Goal: Task Accomplishment & Management: Manage account settings

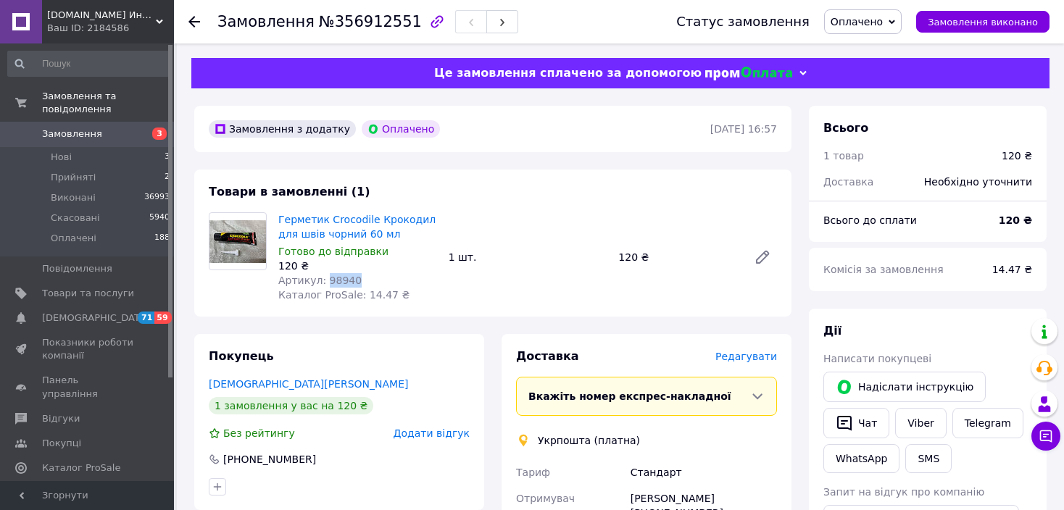
drag, startPoint x: 322, startPoint y: 280, endPoint x: 353, endPoint y: 280, distance: 30.4
click at [353, 280] on div "Артикул: 98940" at bounding box center [357, 280] width 159 height 14
copy span "98940"
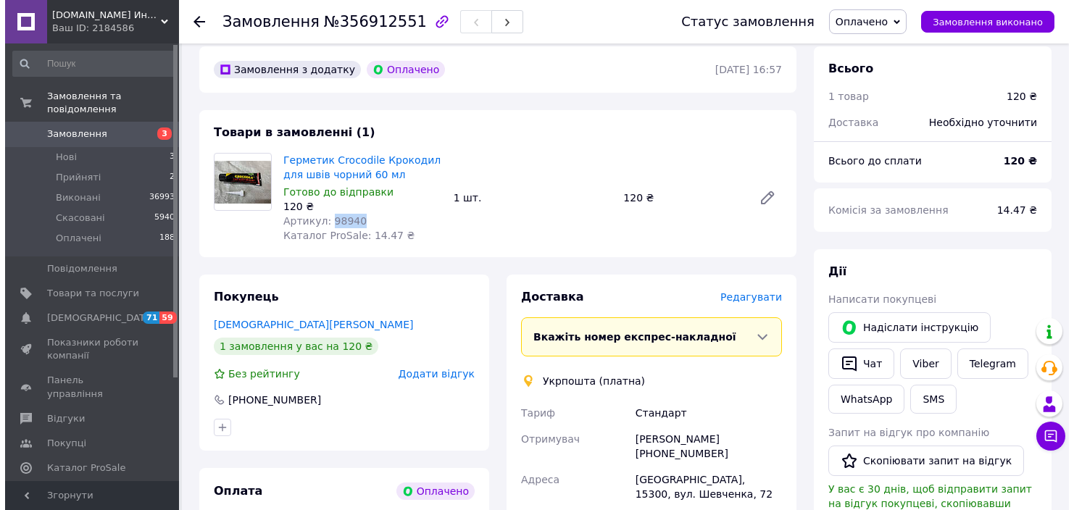
scroll to position [145, 0]
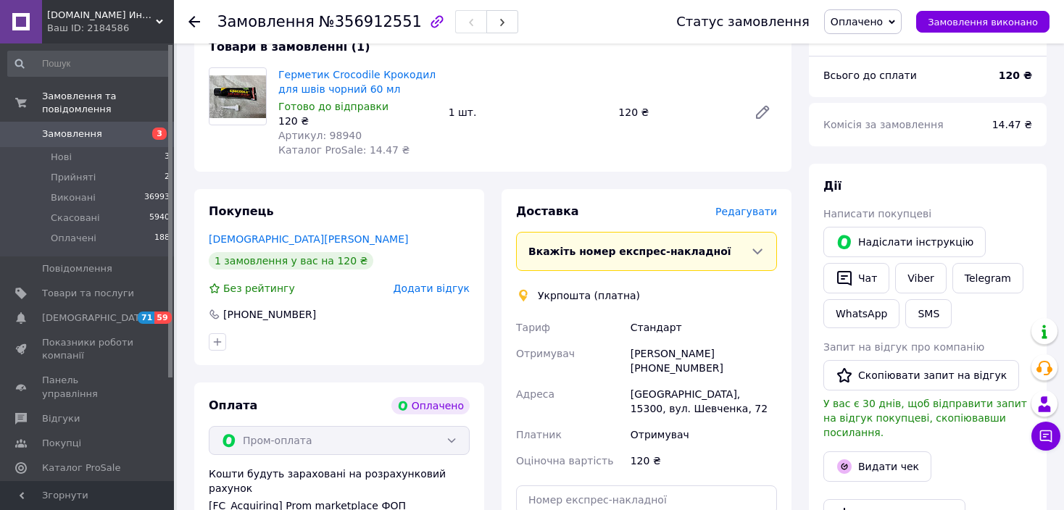
click at [756, 214] on span "Редагувати" at bounding box center [746, 212] width 62 height 12
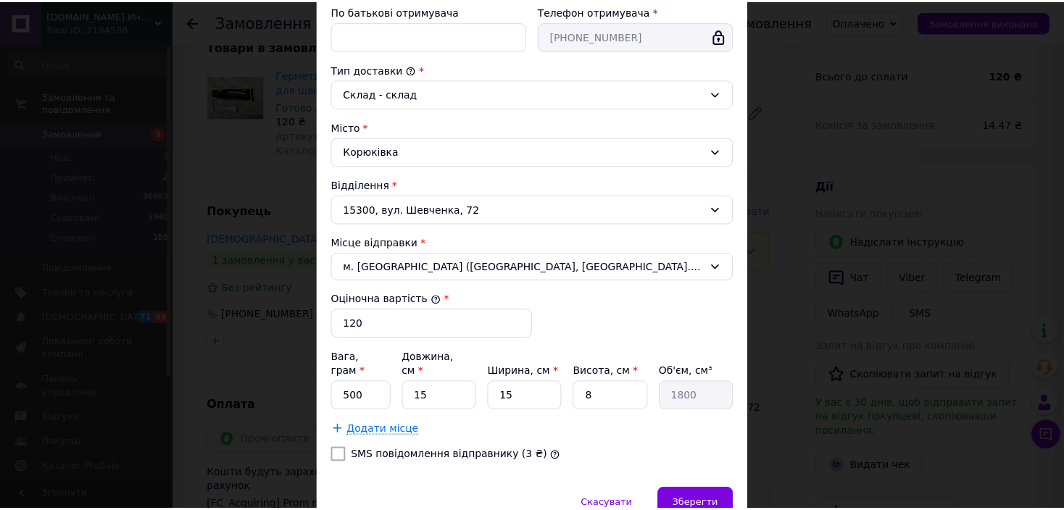
scroll to position [393, 0]
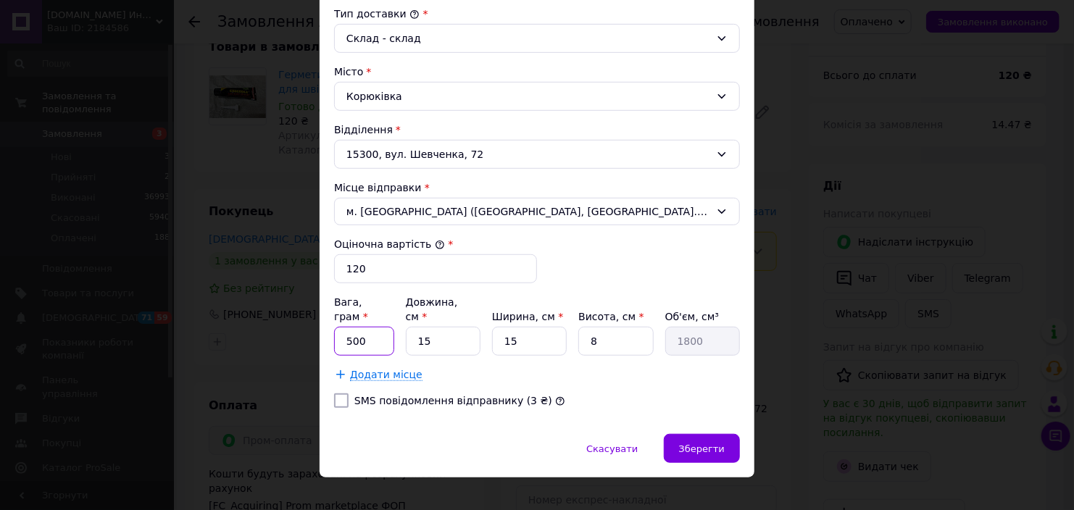
click at [376, 327] on input "500" at bounding box center [364, 341] width 60 height 29
type input "100"
click at [441, 327] on input "15" at bounding box center [443, 341] width 75 height 29
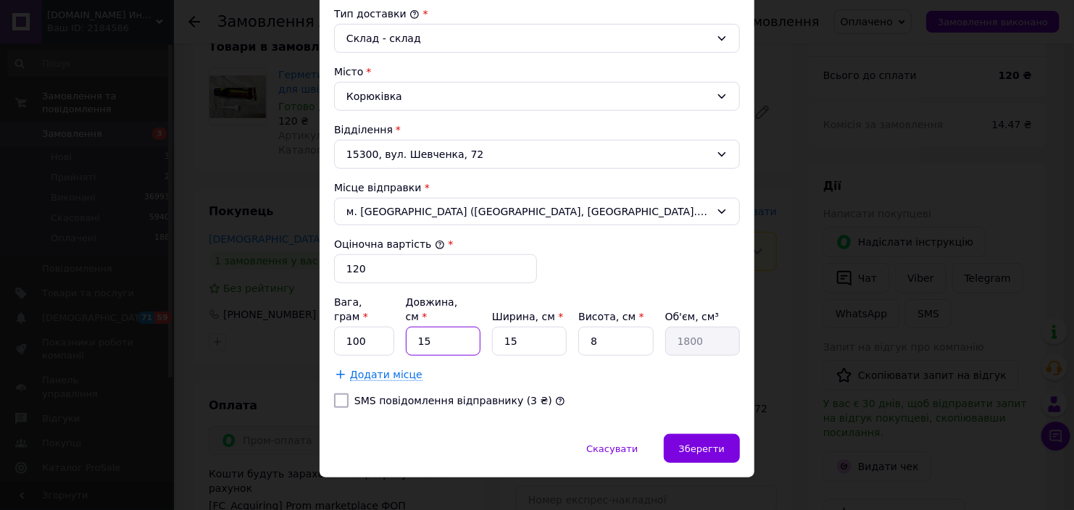
type input "2"
type input "240"
type input "25"
type input "3000"
type input "25"
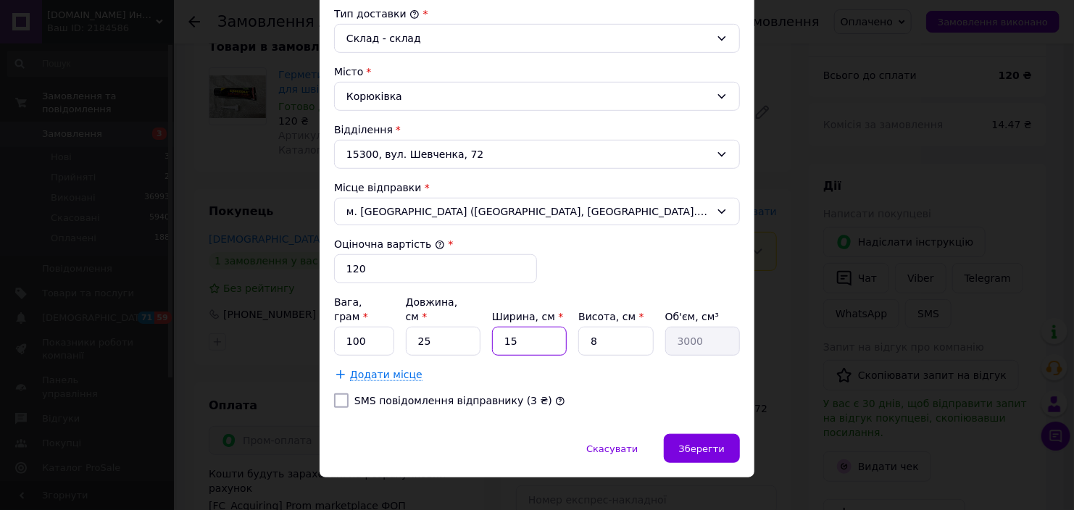
click at [540, 333] on input "15" at bounding box center [529, 341] width 75 height 29
type input "2"
type input "400"
type input "24"
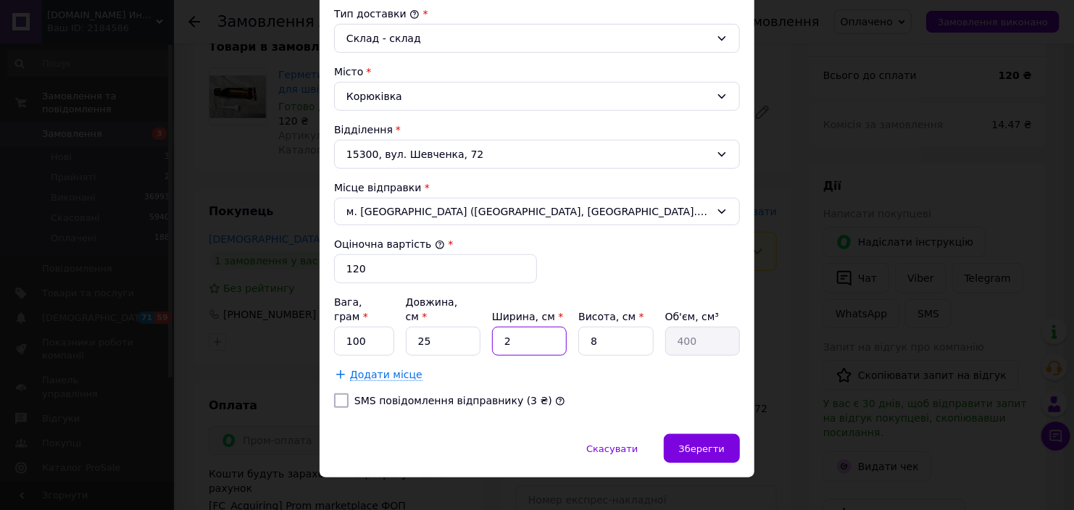
type input "4800"
type input "24"
click at [625, 331] on input "8" at bounding box center [615, 341] width 75 height 29
type input "2"
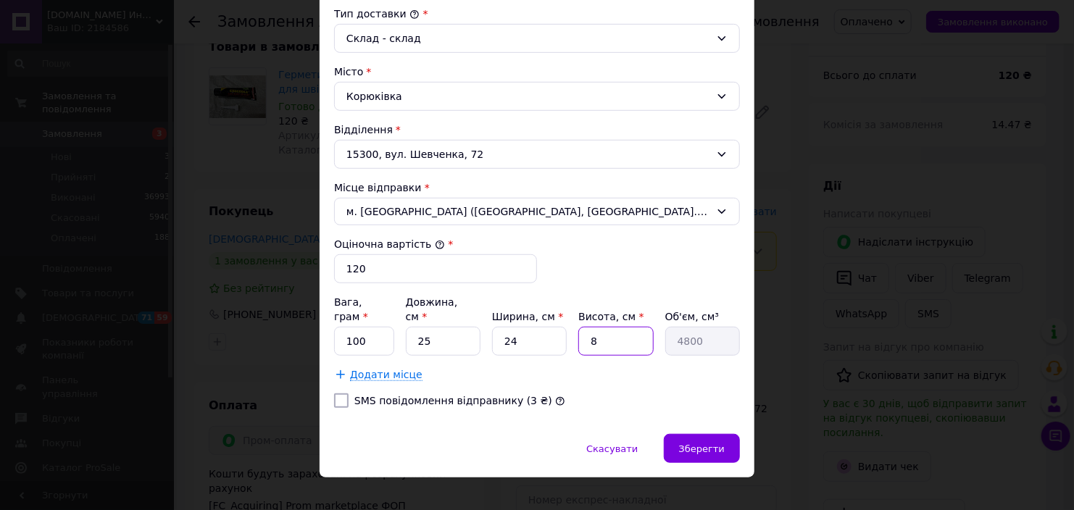
type input "1200"
type input "2"
click at [733, 438] on div "Зберегти" at bounding box center [702, 448] width 76 height 29
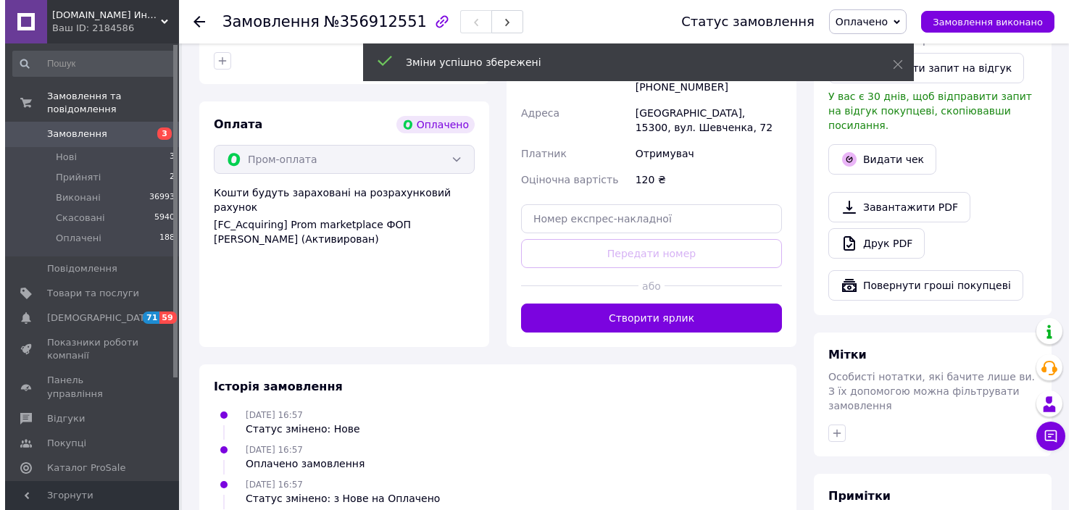
scroll to position [507, 0]
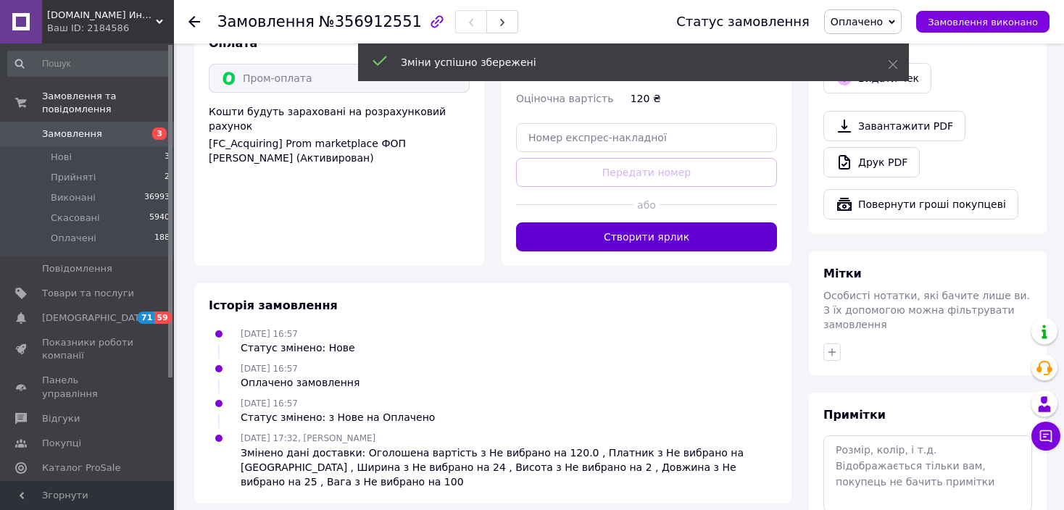
click at [688, 240] on button "Створити ярлик" at bounding box center [646, 236] width 261 height 29
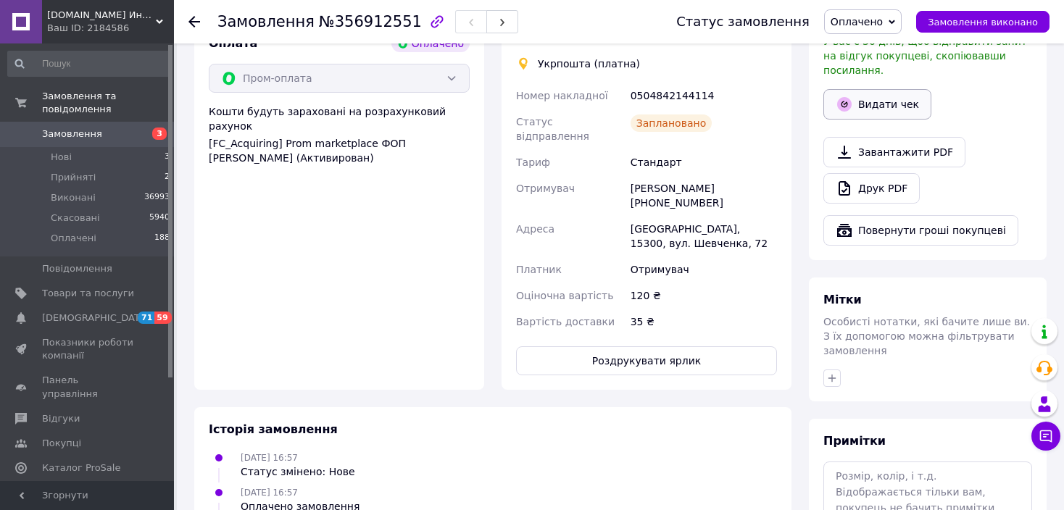
click at [890, 92] on button "Видати чек" at bounding box center [877, 104] width 108 height 30
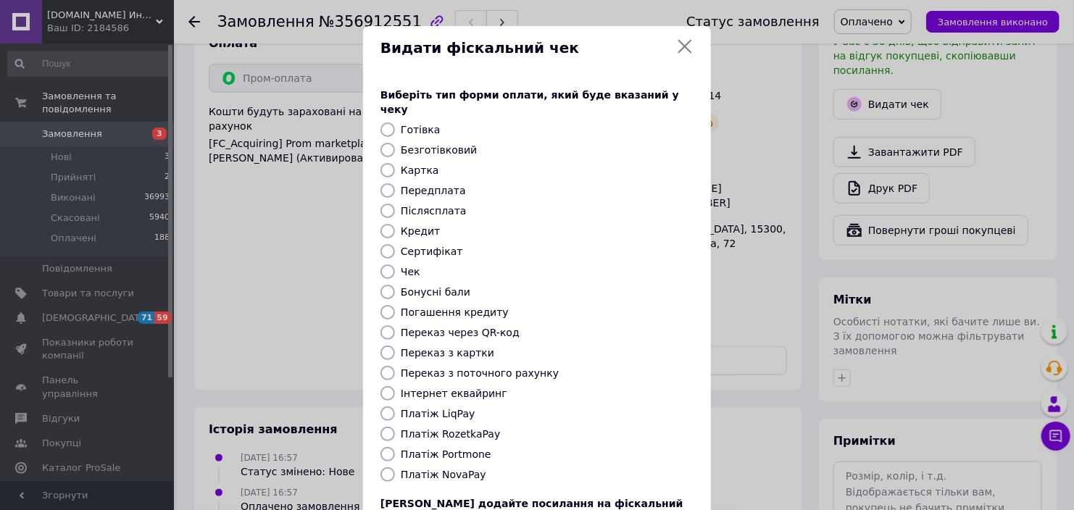
click at [451, 428] on label "Платіж RozetkaPay" at bounding box center [450, 434] width 99 height 12
click at [395, 427] on input "Платіж RozetkaPay" at bounding box center [387, 434] width 14 height 14
radio input "true"
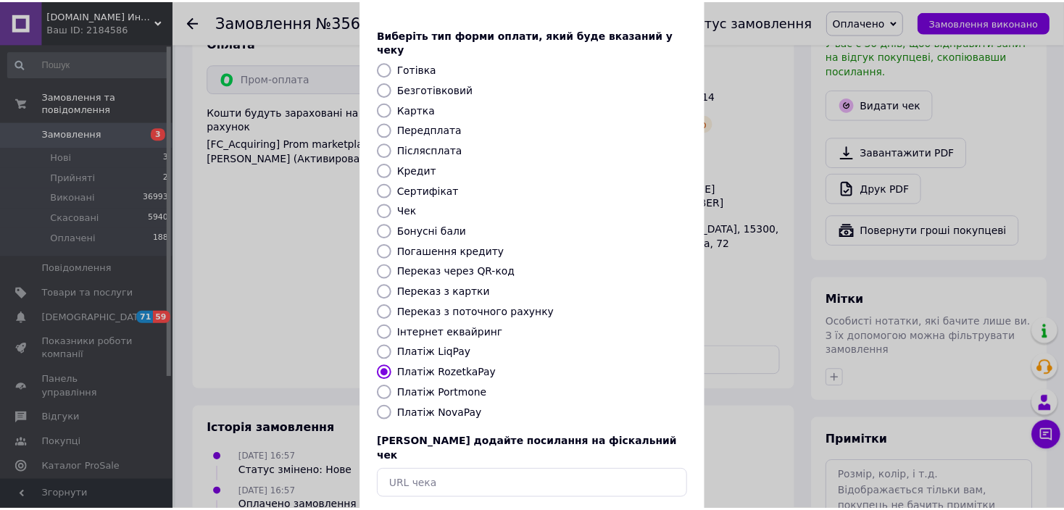
scroll to position [112, 0]
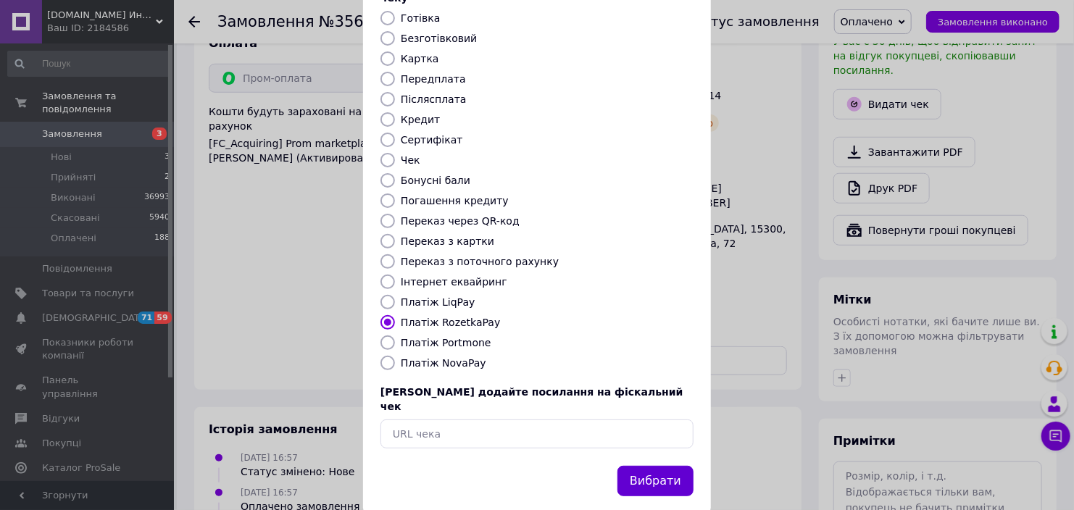
click at [672, 466] on button "Вибрати" at bounding box center [655, 481] width 76 height 31
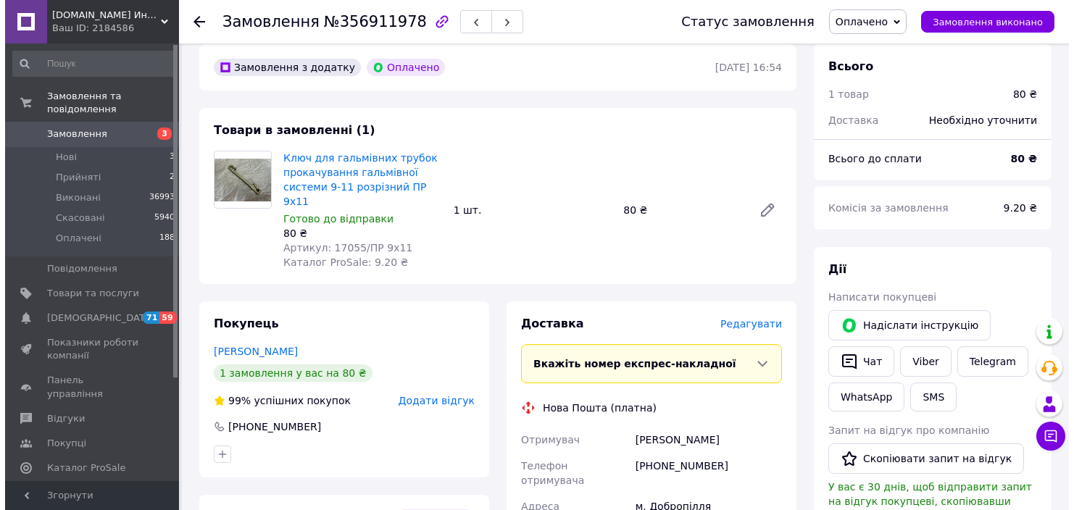
scroll to position [145, 0]
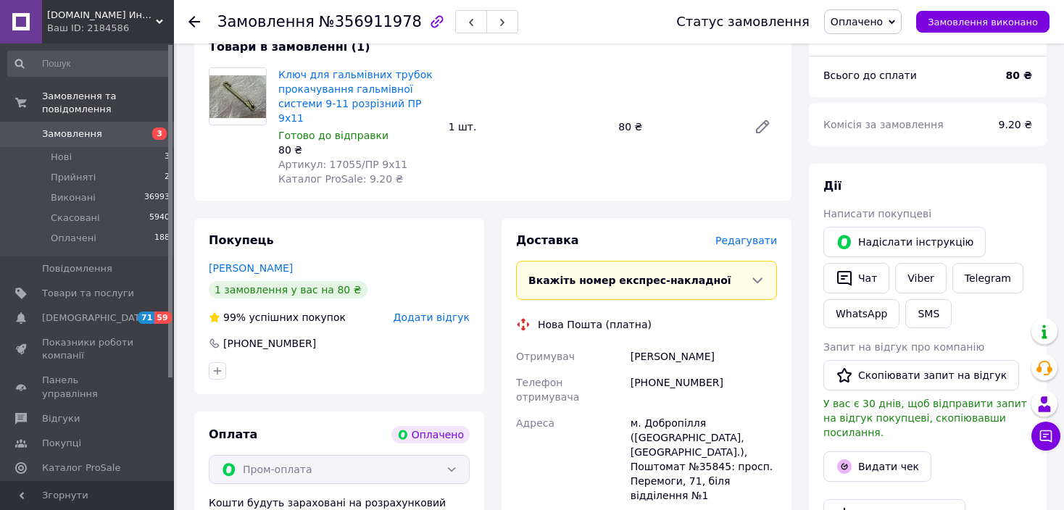
click at [760, 235] on span "Редагувати" at bounding box center [746, 241] width 62 height 12
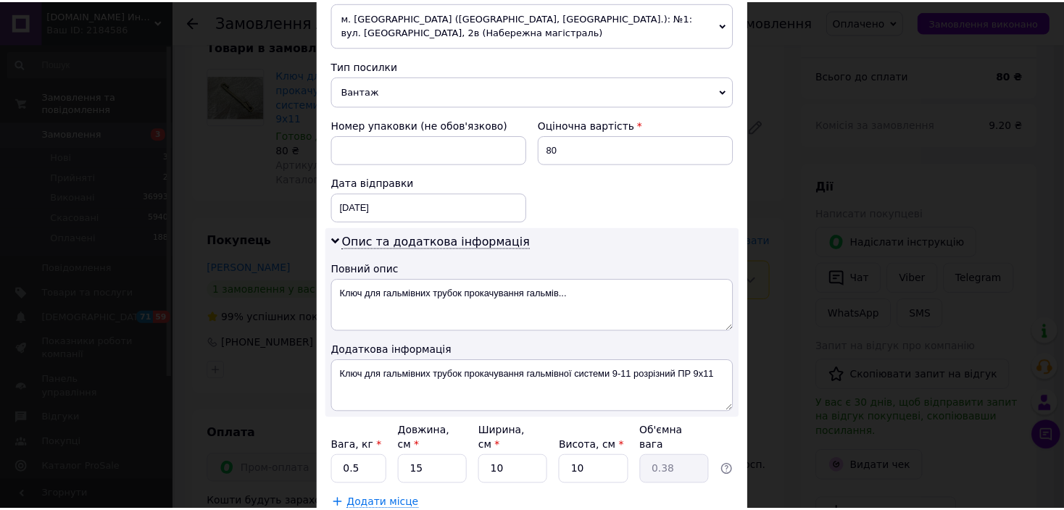
scroll to position [624, 0]
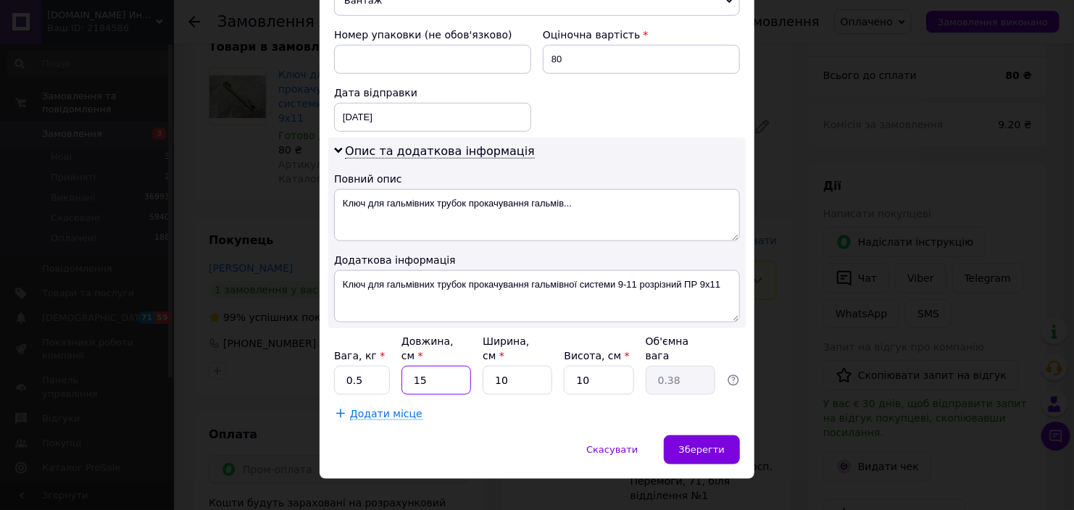
click at [442, 369] on input "15" at bounding box center [436, 380] width 70 height 29
click at [442, 368] on input "15" at bounding box center [436, 380] width 70 height 29
type input "2"
type input "0.1"
type input "25"
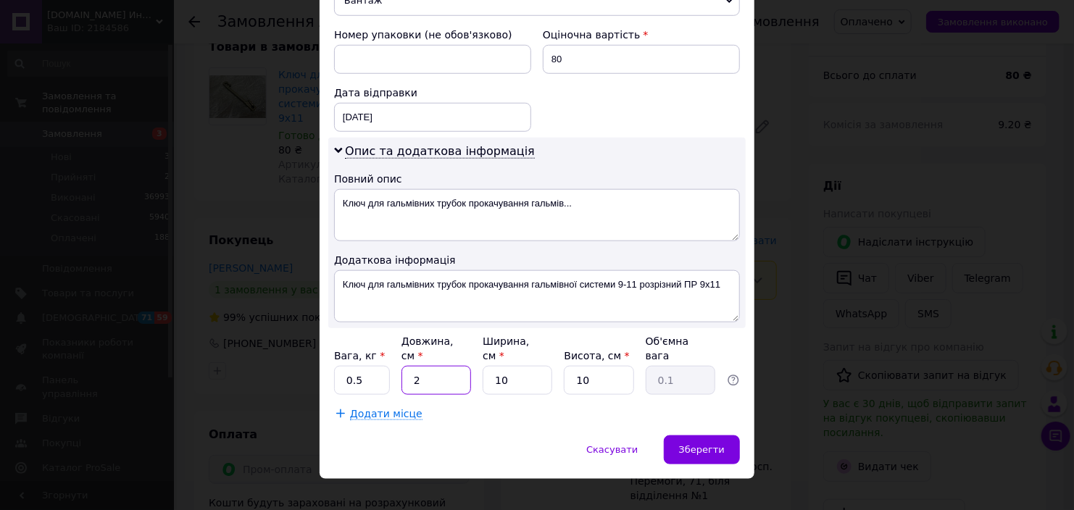
type input "0.63"
type input "25"
click at [527, 366] on input "10" at bounding box center [518, 380] width 70 height 29
type input "2"
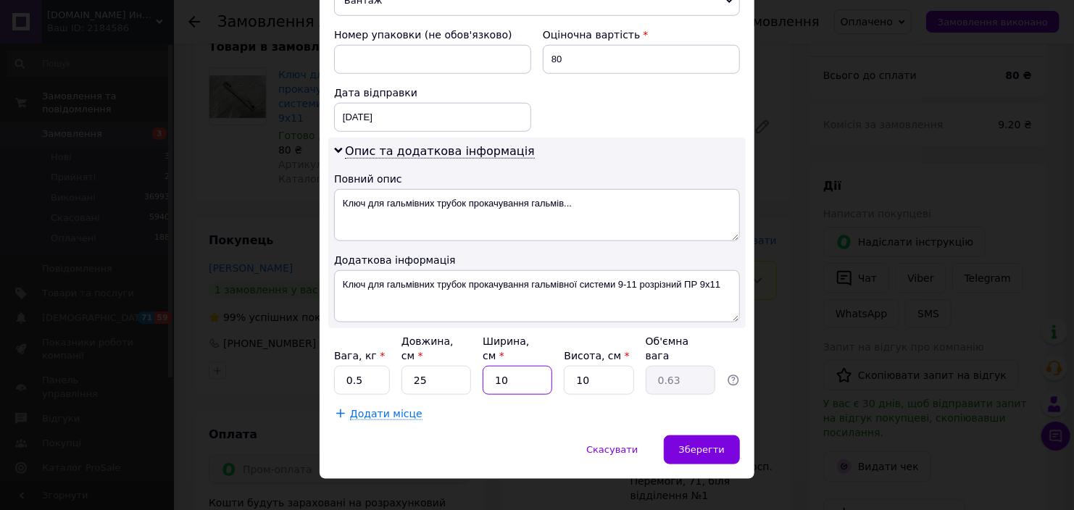
type input "0.13"
type input "20"
type input "1.25"
type input "20"
click at [585, 366] on input "10" at bounding box center [599, 380] width 70 height 29
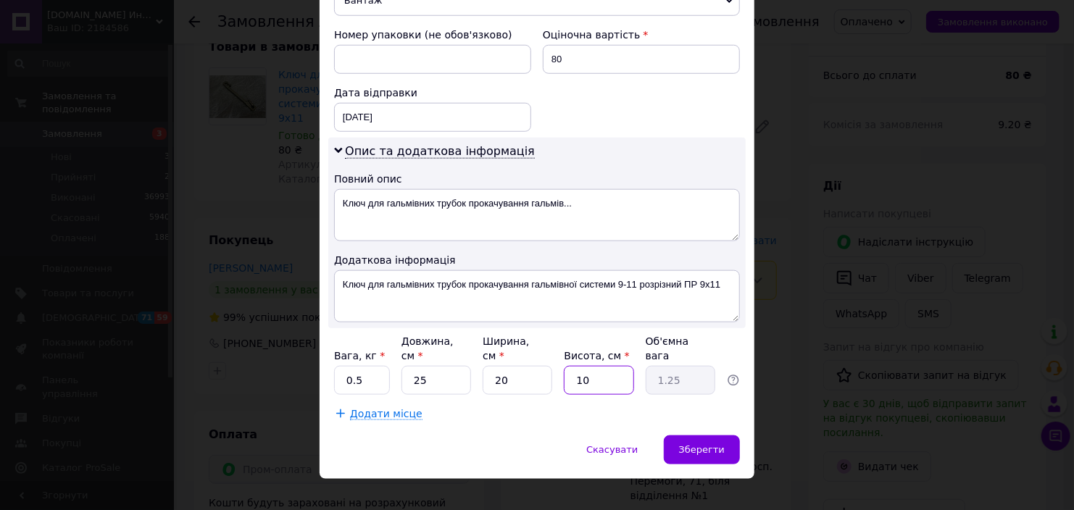
click at [585, 366] on input "10" at bounding box center [599, 380] width 70 height 29
type input "2"
type input "0.25"
type input "2"
click at [441, 112] on div "[DATE] < 2025 > < Август > Пн Вт Ср Чт Пт Сб Вс 28 29 30 31 1 2 3 4 5 6 7 8 9 1…" at bounding box center [432, 117] width 197 height 29
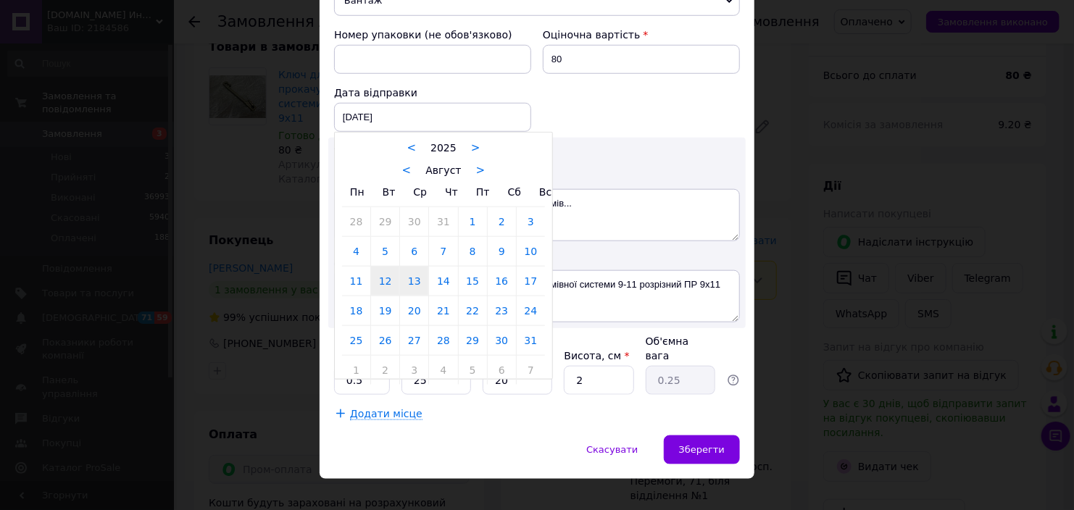
click at [414, 283] on link "13" at bounding box center [414, 281] width 28 height 29
type input "[DATE]"
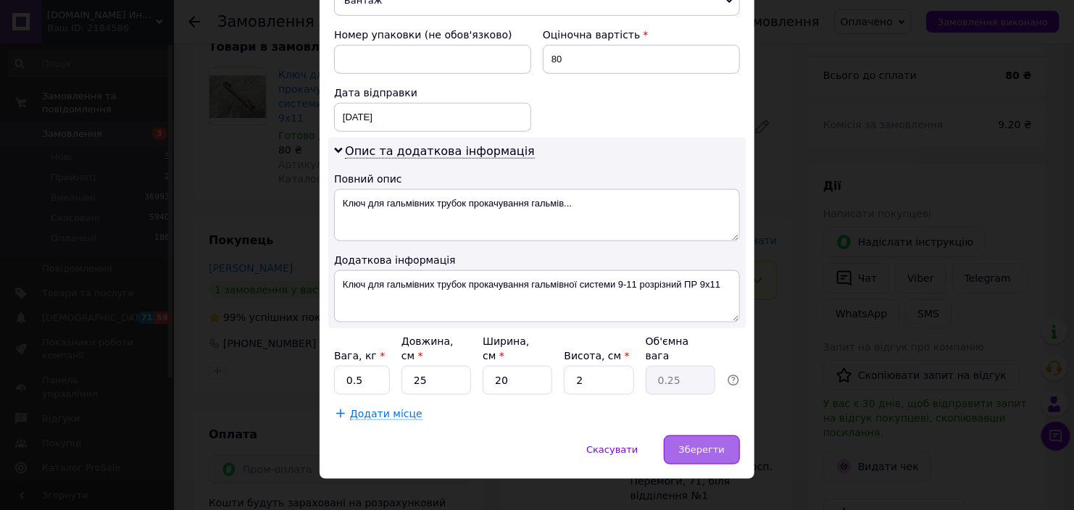
click at [719, 435] on div "Зберегти" at bounding box center [702, 449] width 76 height 29
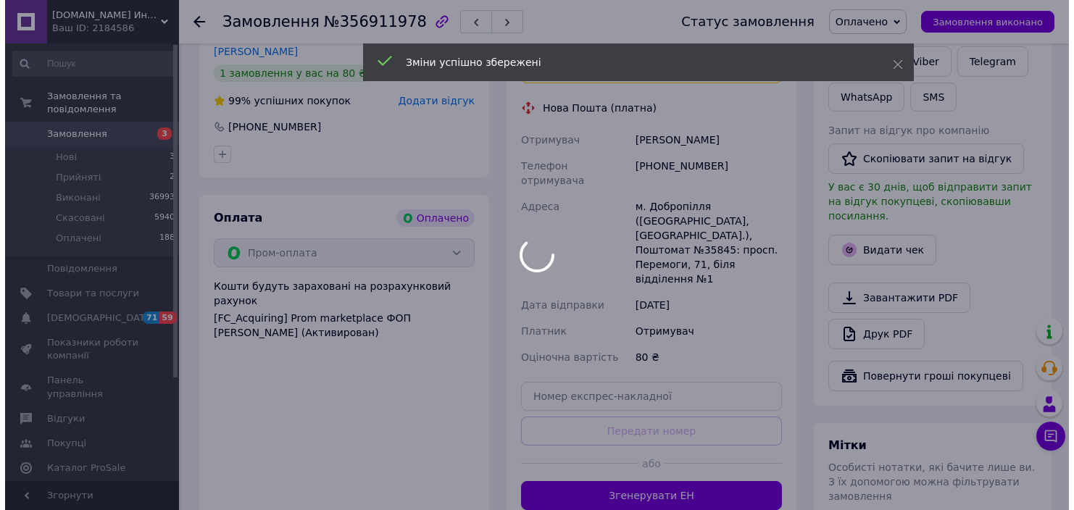
scroll to position [362, 0]
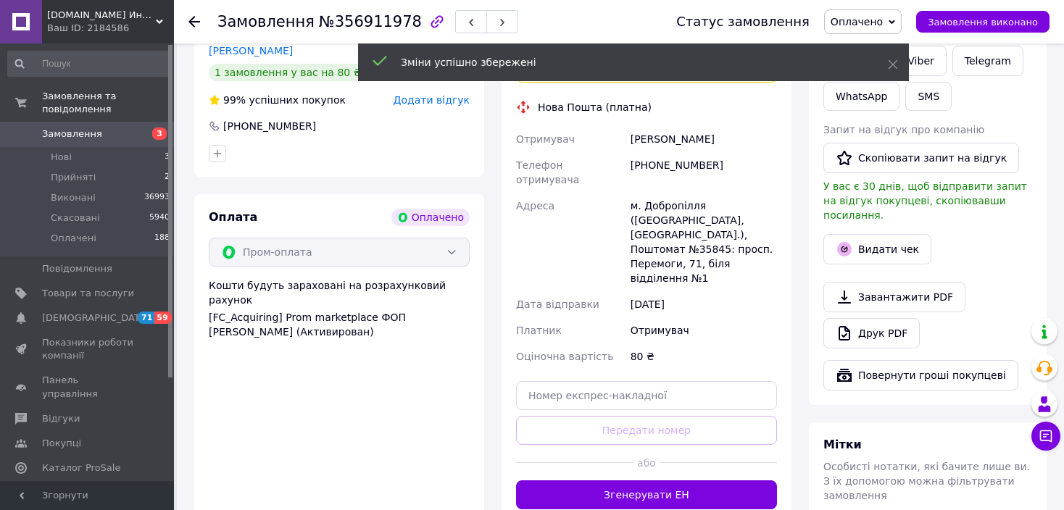
click at [658, 480] on button "Згенерувати ЕН" at bounding box center [646, 494] width 261 height 29
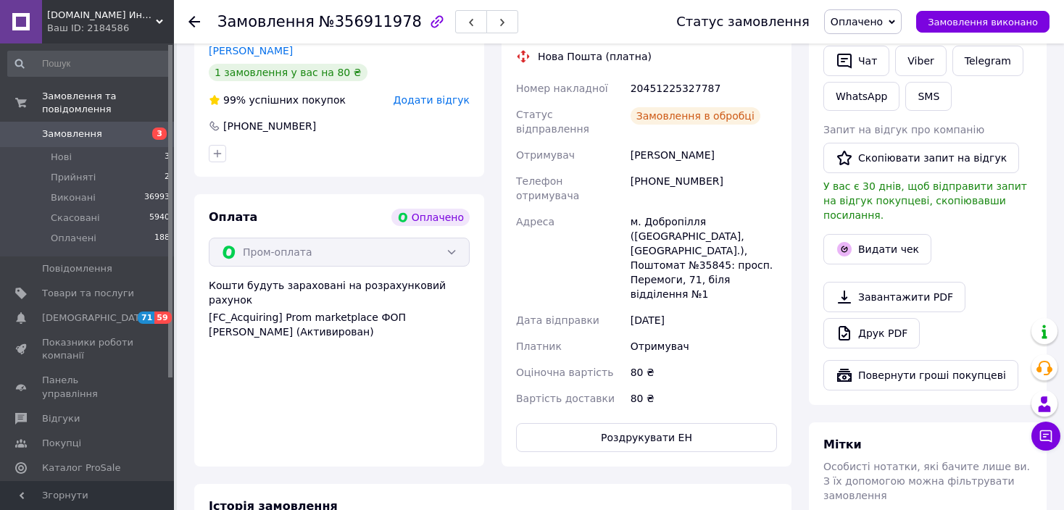
click at [895, 239] on button "Видати чек" at bounding box center [877, 249] width 108 height 30
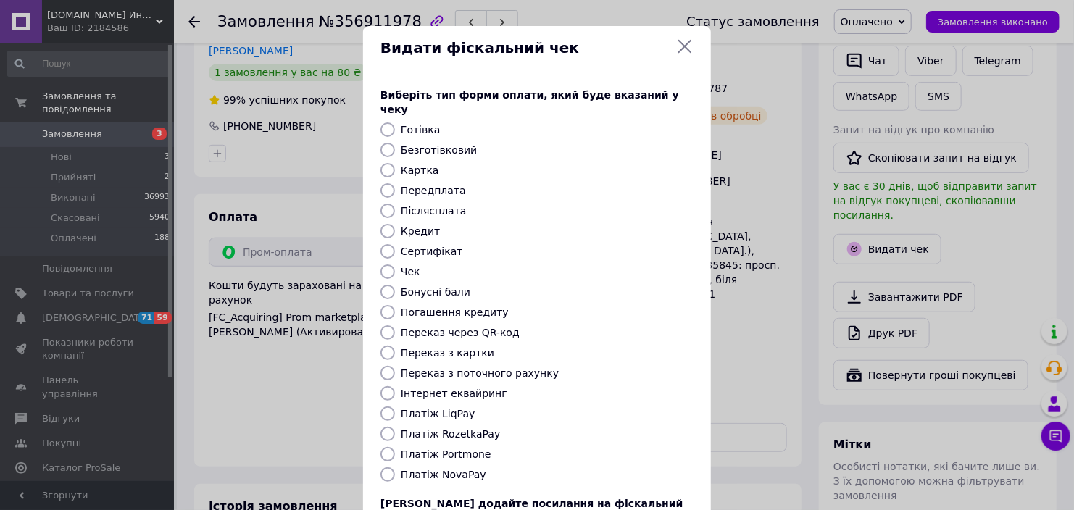
click at [464, 428] on label "Платіж RozetkaPay" at bounding box center [450, 434] width 99 height 12
click at [395, 427] on input "Платіж RozetkaPay" at bounding box center [387, 434] width 14 height 14
radio input "true"
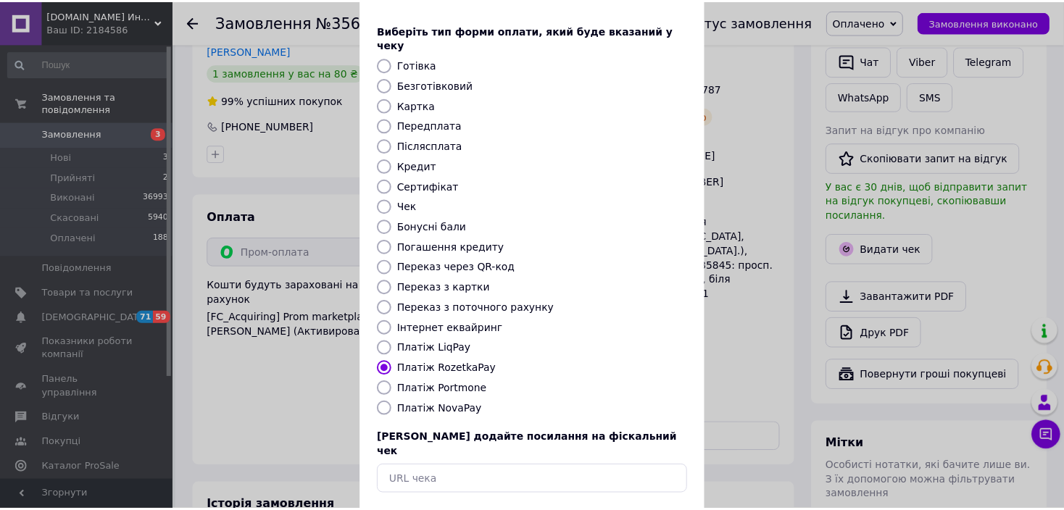
scroll to position [112, 0]
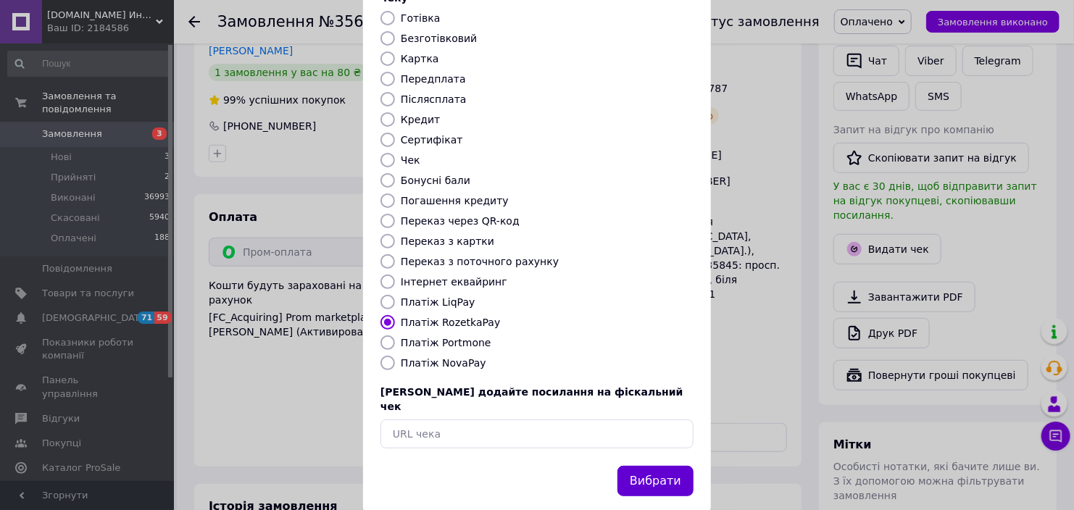
drag, startPoint x: 659, startPoint y: 456, endPoint x: 609, endPoint y: 375, distance: 95.7
click at [659, 466] on button "Вибрати" at bounding box center [655, 481] width 76 height 31
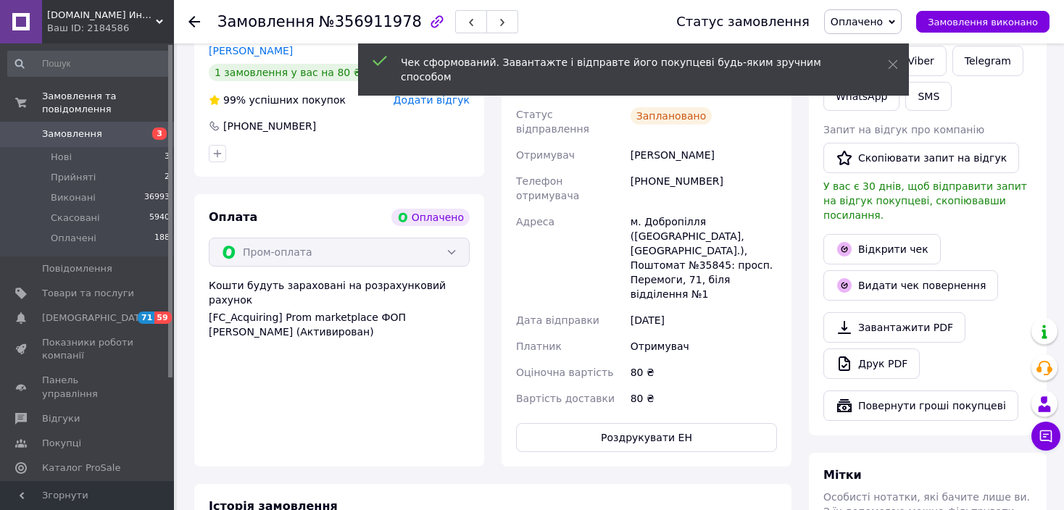
scroll to position [0, 0]
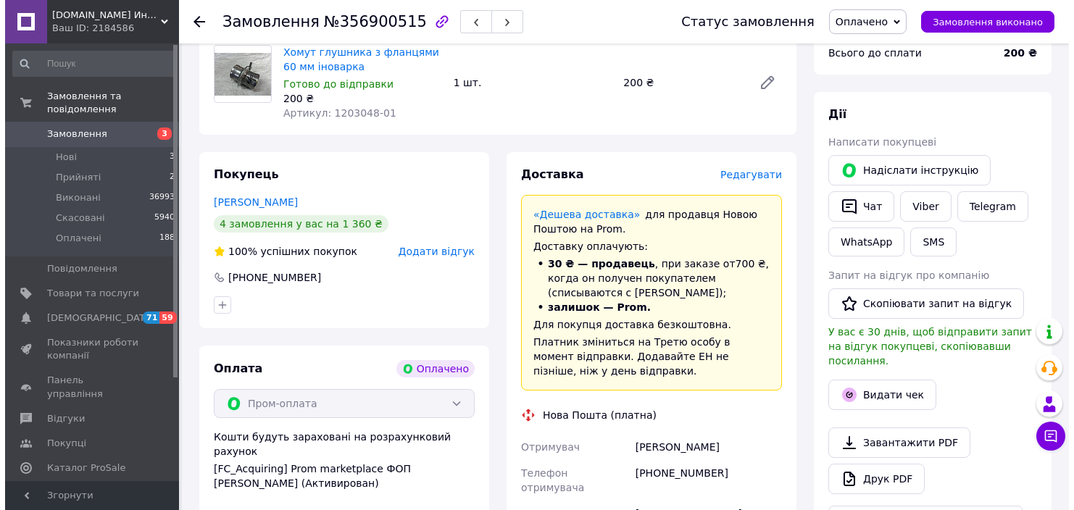
scroll to position [145, 0]
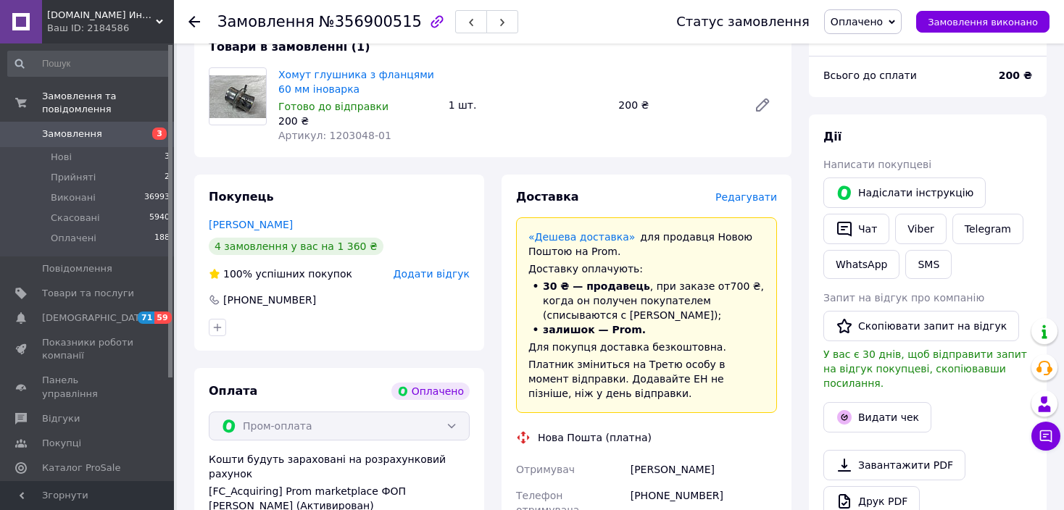
click at [757, 195] on span "Редагувати" at bounding box center [746, 197] width 62 height 12
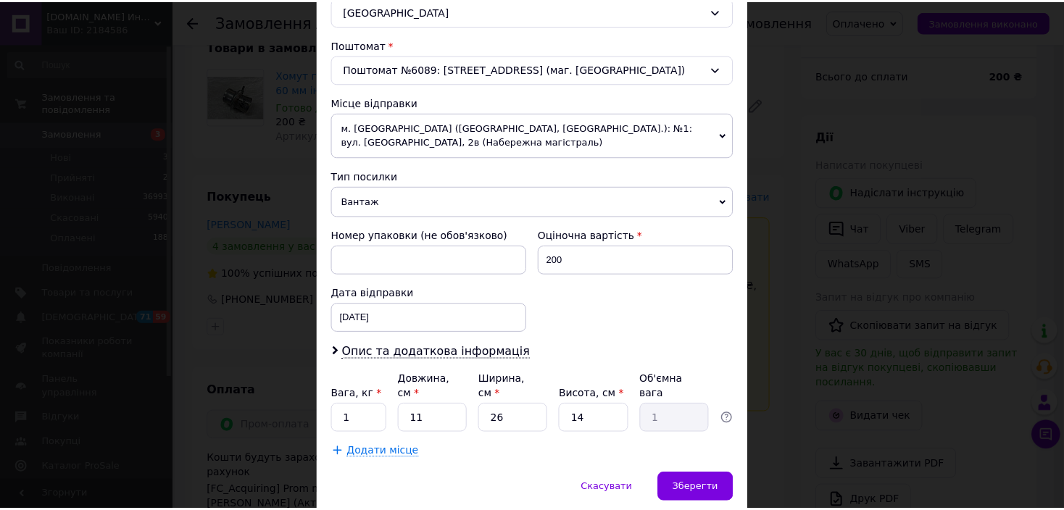
scroll to position [462, 0]
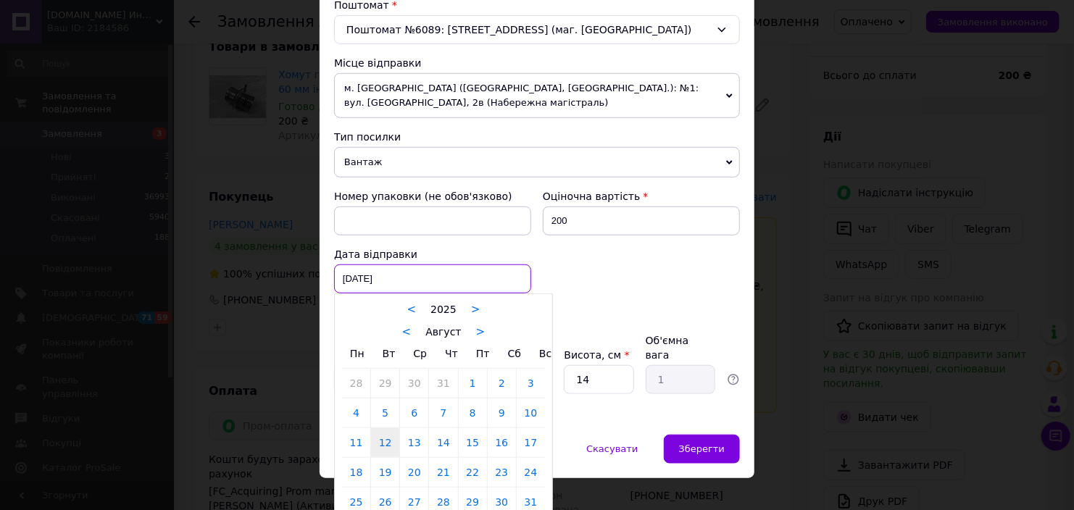
click at [396, 270] on div "12.08.2025 < 2025 > < Август > Пн Вт Ср Чт Пт Сб Вс 28 29 30 31 1 2 3 4 5 6 7 8…" at bounding box center [432, 278] width 197 height 29
click at [421, 444] on link "13" at bounding box center [414, 442] width 28 height 29
type input "13.08.2025"
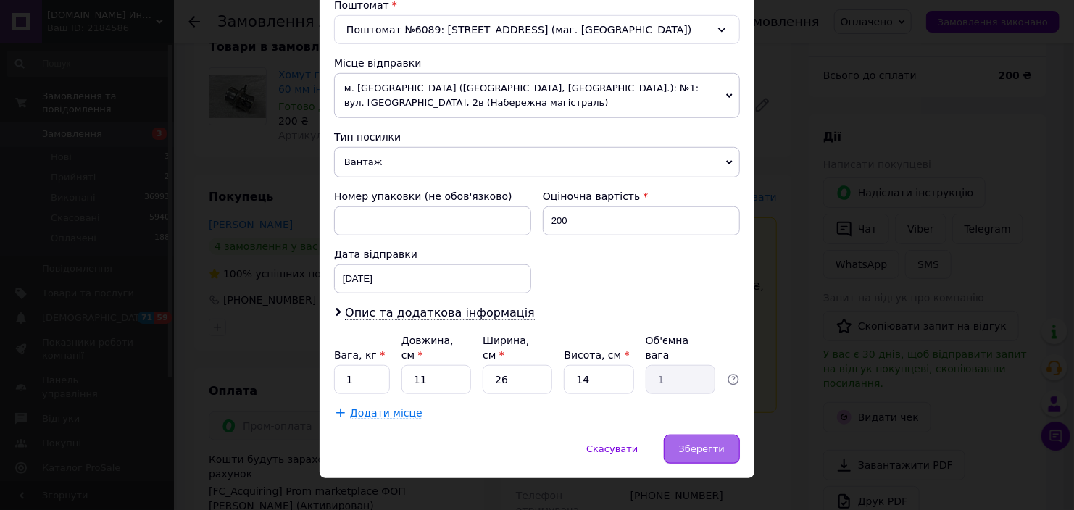
drag, startPoint x: 721, startPoint y: 427, endPoint x: 713, endPoint y: 425, distance: 8.3
click at [721, 443] on span "Зберегти" at bounding box center [702, 448] width 46 height 11
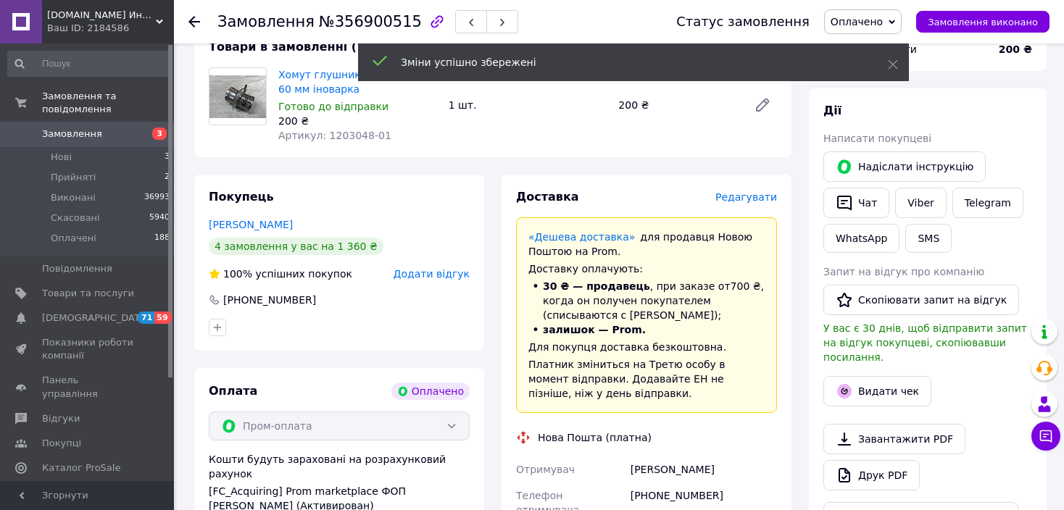
scroll to position [507, 0]
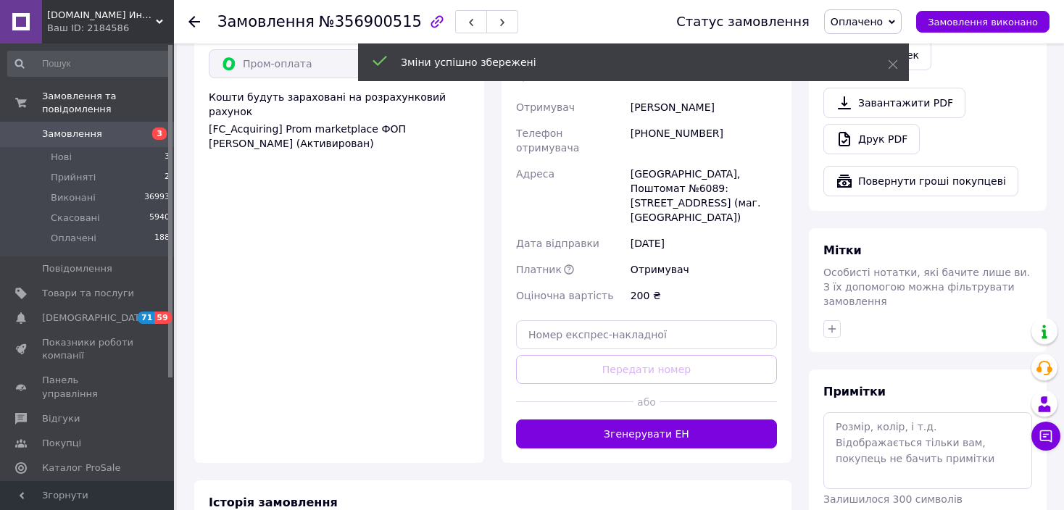
click at [652, 419] on button "Згенерувати ЕН" at bounding box center [646, 433] width 261 height 29
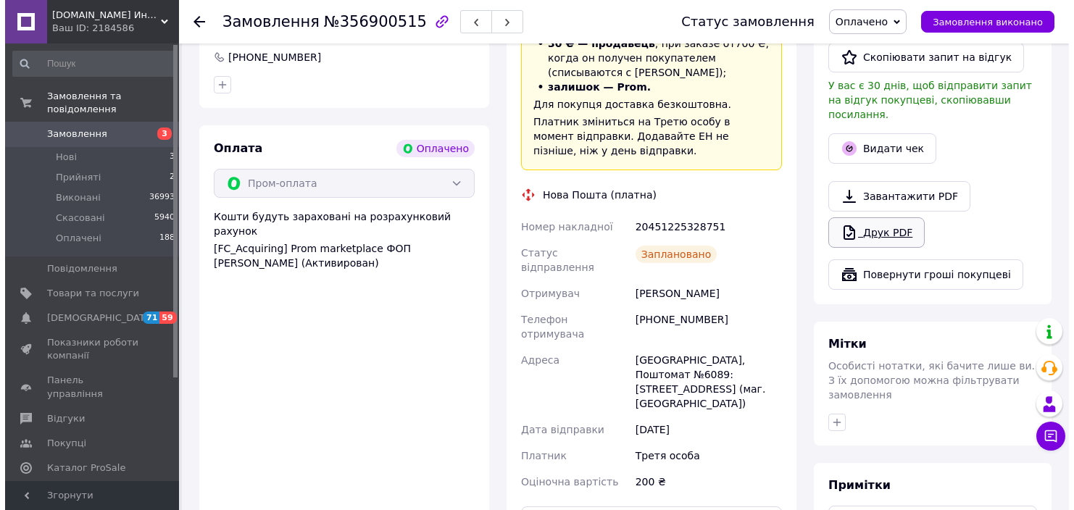
scroll to position [362, 0]
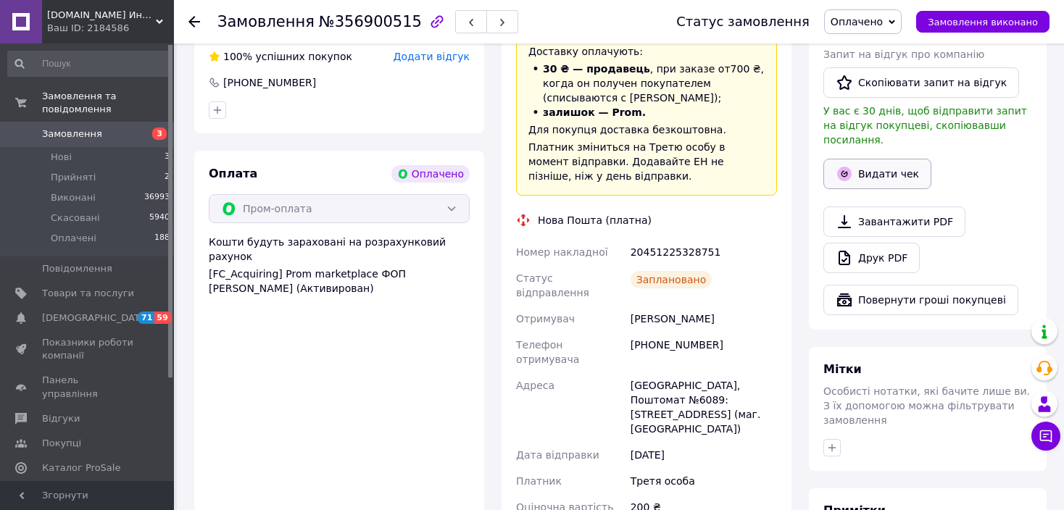
click at [895, 162] on button "Видати чек" at bounding box center [877, 174] width 108 height 30
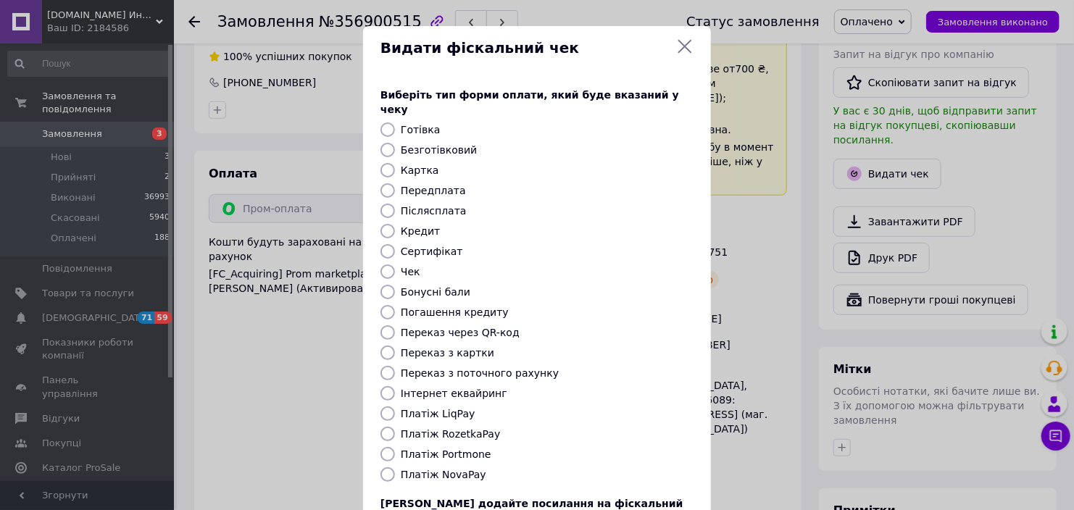
click at [466, 428] on label "Платіж RozetkaPay" at bounding box center [450, 434] width 99 height 12
click at [395, 427] on input "Платіж RozetkaPay" at bounding box center [387, 434] width 14 height 14
radio input "true"
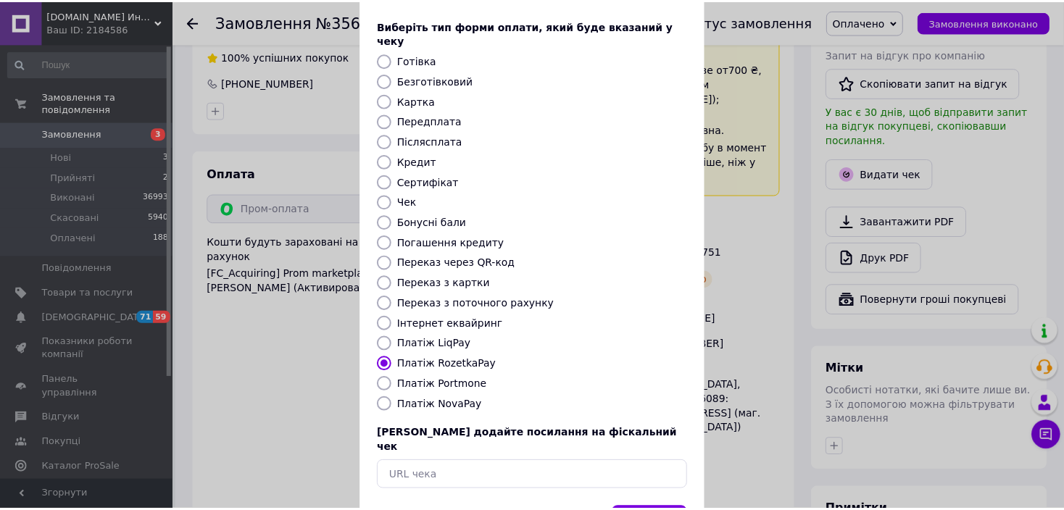
scroll to position [112, 0]
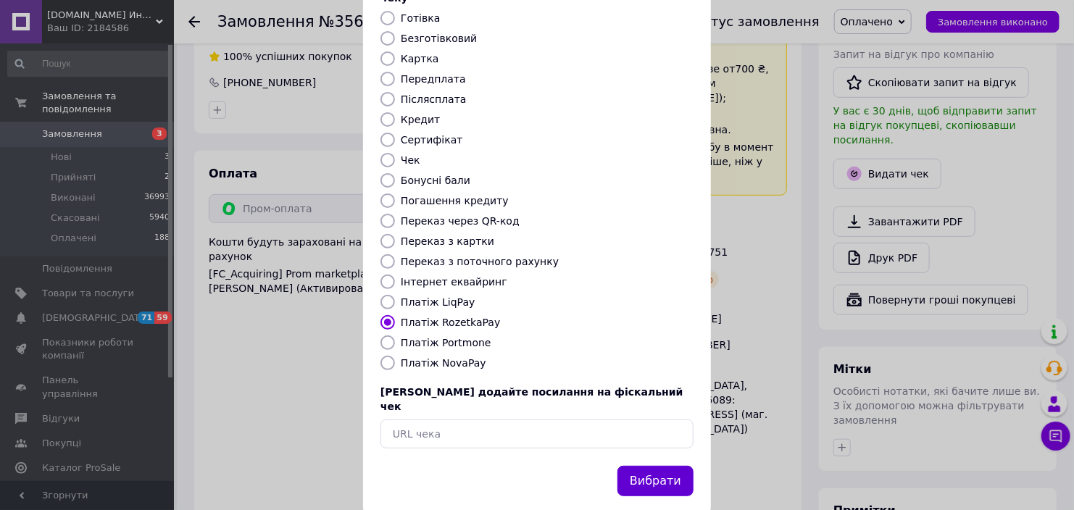
click at [660, 466] on button "Вибрати" at bounding box center [655, 481] width 76 height 31
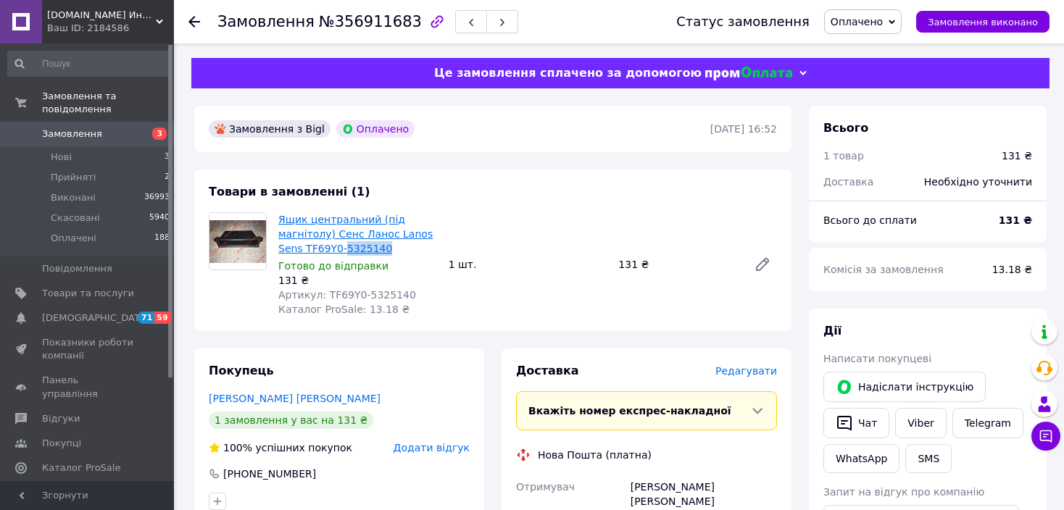
drag, startPoint x: 314, startPoint y: 250, endPoint x: 351, endPoint y: 251, distance: 37.0
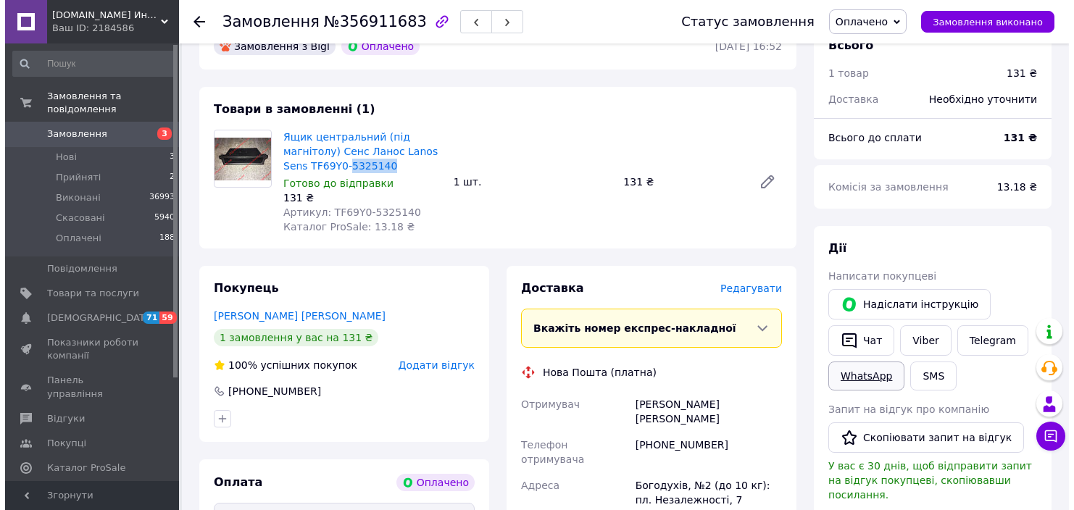
scroll to position [145, 0]
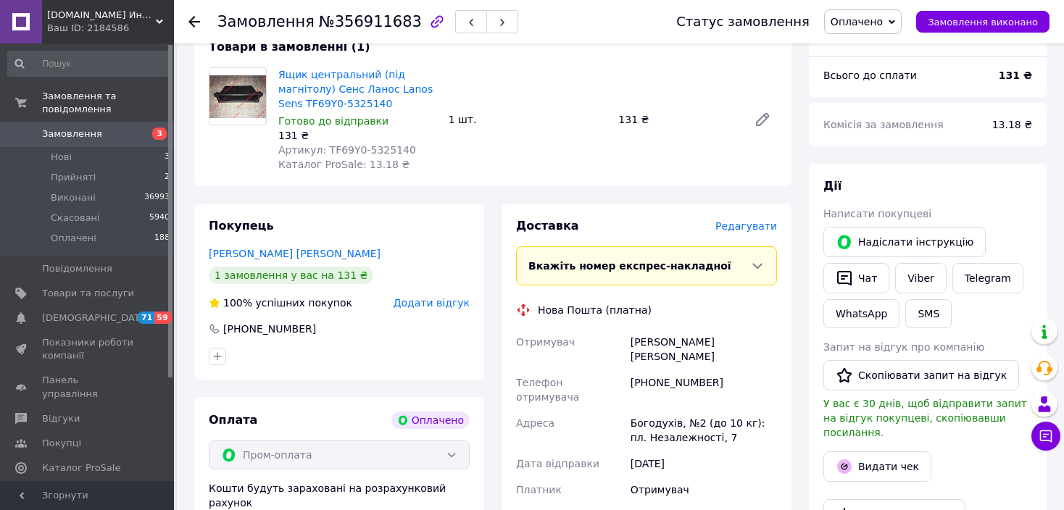
click at [761, 230] on span "Редагувати" at bounding box center [746, 226] width 62 height 12
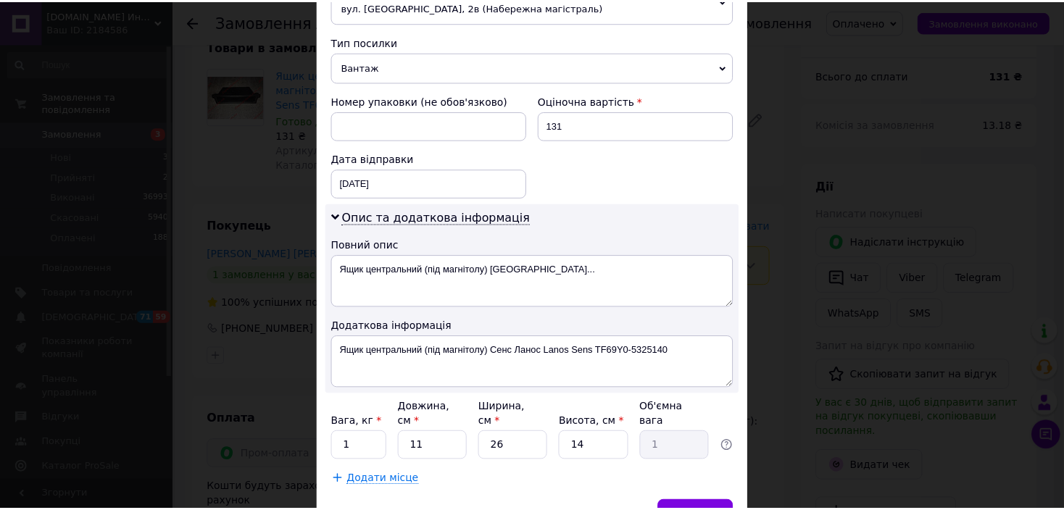
scroll to position [624, 0]
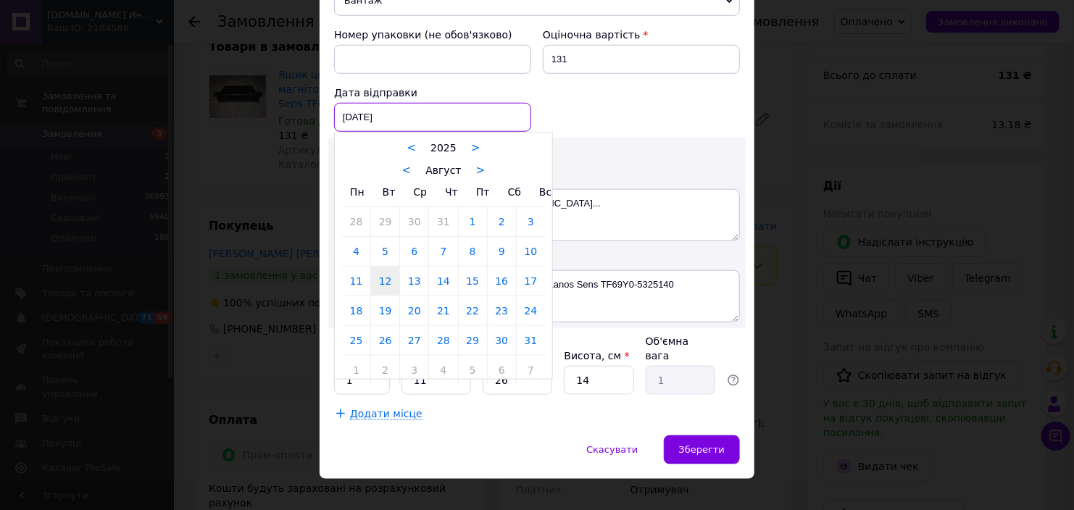
click at [443, 120] on div "12.08.2025 < 2025 > < Август > Пн Вт Ср Чт Пт Сб Вс 28 29 30 31 1 2 3 4 5 6 7 8…" at bounding box center [432, 117] width 197 height 29
click at [422, 285] on link "13" at bounding box center [414, 281] width 28 height 29
type input "13.08.2025"
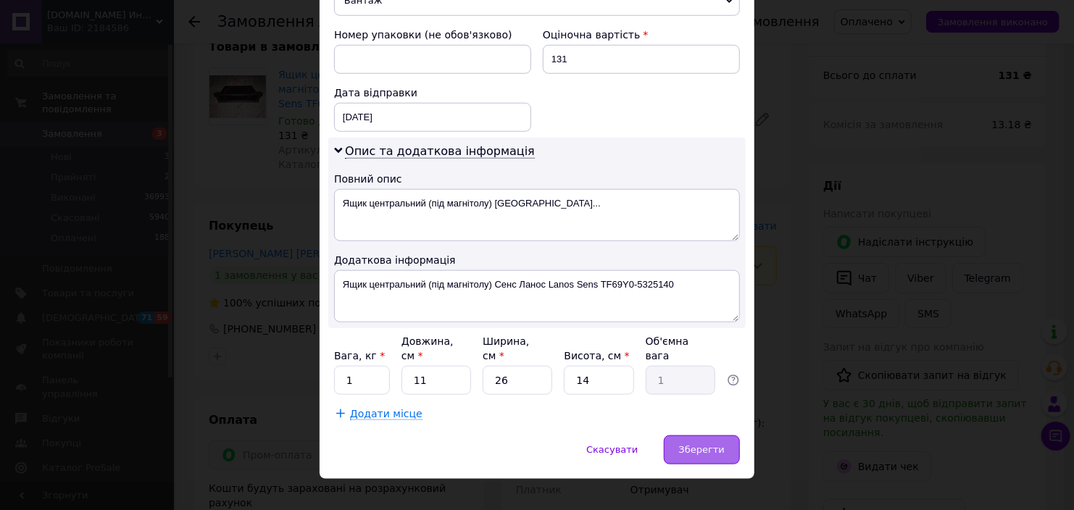
click at [706, 435] on div "Зберегти" at bounding box center [702, 449] width 76 height 29
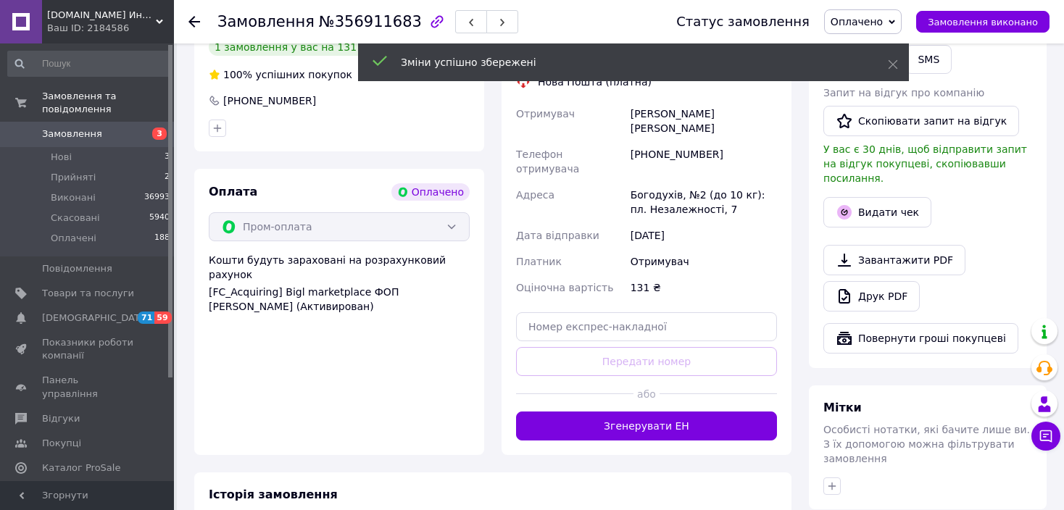
scroll to position [435, 0]
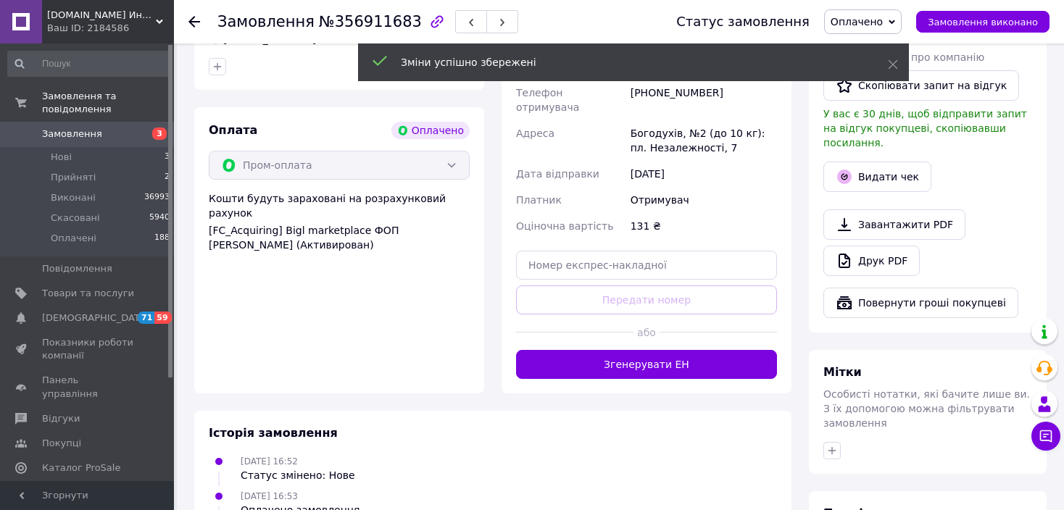
click at [706, 352] on div "Доставка Редагувати Вкажіть номер експрес-накладної Обов'язково введіть номер е…" at bounding box center [646, 154] width 290 height 480
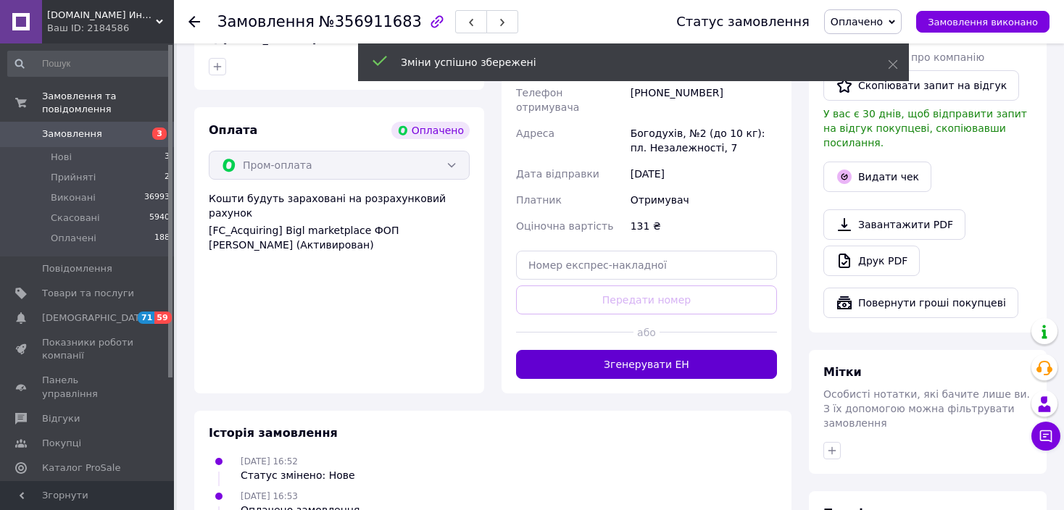
click at [700, 350] on button "Згенерувати ЕН" at bounding box center [646, 364] width 261 height 29
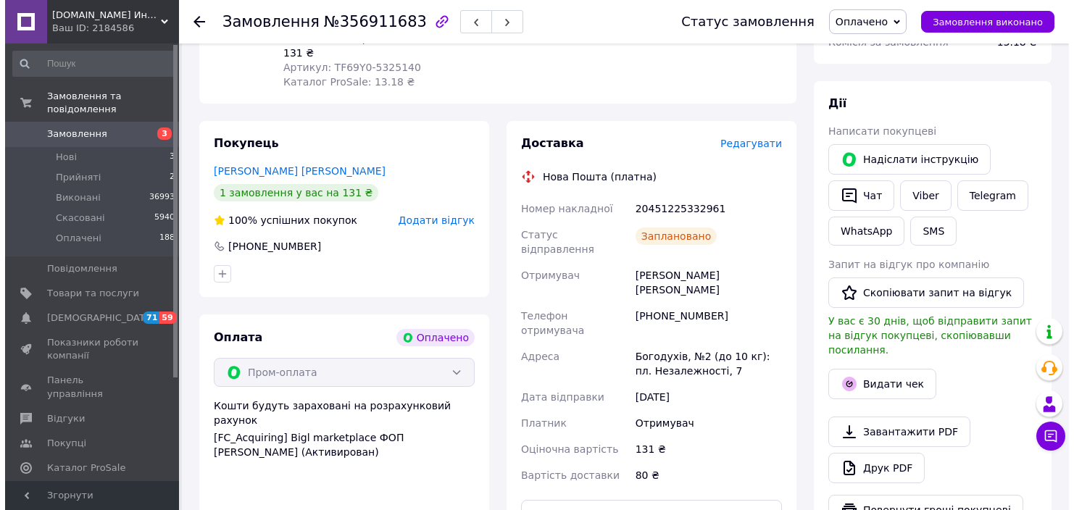
scroll to position [290, 0]
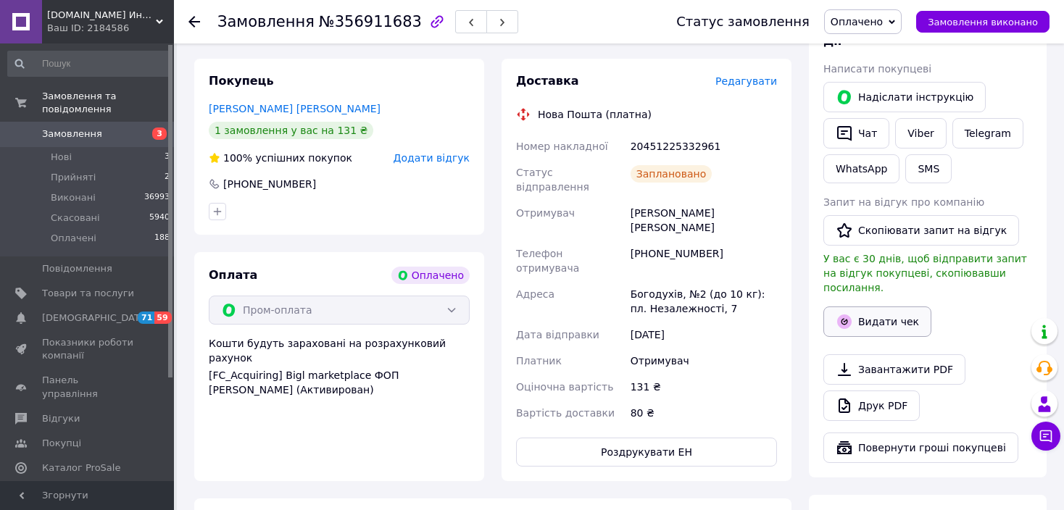
click at [886, 310] on button "Видати чек" at bounding box center [877, 321] width 108 height 30
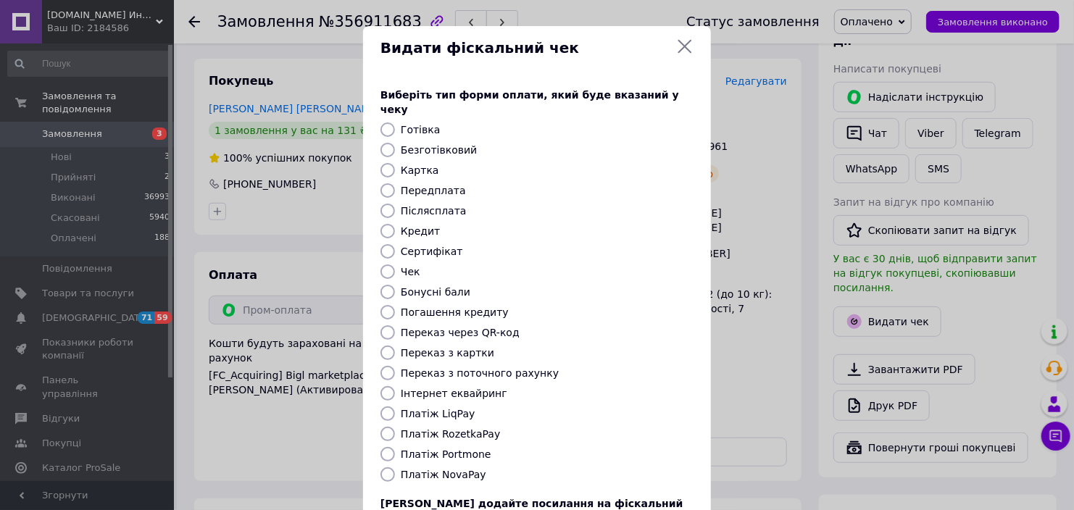
click at [454, 428] on label "Платіж RozetkaPay" at bounding box center [450, 434] width 99 height 12
click at [395, 427] on input "Платіж RozetkaPay" at bounding box center [387, 434] width 14 height 14
radio input "true"
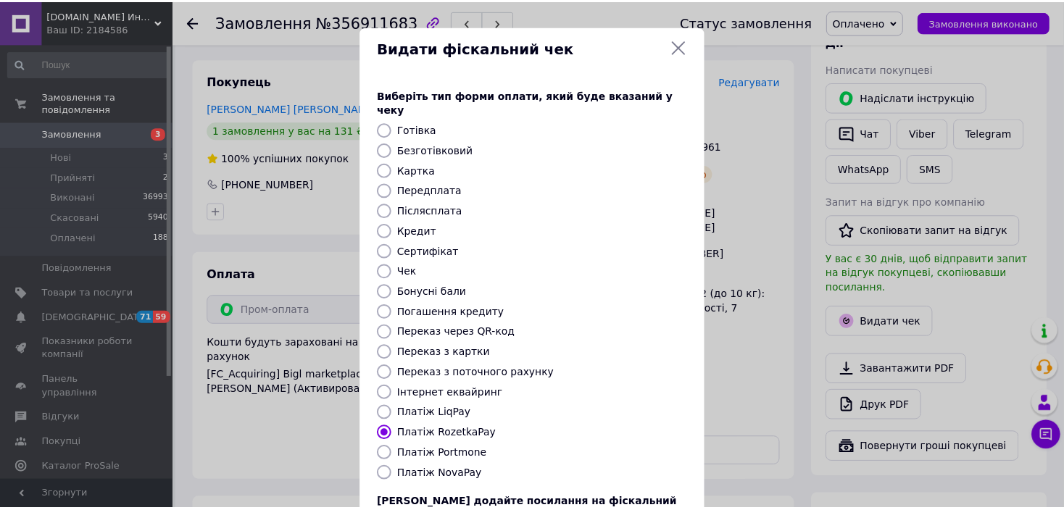
scroll to position [112, 0]
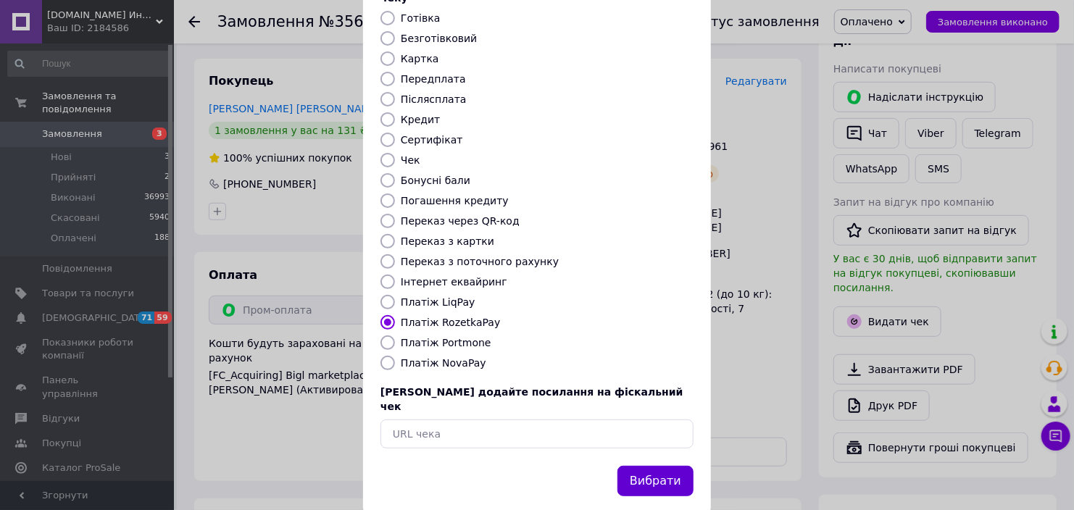
click at [666, 466] on button "Вибрати" at bounding box center [655, 481] width 76 height 31
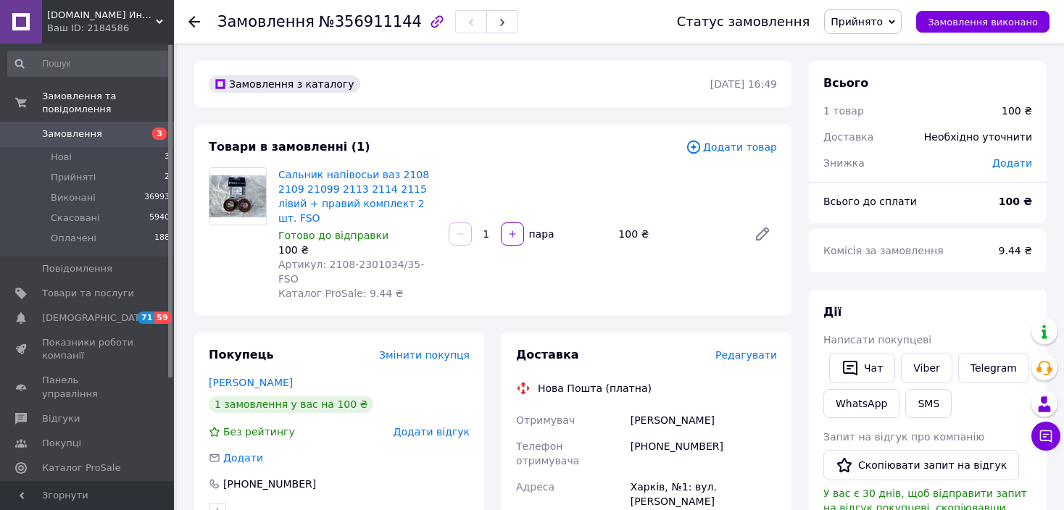
click at [767, 349] on span "Редагувати" at bounding box center [746, 355] width 62 height 12
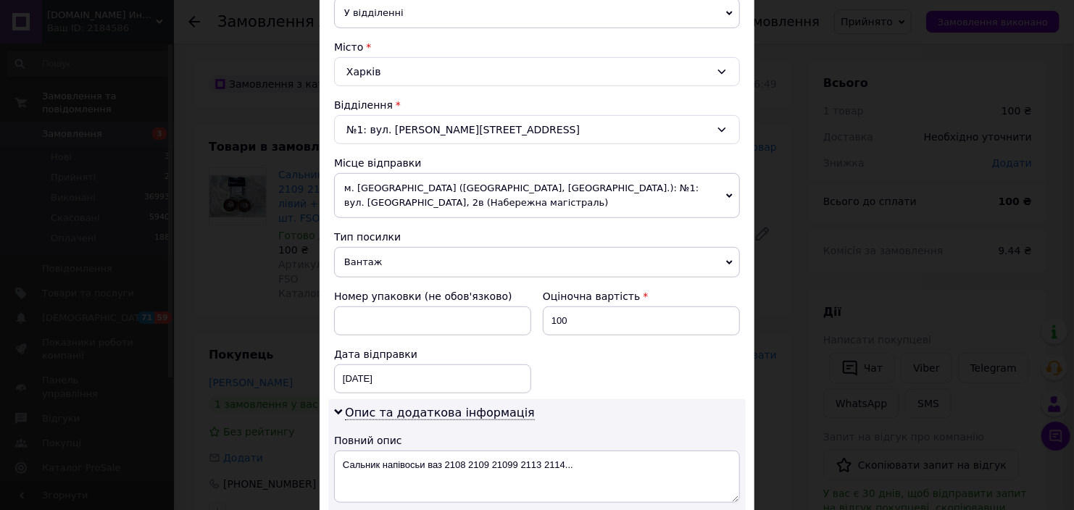
scroll to position [650, 0]
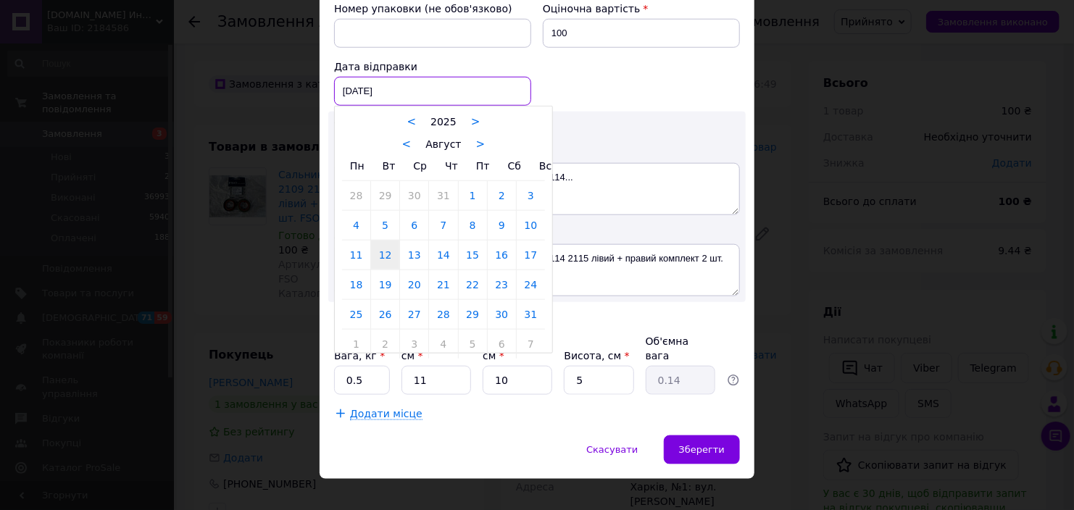
click at [426, 96] on div "[DATE] < 2025 > < Август > Пн Вт Ср Чт Пт Сб Вс 28 29 30 31 1 2 3 4 5 6 7 8 9 1…" at bounding box center [432, 91] width 197 height 29
click at [411, 259] on link "13" at bounding box center [414, 255] width 28 height 29
type input "[DATE]"
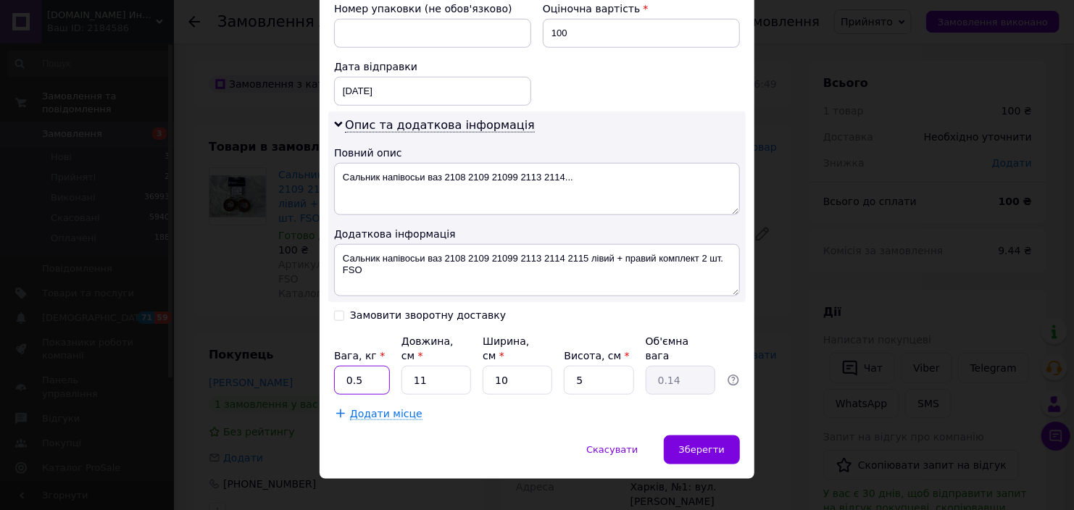
click at [380, 366] on input "0.5" at bounding box center [362, 380] width 56 height 29
click at [372, 366] on input "0.5" at bounding box center [362, 380] width 56 height 29
type input "10"
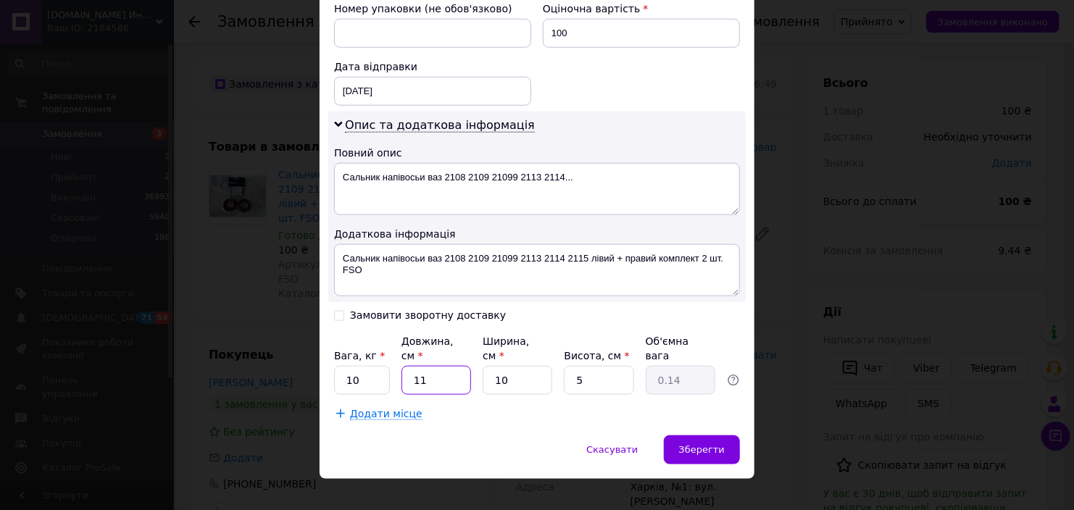
click at [446, 366] on input "11" at bounding box center [436, 380] width 70 height 29
type input "4"
type input "0.1"
type input "40"
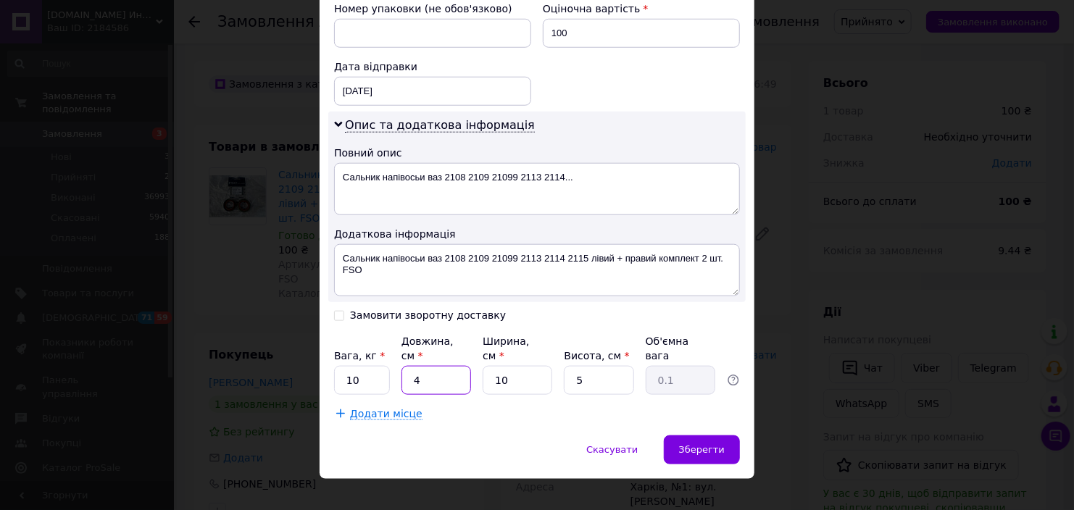
type input "0.5"
type input "40"
click at [514, 366] on input "10" at bounding box center [518, 380] width 70 height 29
type input "3"
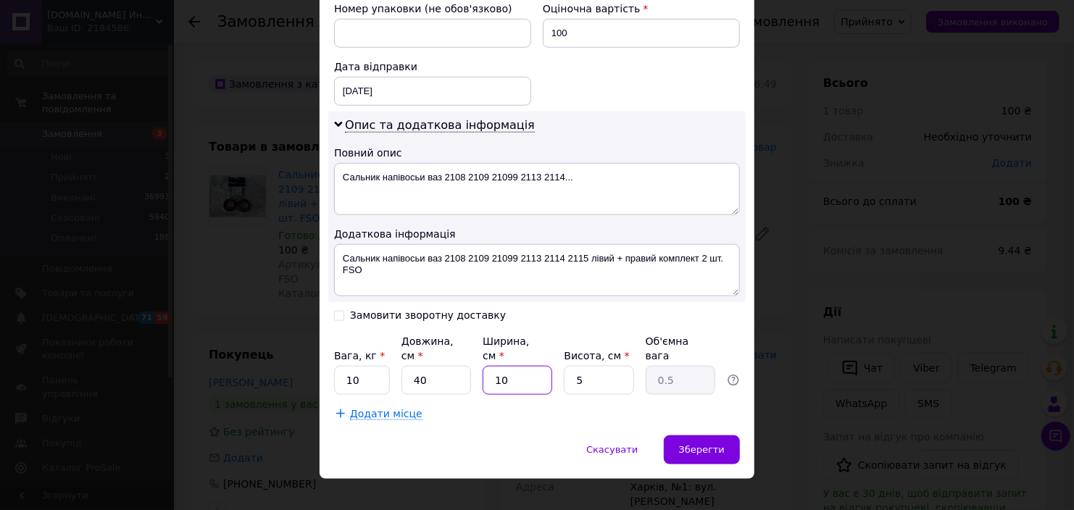
type input "0.15"
type input "30"
type input "1.5"
type input "30"
click at [582, 367] on input "5" at bounding box center [599, 380] width 70 height 29
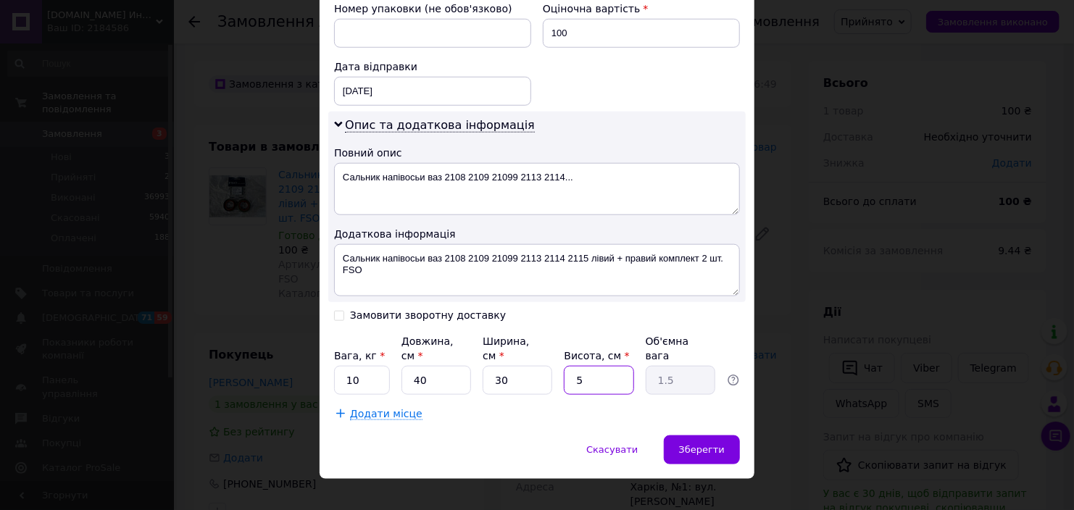
click at [582, 367] on input "5" at bounding box center [599, 380] width 70 height 29
type input "1"
type input "0.3"
type input "15"
type input "4.5"
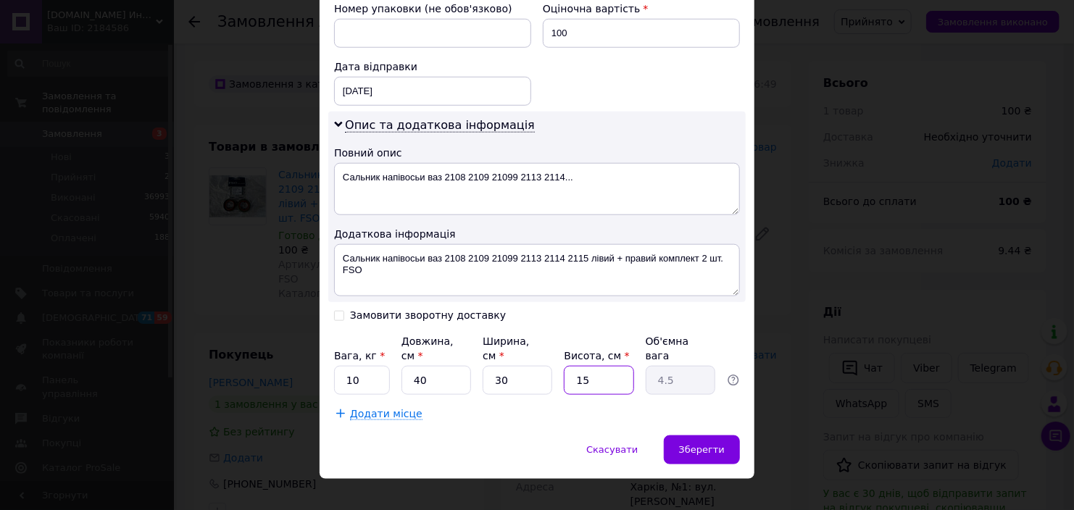
click at [602, 369] on input "15" at bounding box center [599, 380] width 70 height 29
type input "2"
type input "0.6"
type input "20"
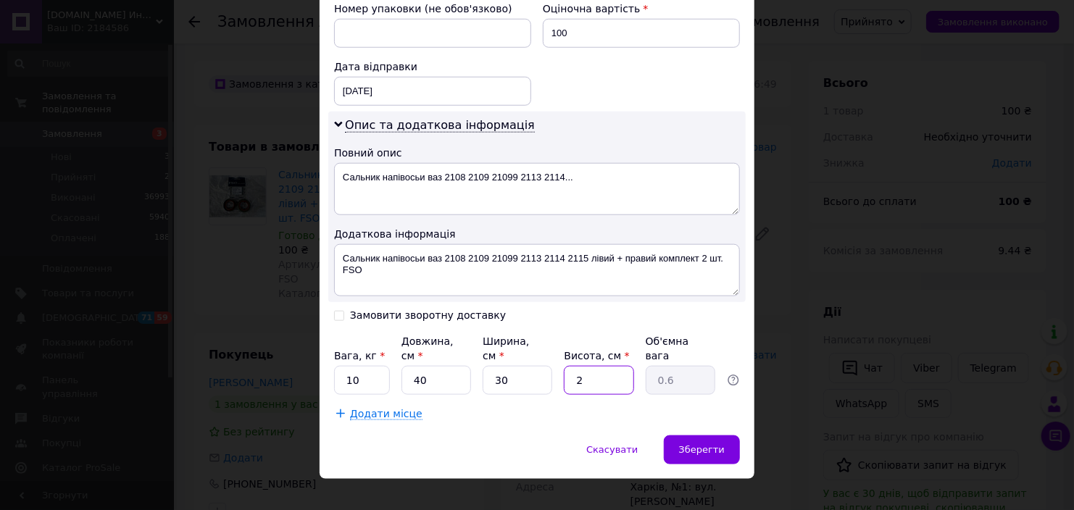
type input "6"
type input "20"
click at [692, 435] on div "Зберегти" at bounding box center [702, 449] width 76 height 29
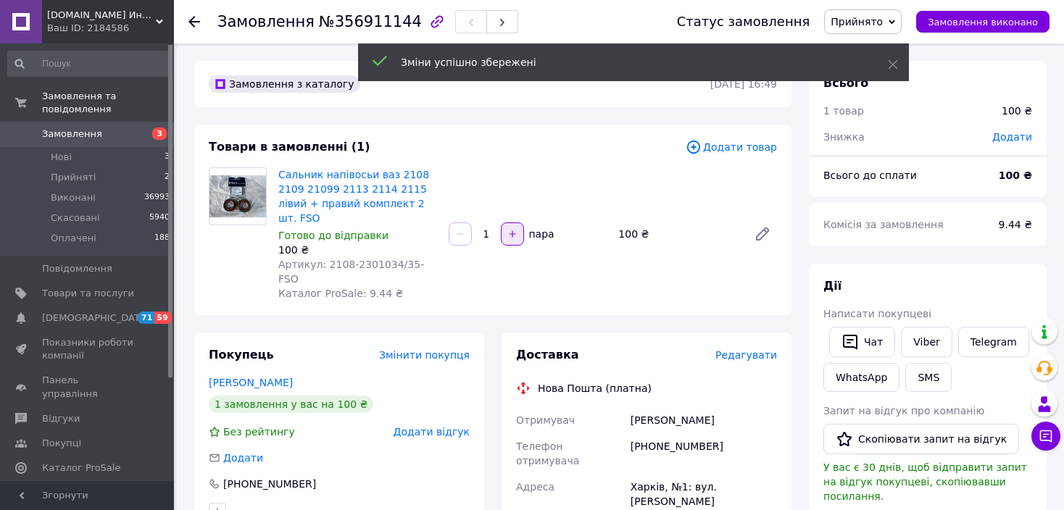
click at [512, 229] on icon "button" at bounding box center [512, 234] width 10 height 10
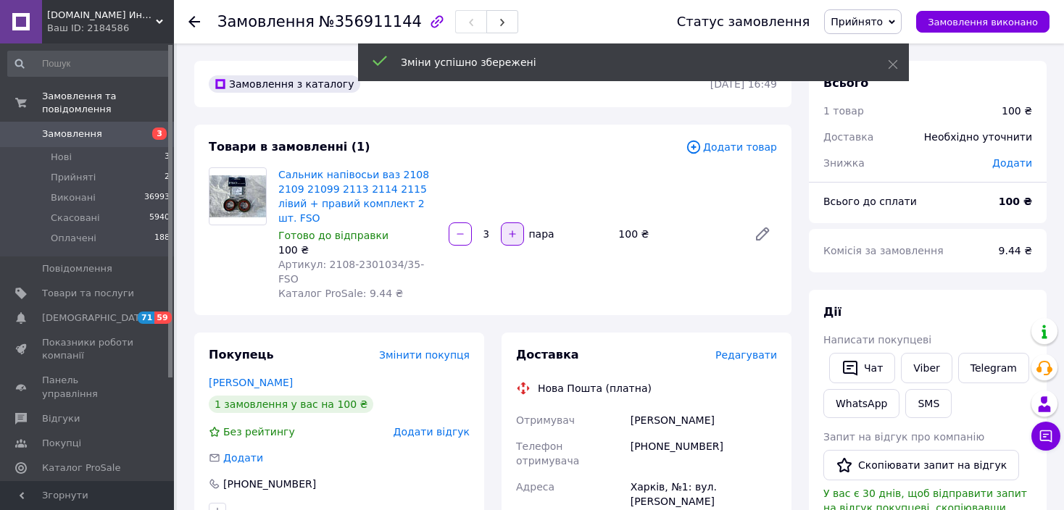
click at [512, 229] on icon "button" at bounding box center [512, 234] width 10 height 10
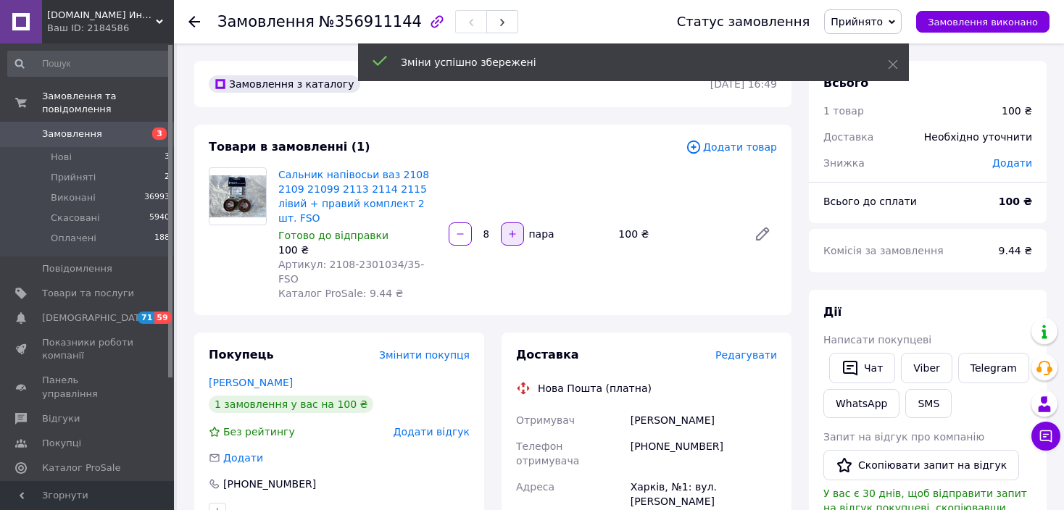
click at [512, 229] on icon "button" at bounding box center [512, 234] width 10 height 10
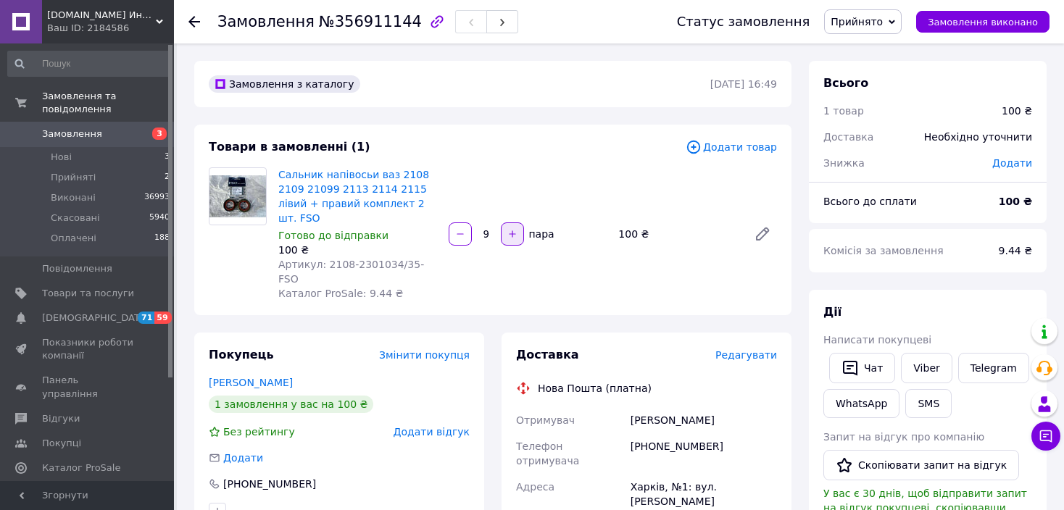
click at [512, 229] on icon "button" at bounding box center [512, 234] width 10 height 10
type input "10"
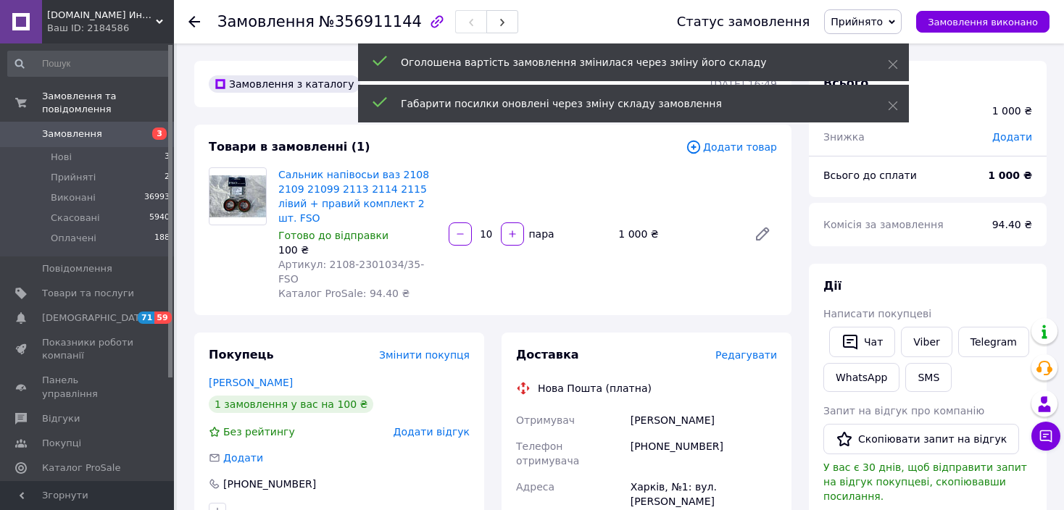
click at [747, 349] on span "Редагувати" at bounding box center [746, 355] width 62 height 12
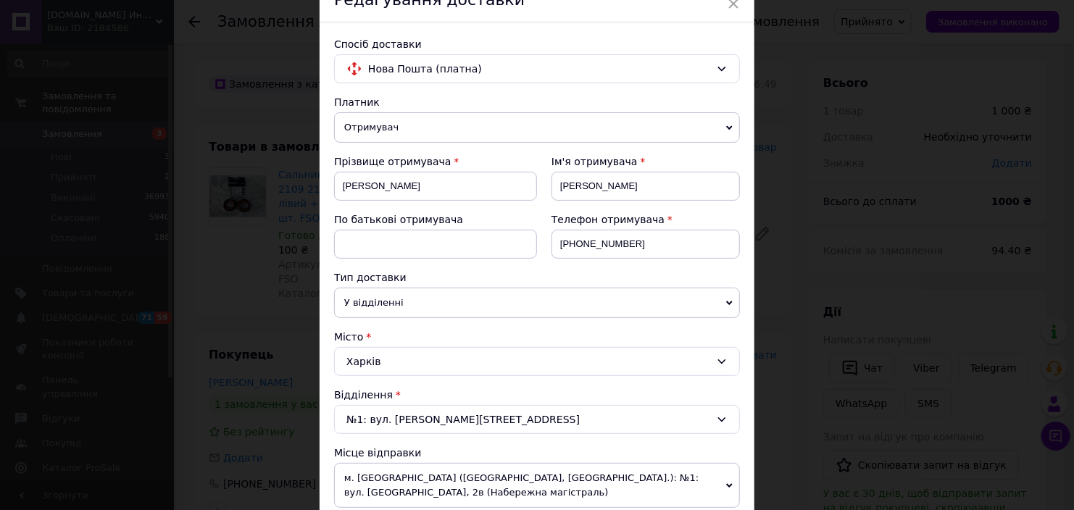
scroll to position [217, 0]
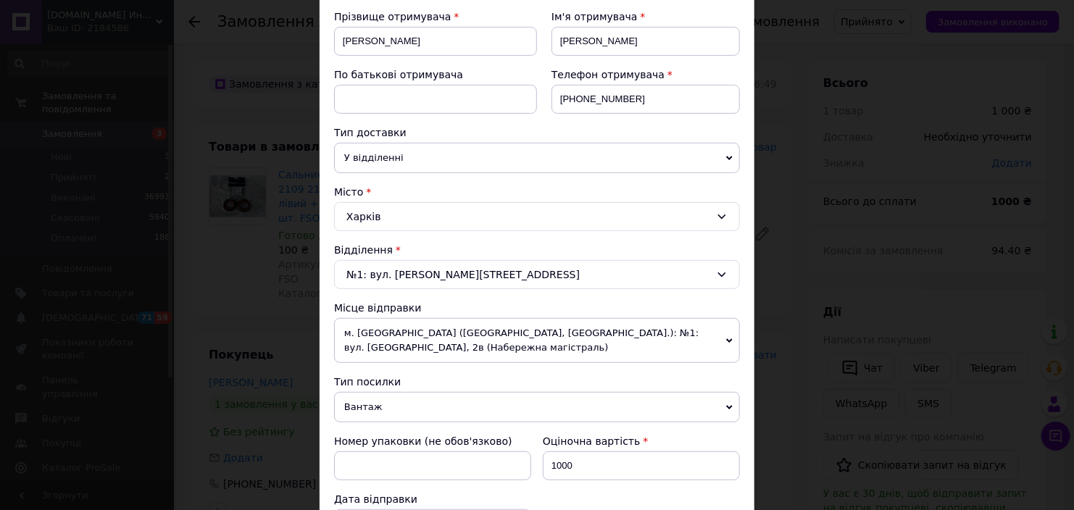
click at [446, 215] on div "Харків" at bounding box center [537, 216] width 406 height 29
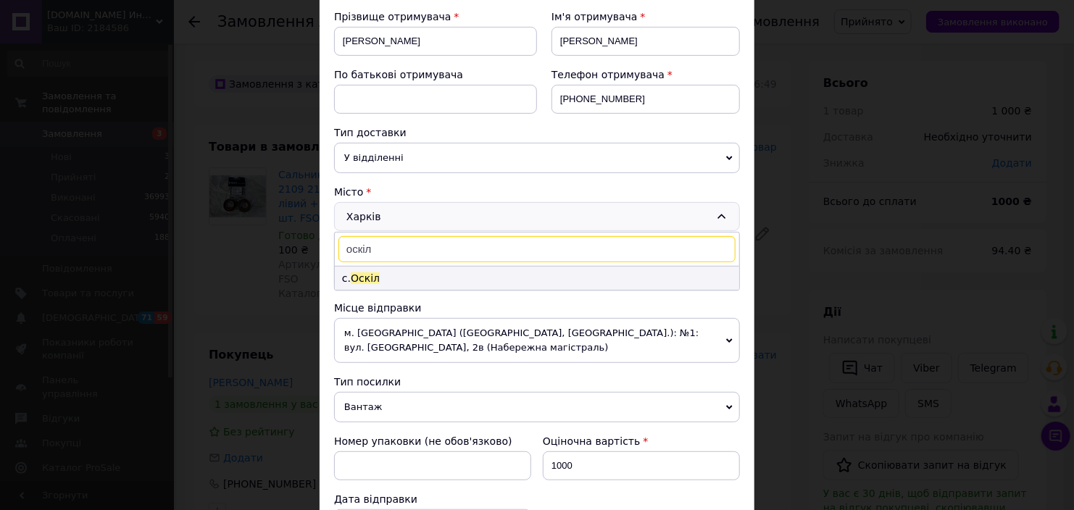
type input "оскіл"
click at [388, 275] on li "с. Оскіл" at bounding box center [537, 278] width 404 height 23
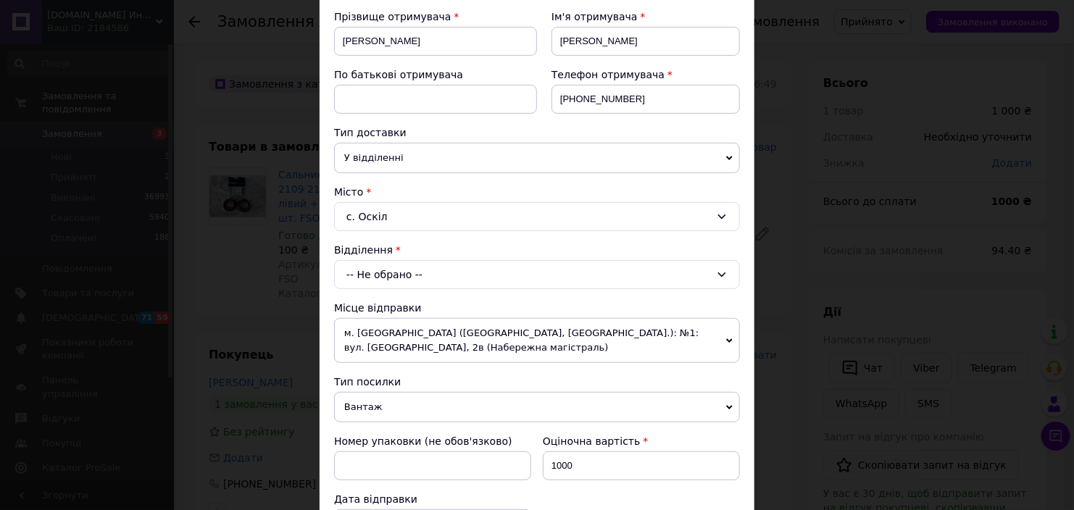
click at [407, 275] on div "-- Не обрано --" at bounding box center [537, 274] width 406 height 29
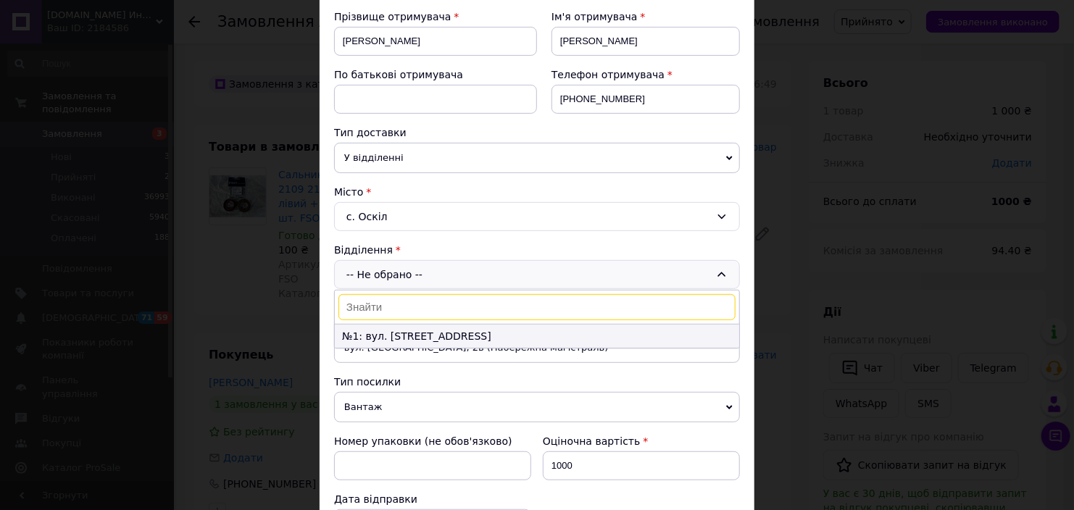
click at [395, 334] on li "№1: вул. Слобідська, 65" at bounding box center [537, 336] width 404 height 23
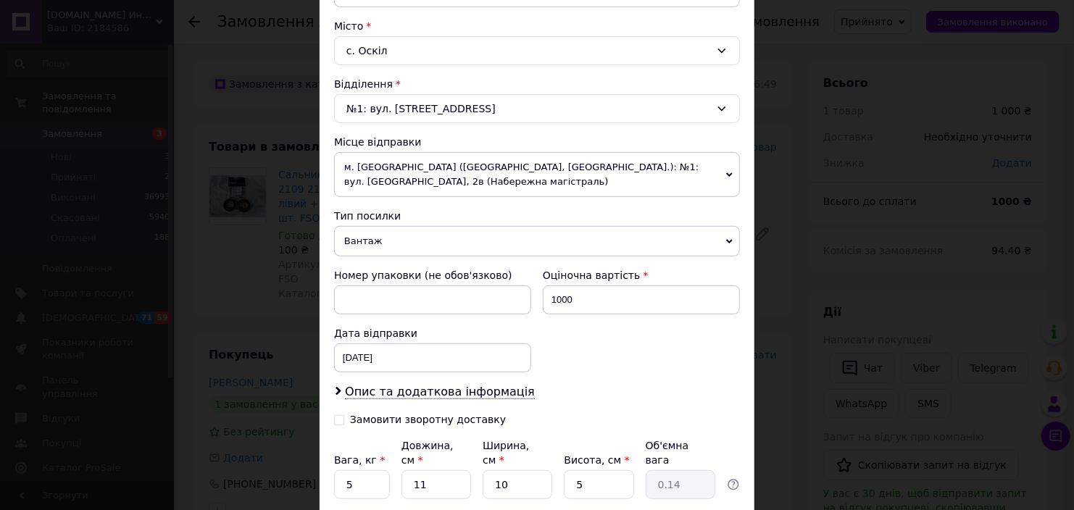
scroll to position [488, 0]
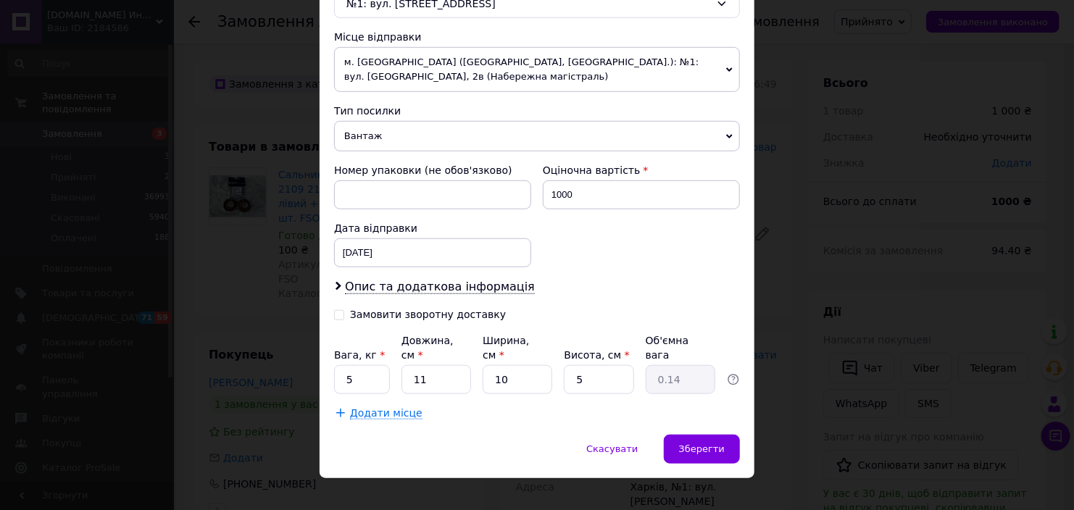
click at [338, 309] on input "Замовити зворотну доставку" at bounding box center [339, 314] width 10 height 10
checkbox input "true"
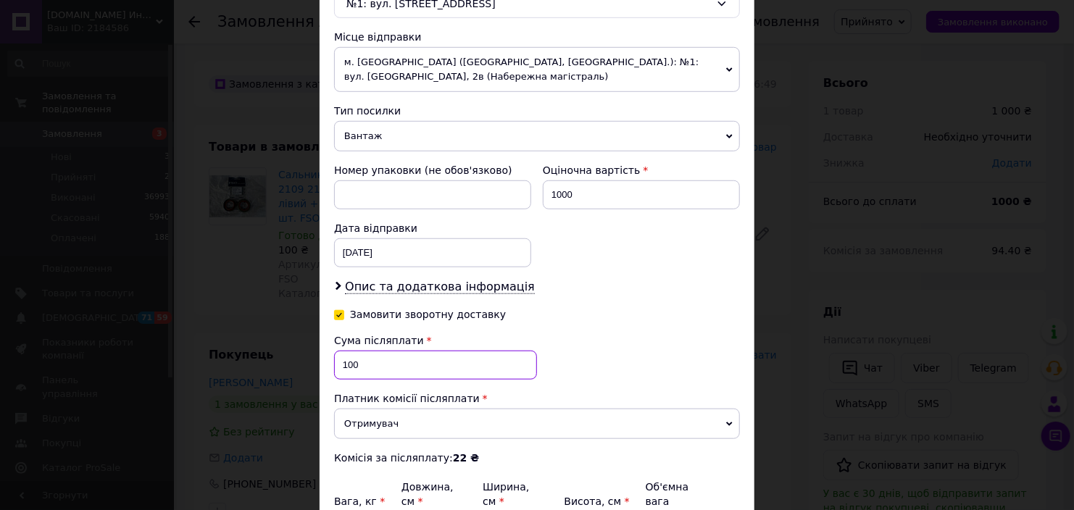
click at [367, 354] on input "100" at bounding box center [435, 365] width 203 height 29
click at [387, 365] on input "92" at bounding box center [435, 365] width 203 height 29
click at [386, 363] on input "92" at bounding box center [435, 365] width 203 height 29
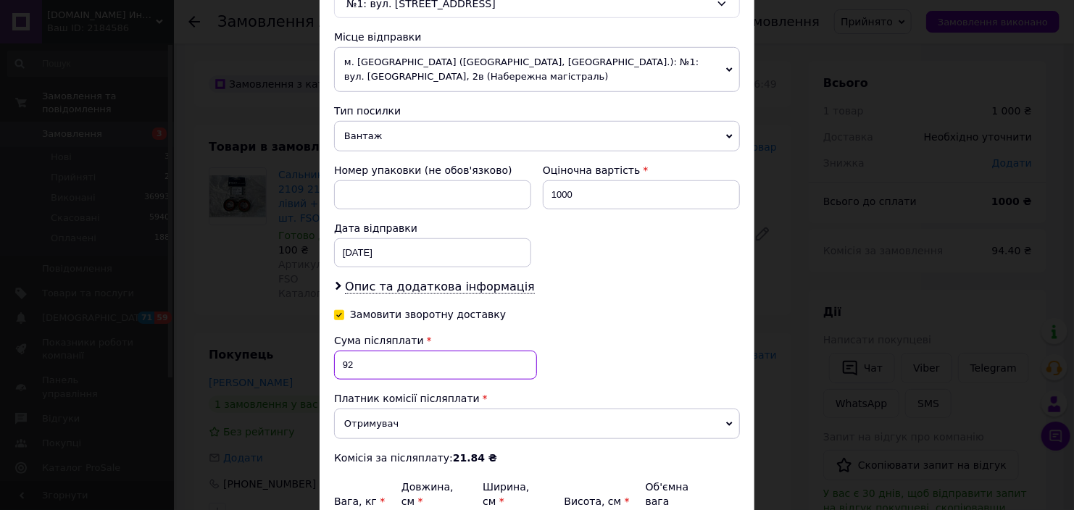
click at [386, 363] on input "92" at bounding box center [435, 365] width 203 height 29
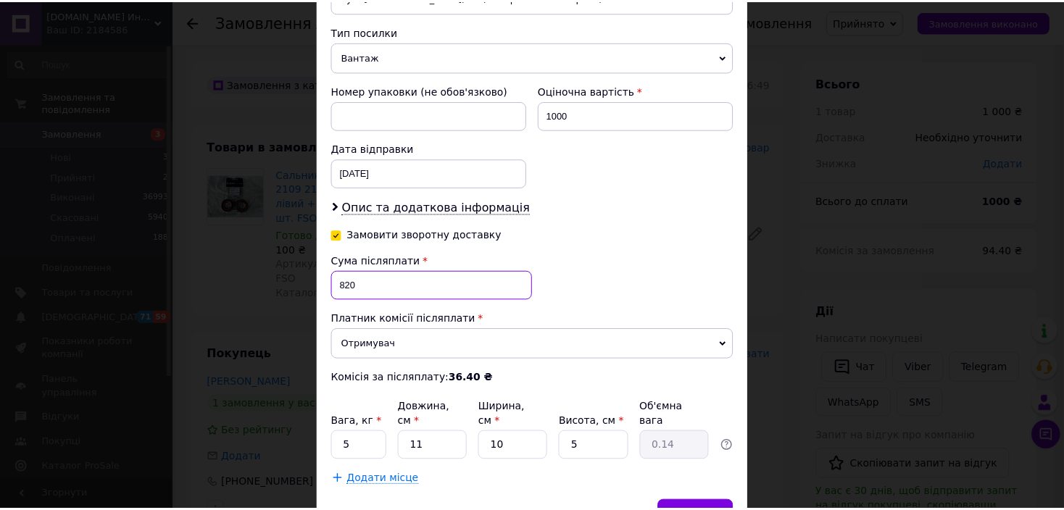
scroll to position [635, 0]
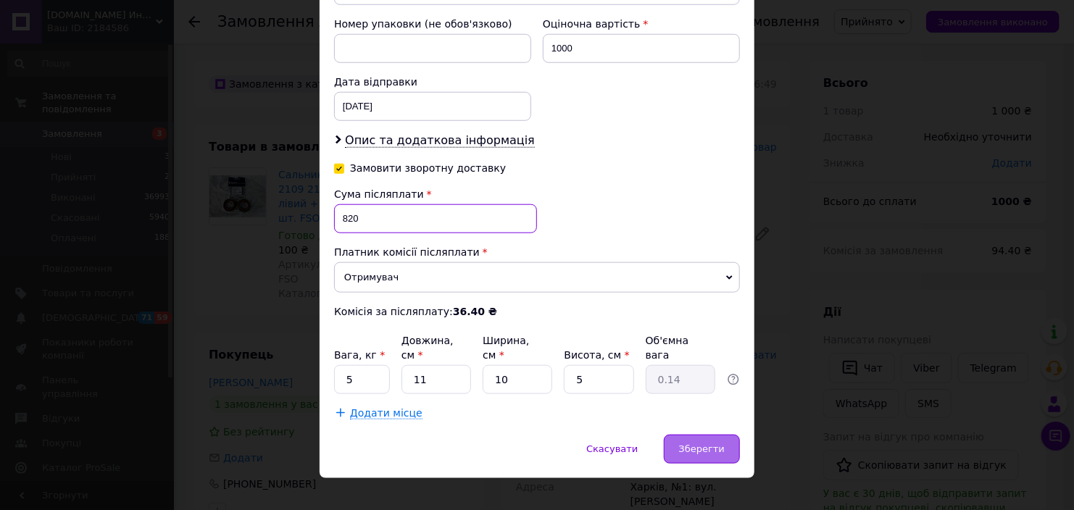
type input "820"
drag, startPoint x: 708, startPoint y: 427, endPoint x: 709, endPoint y: 412, distance: 14.6
click at [709, 443] on span "Зберегти" at bounding box center [702, 448] width 46 height 11
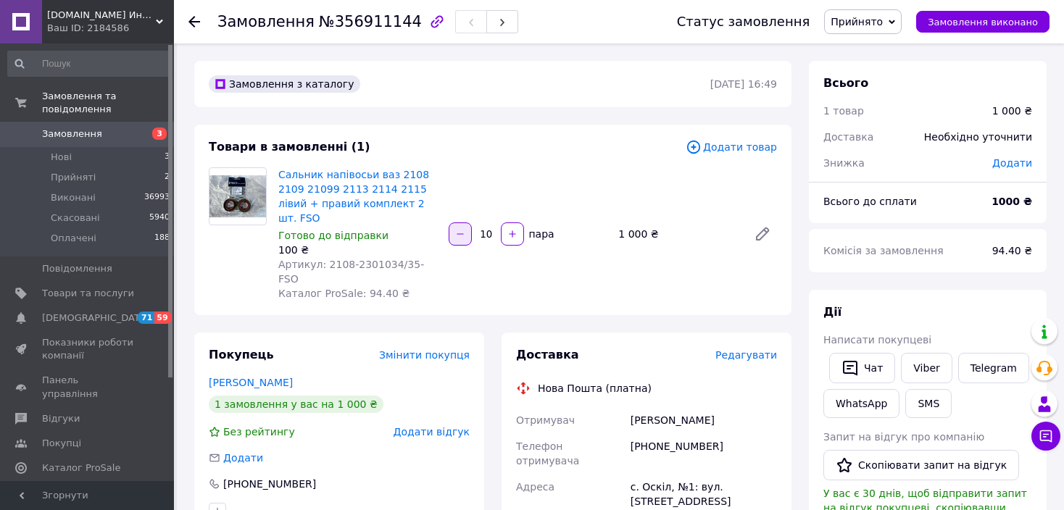
click at [459, 229] on button "button" at bounding box center [459, 233] width 23 height 23
type input "9"
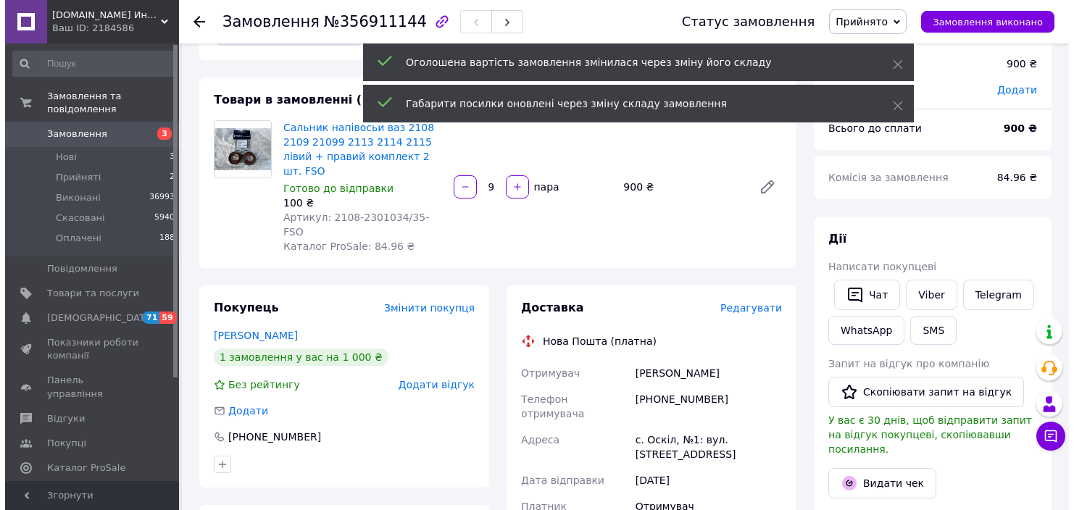
scroll to position [72, 0]
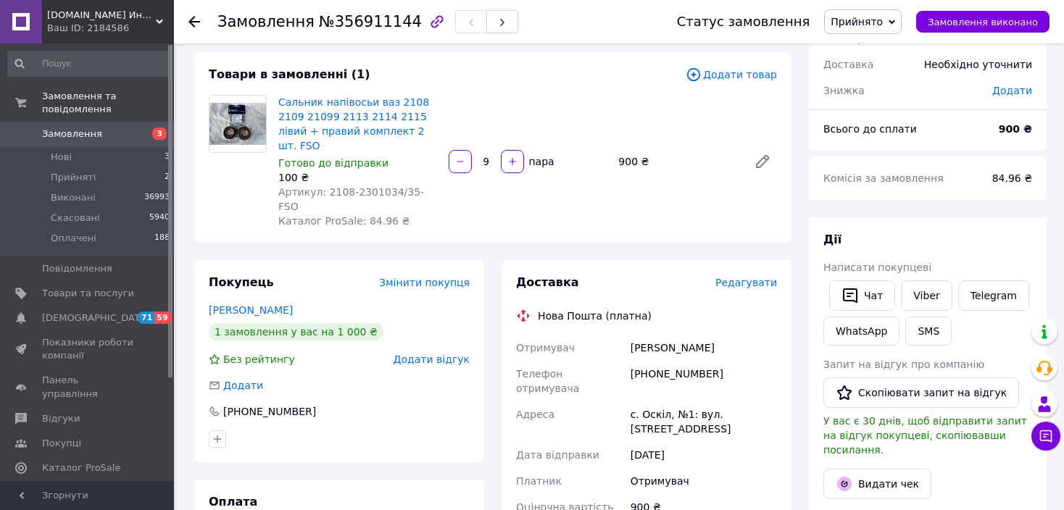
click at [758, 277] on span "Редагувати" at bounding box center [746, 283] width 62 height 12
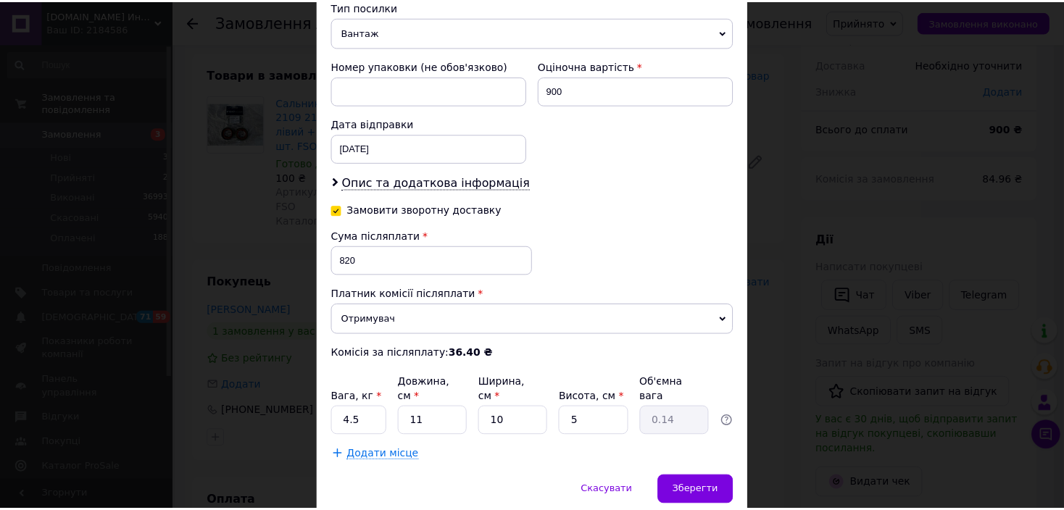
scroll to position [635, 0]
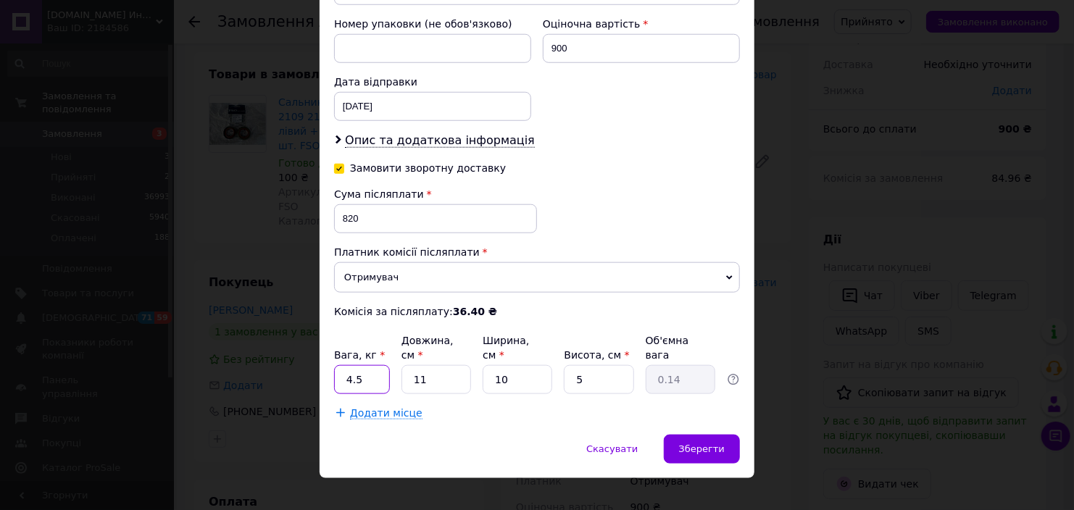
click at [369, 365] on input "4.5" at bounding box center [362, 379] width 56 height 29
type input "6"
click at [439, 365] on input "11" at bounding box center [436, 379] width 70 height 29
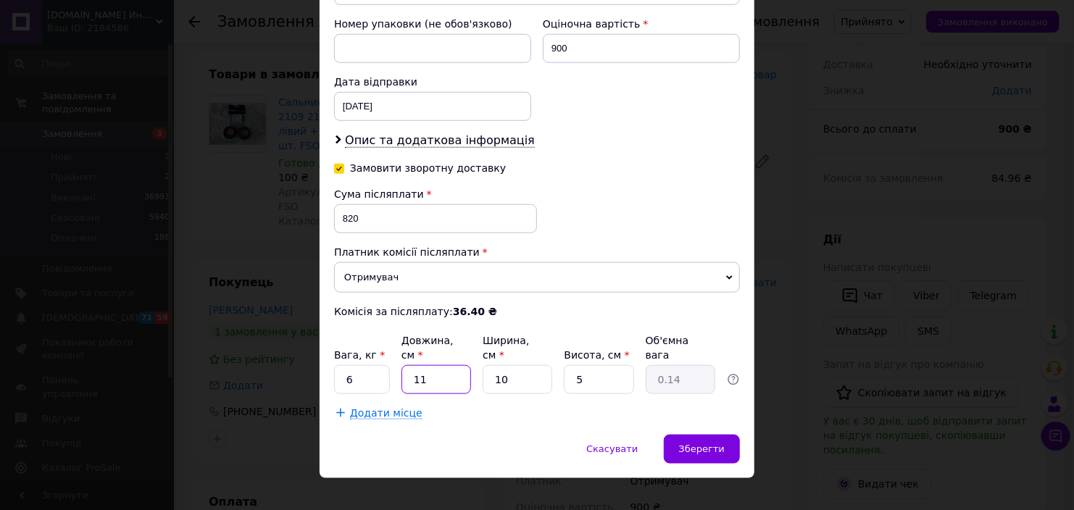
type input "4"
type input "0.1"
type input "40"
type input "0.5"
type input "40"
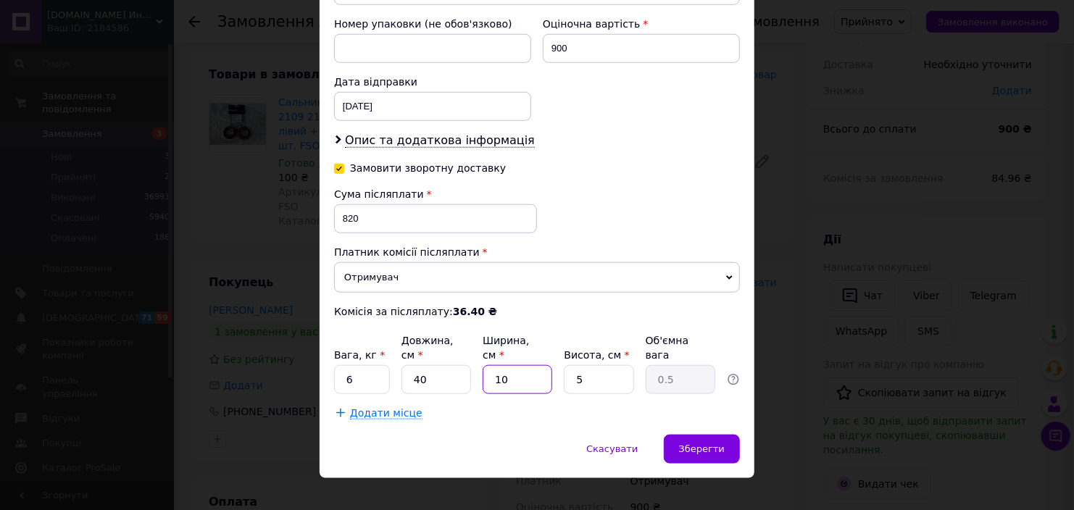
click at [521, 365] on input "10" at bounding box center [518, 379] width 70 height 29
type input "3"
type input "0.15"
type input "30"
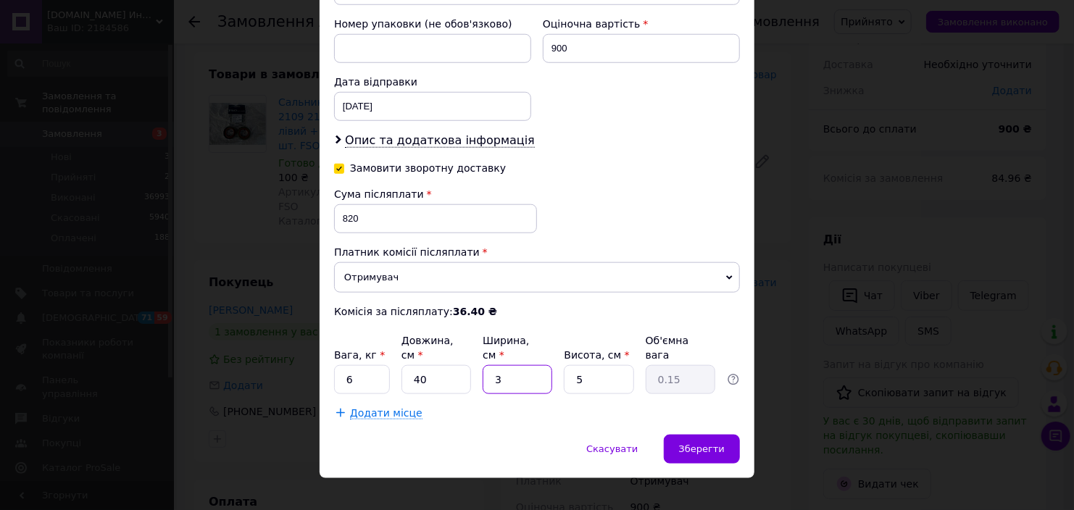
type input "1.5"
type input "30"
click at [585, 365] on input "5" at bounding box center [599, 379] width 70 height 29
type input "2"
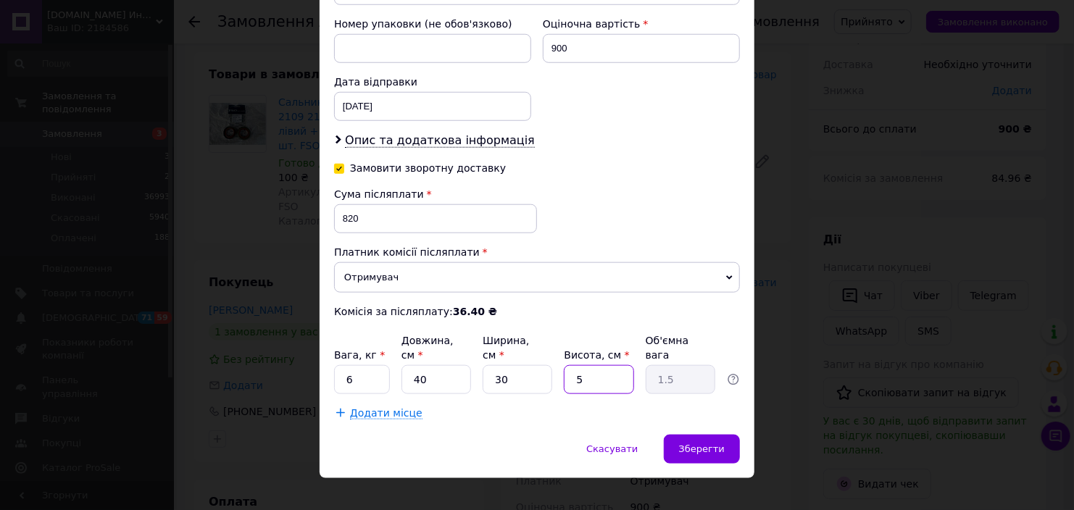
type input "0.6"
type input "20"
type input "6"
type input "20"
click at [718, 435] on div "Зберегти" at bounding box center [702, 449] width 76 height 29
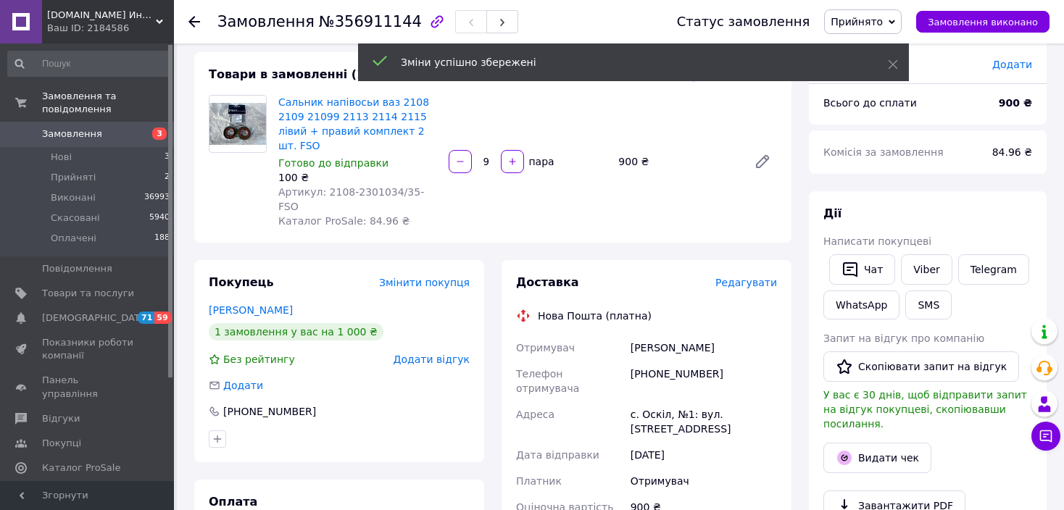
scroll to position [290, 0]
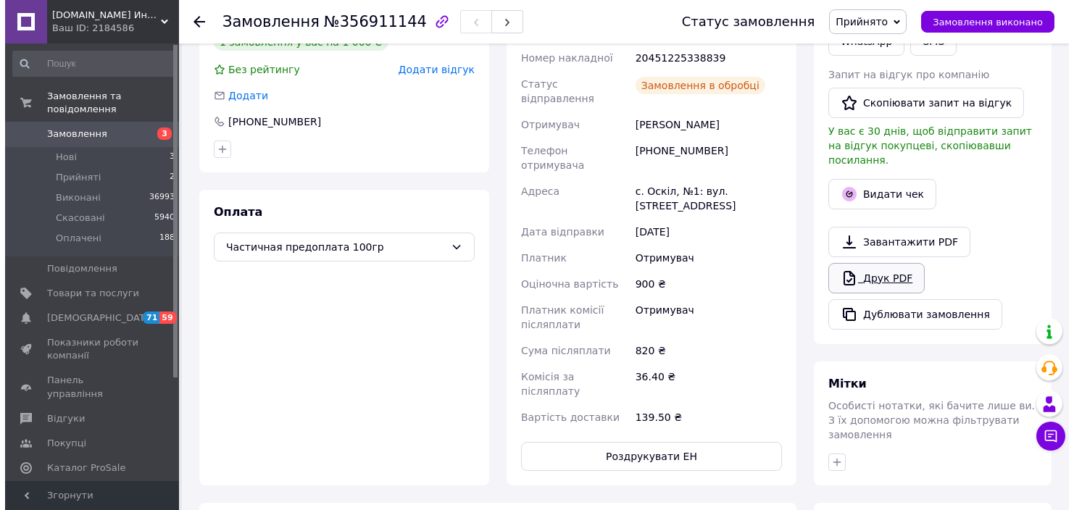
scroll to position [20, 0]
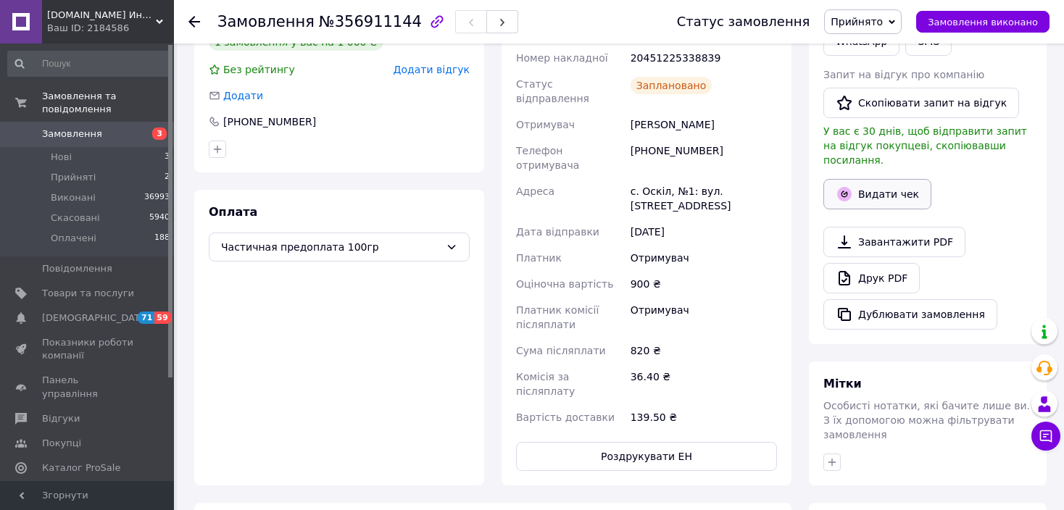
click at [885, 181] on button "Видати чек" at bounding box center [877, 194] width 108 height 30
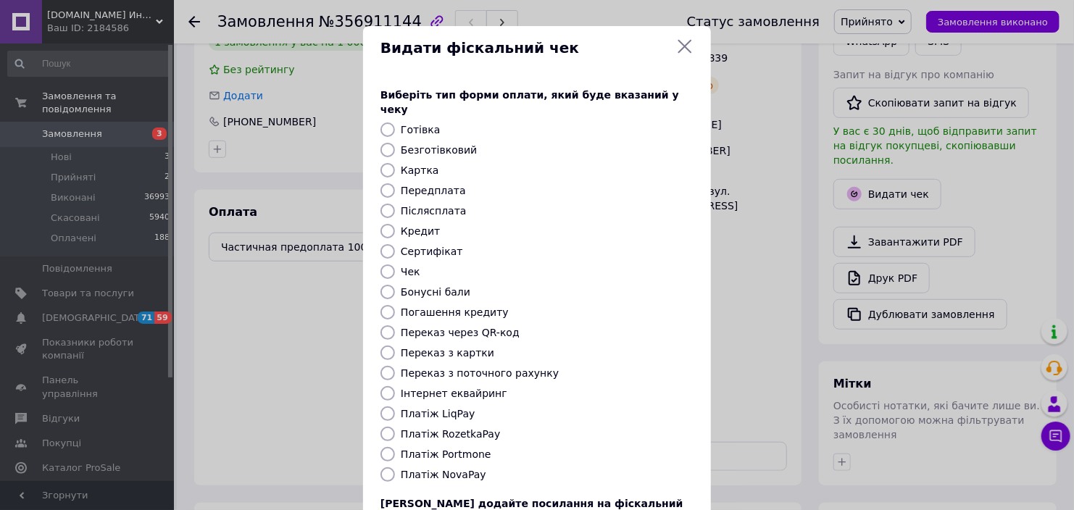
click at [451, 469] on label "Платіж NovaPay" at bounding box center [443, 475] width 85 height 12
click at [395, 467] on input "Платіж NovaPay" at bounding box center [387, 474] width 14 height 14
radio input "true"
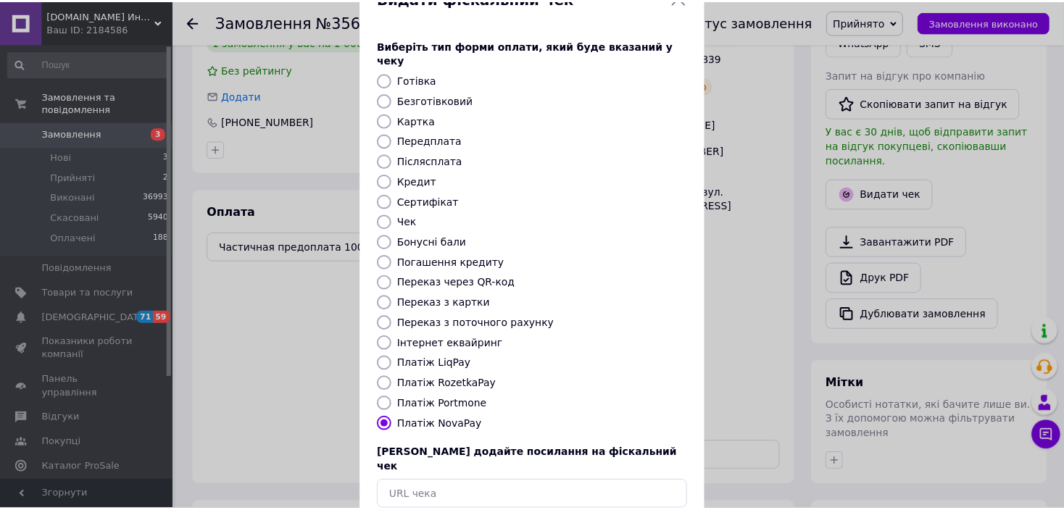
scroll to position [112, 0]
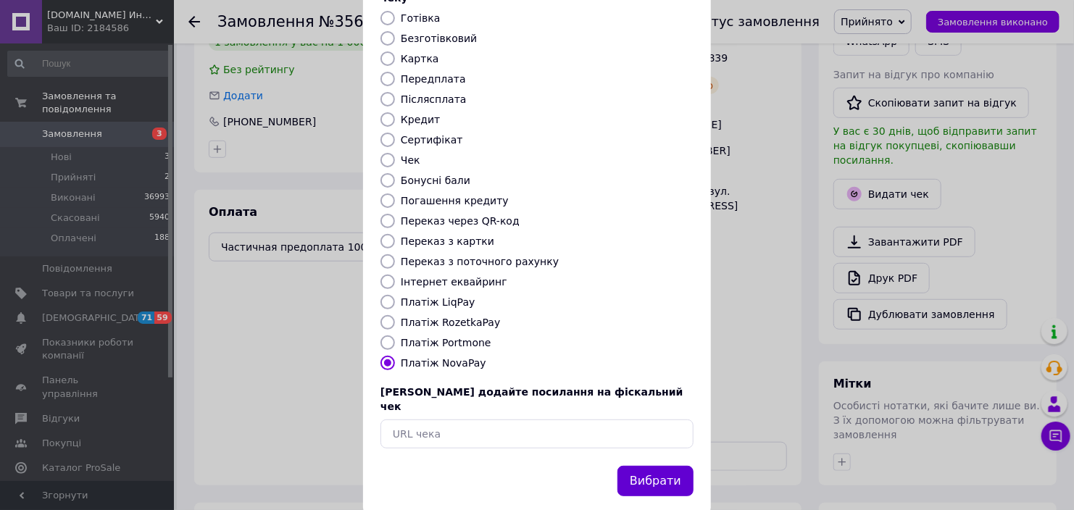
click at [651, 466] on button "Вибрати" at bounding box center [655, 481] width 76 height 31
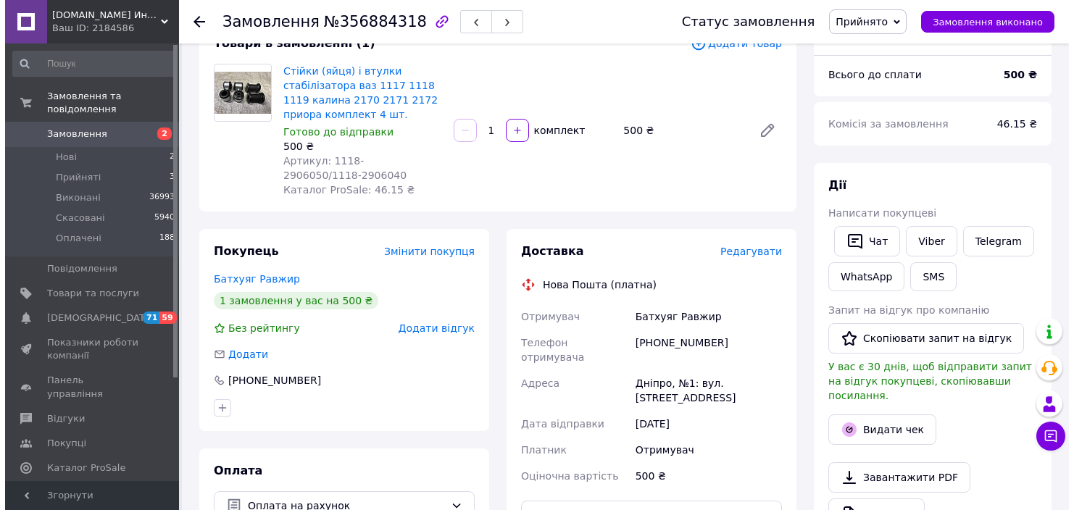
scroll to position [217, 0]
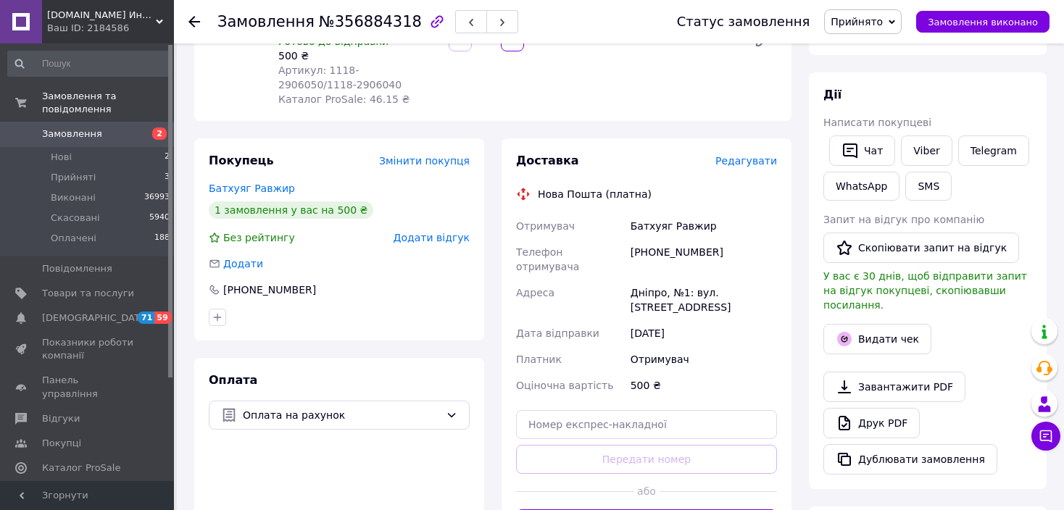
click at [764, 159] on span "Редагувати" at bounding box center [746, 161] width 62 height 12
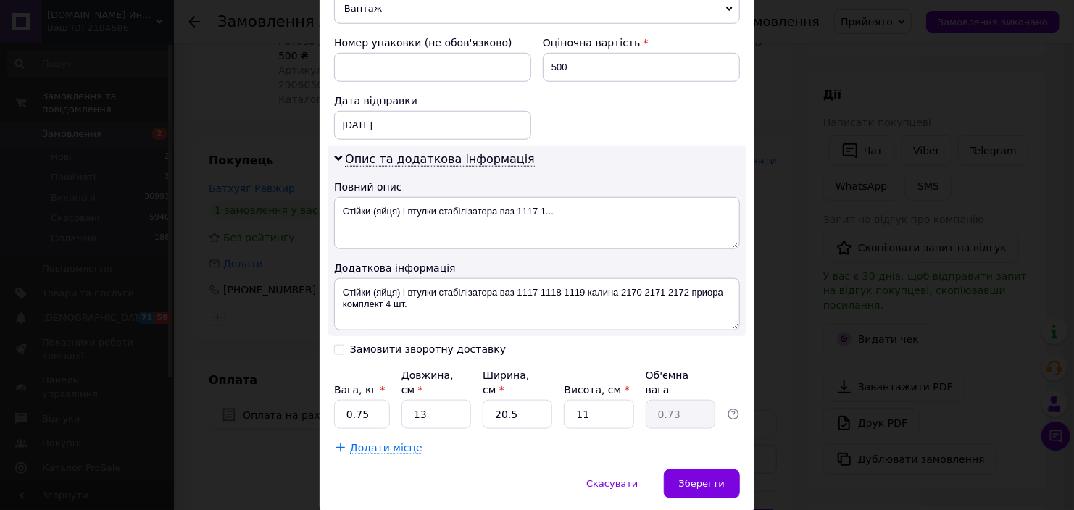
scroll to position [650, 0]
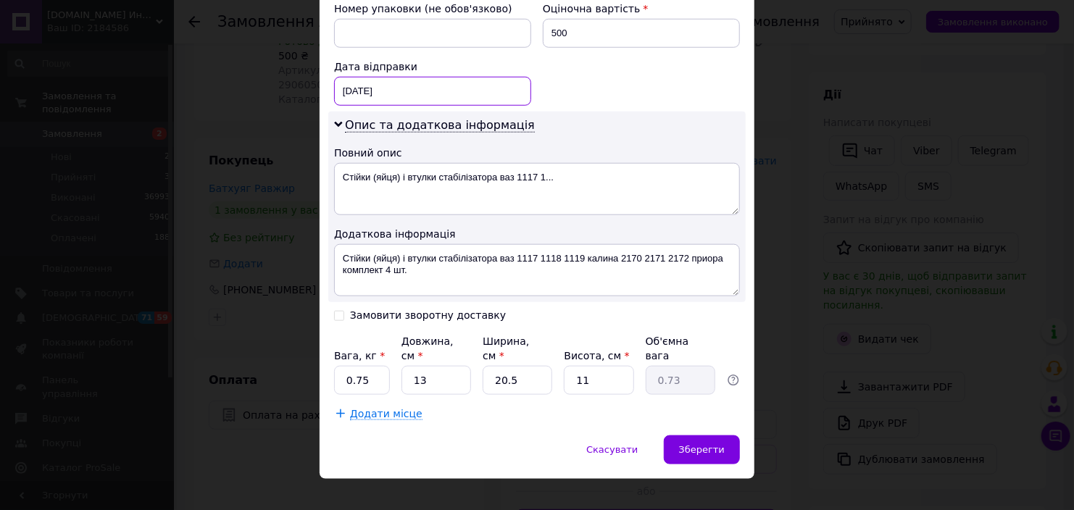
click at [435, 95] on div "[DATE] < 2025 > < Август > Пн Вт Ср Чт Пт Сб Вс 28 29 30 31 1 2 3 4 5 6 7 8 9 1…" at bounding box center [432, 91] width 197 height 29
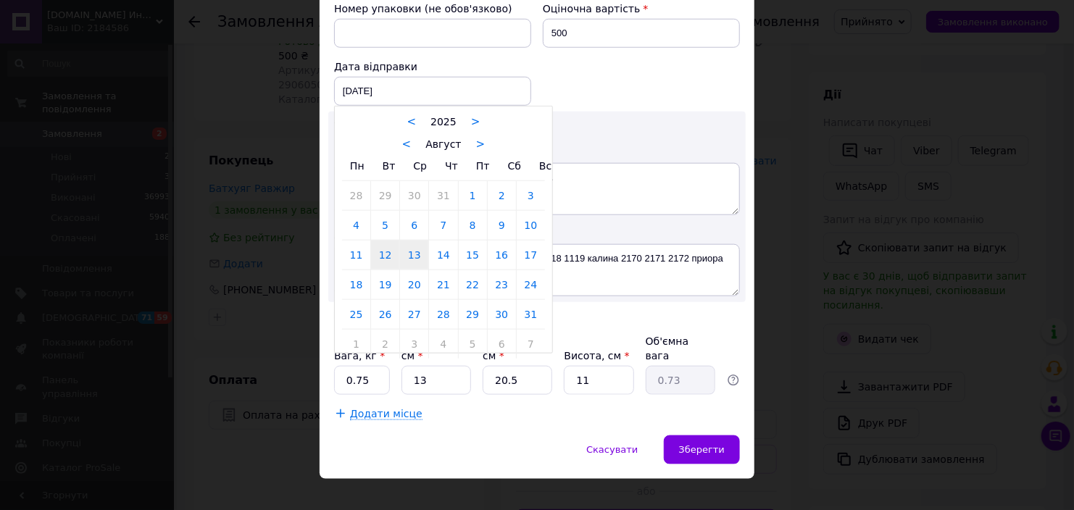
click at [410, 251] on link "13" at bounding box center [414, 255] width 28 height 29
type input "[DATE]"
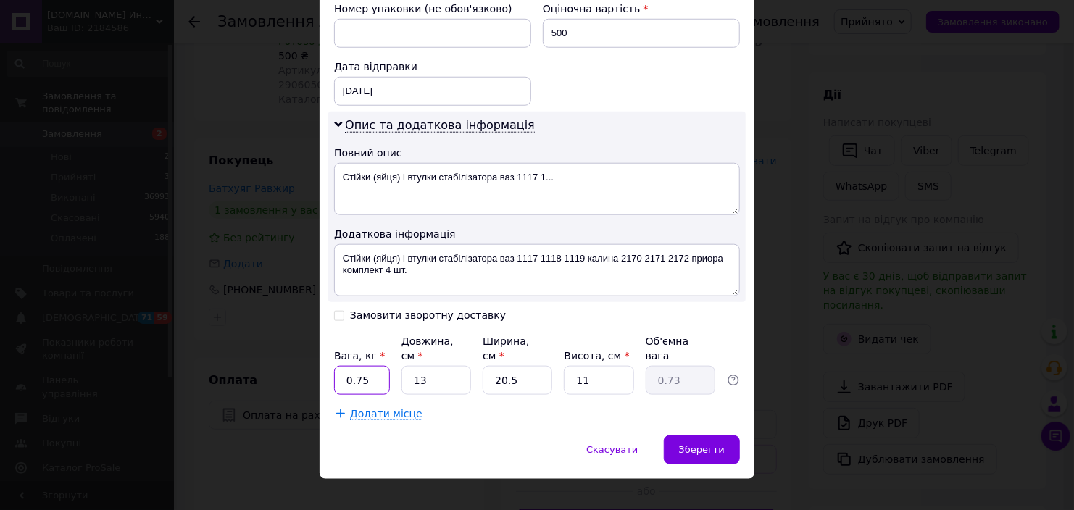
click at [382, 366] on input "0.75" at bounding box center [362, 380] width 56 height 29
type input "1"
click at [447, 367] on input "13" at bounding box center [436, 380] width 70 height 29
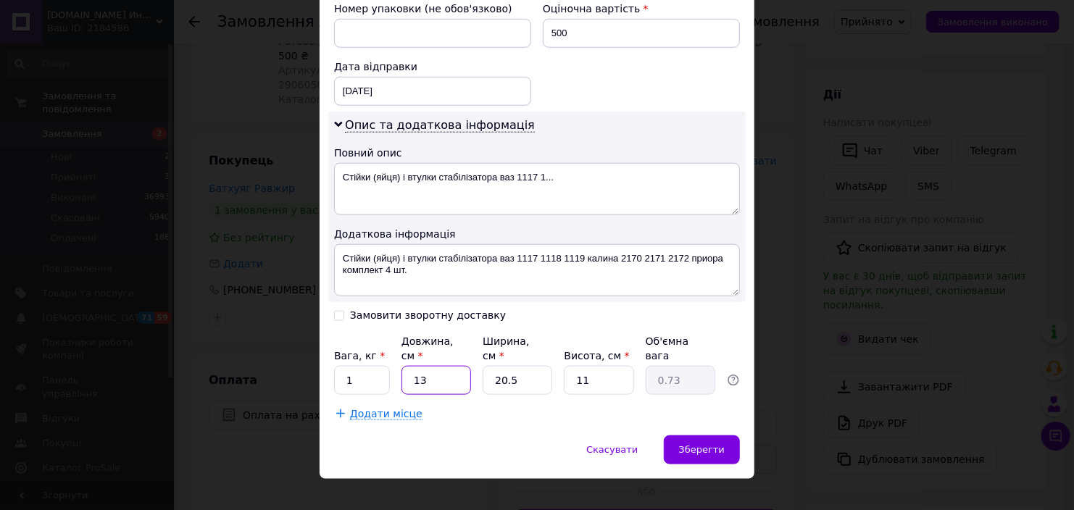
type input "2"
type input "0.11"
type input "25"
type input "1.41"
type input "25"
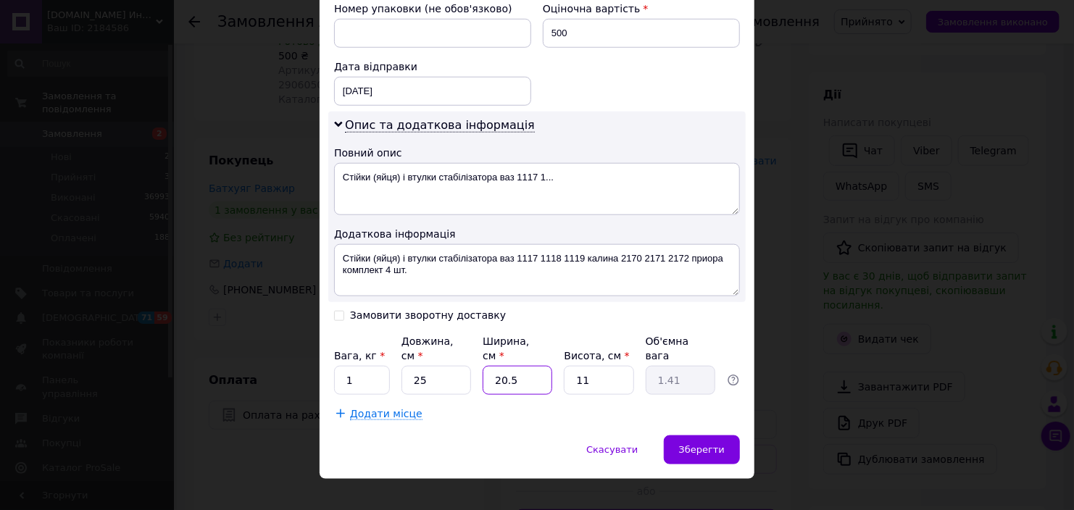
click at [518, 366] on input "20.5" at bounding box center [518, 380] width 70 height 29
type input "2"
type input "0.14"
type input "22"
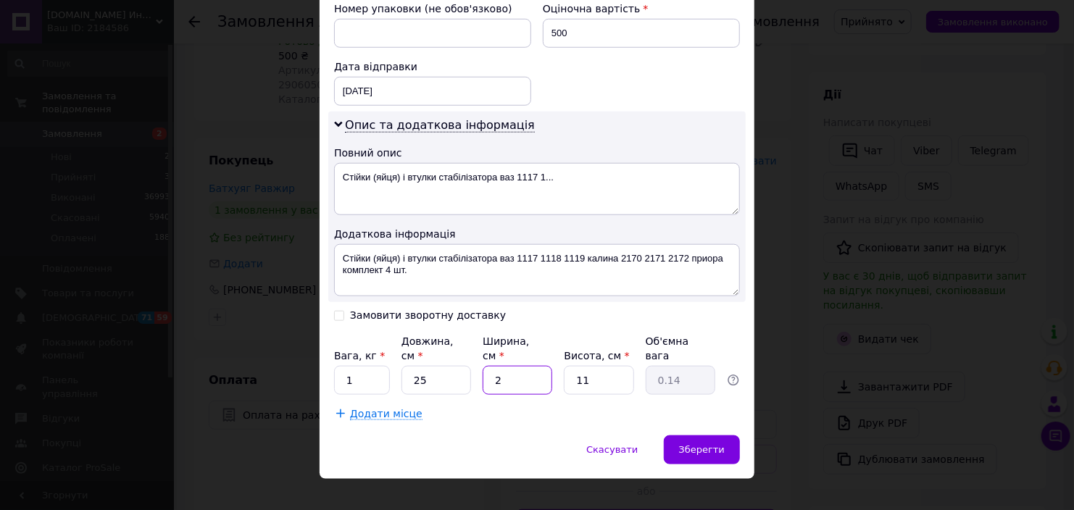
type input "1.51"
type input "22"
click at [596, 366] on input "11" at bounding box center [599, 380] width 70 height 29
type input "6"
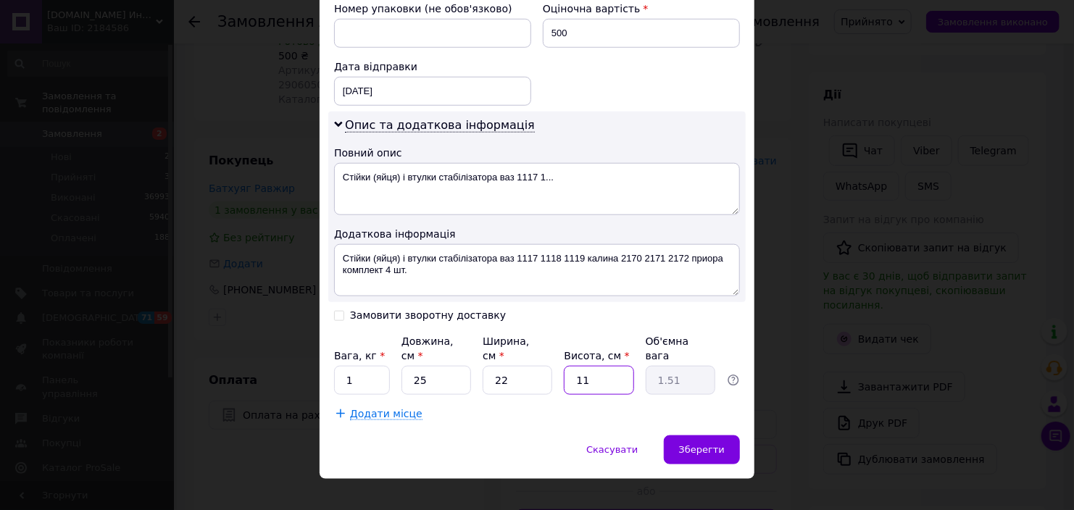
type input "0.83"
type input "6"
click at [336, 311] on input "Замовити зворотну доставку" at bounding box center [339, 314] width 10 height 10
checkbox input "true"
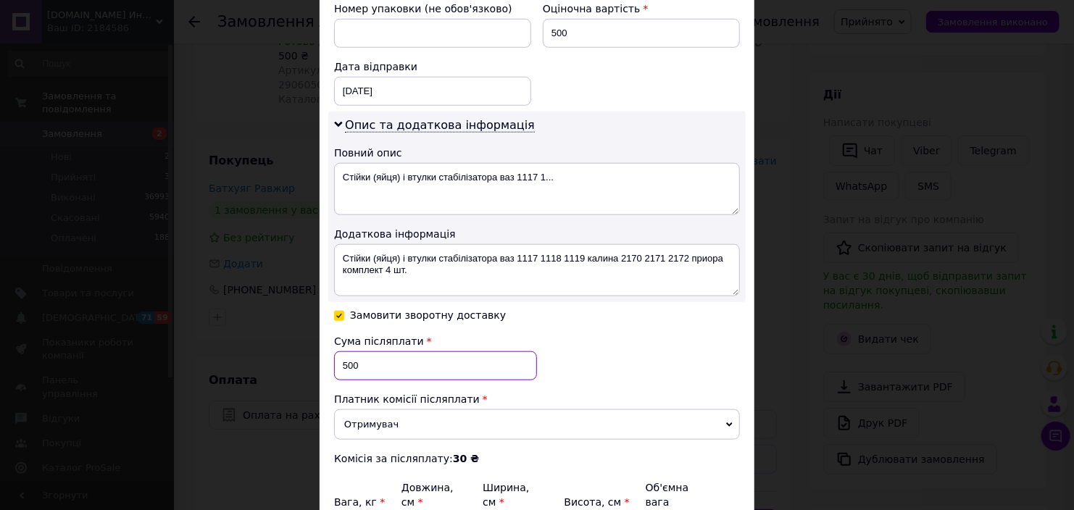
click at [356, 355] on input "500" at bounding box center [435, 365] width 203 height 29
click at [357, 354] on input "500" at bounding box center [435, 365] width 203 height 29
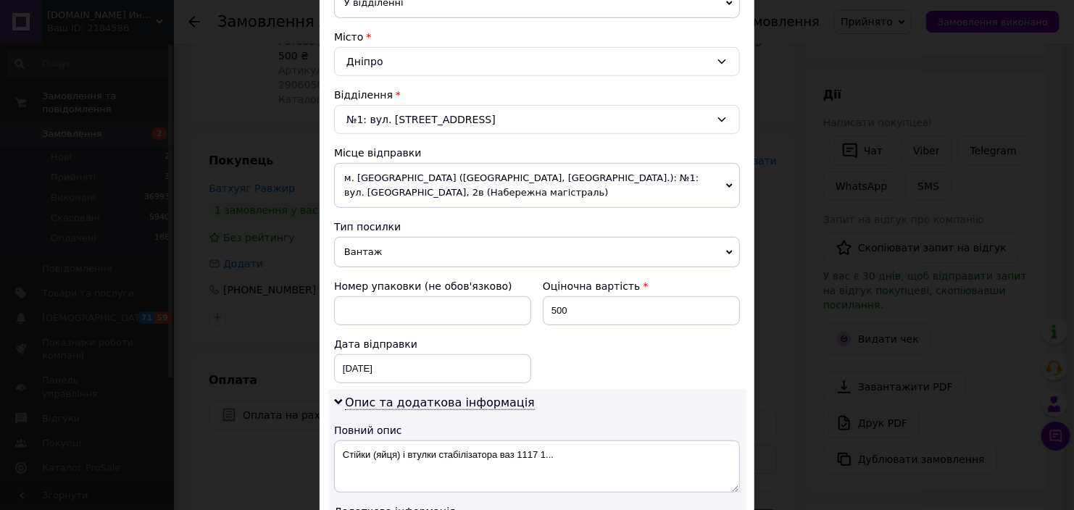
scroll to position [288, 0]
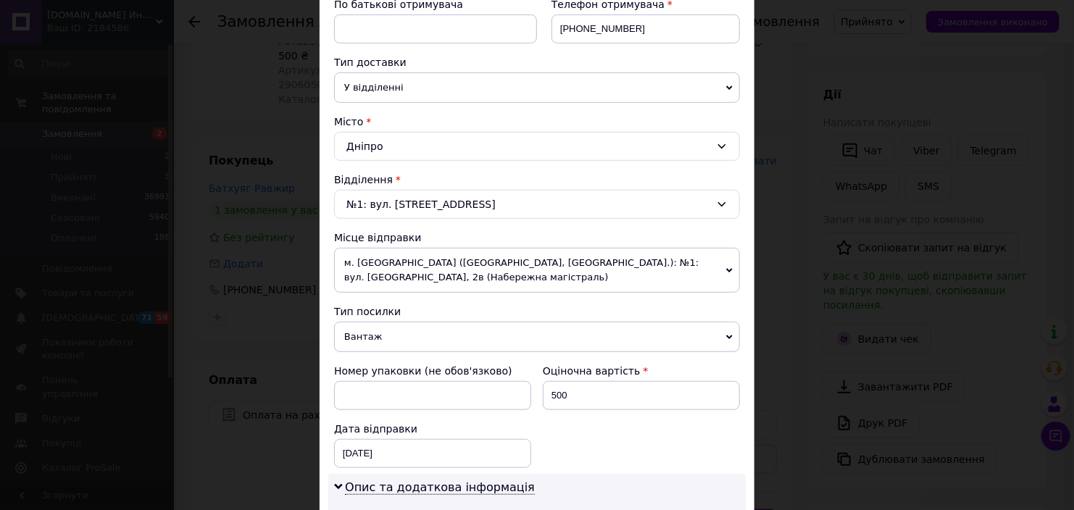
type input "440"
click at [458, 149] on div "Дніпро" at bounding box center [537, 146] width 406 height 29
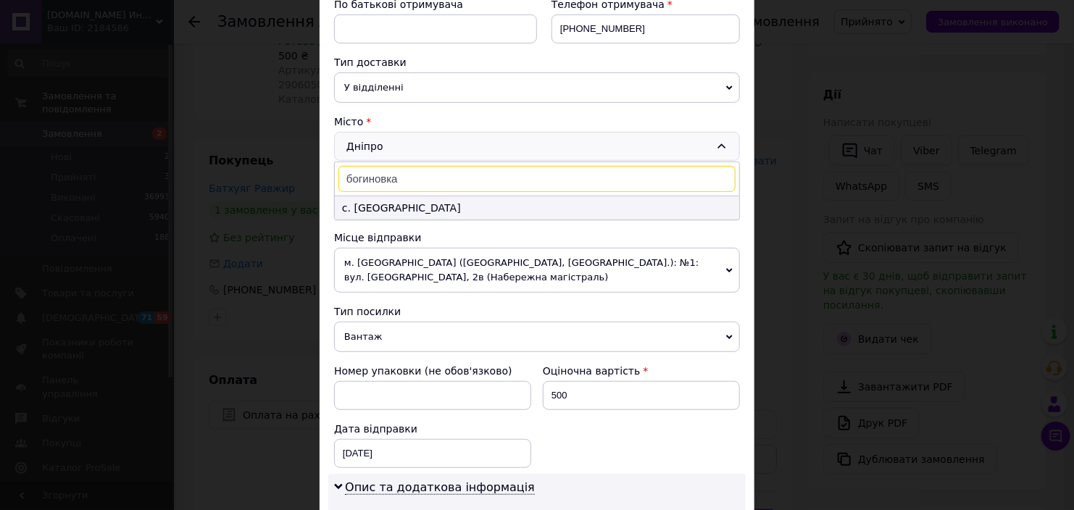
type input "богиновка"
click at [427, 206] on li "с. Богинівка" at bounding box center [537, 207] width 404 height 23
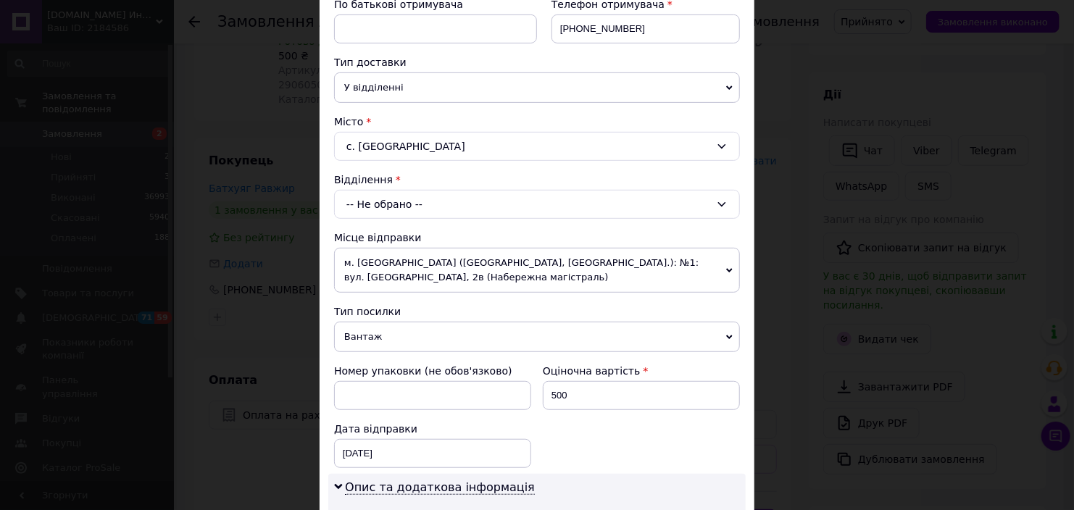
click at [480, 199] on div "-- Не обрано --" at bounding box center [537, 204] width 406 height 29
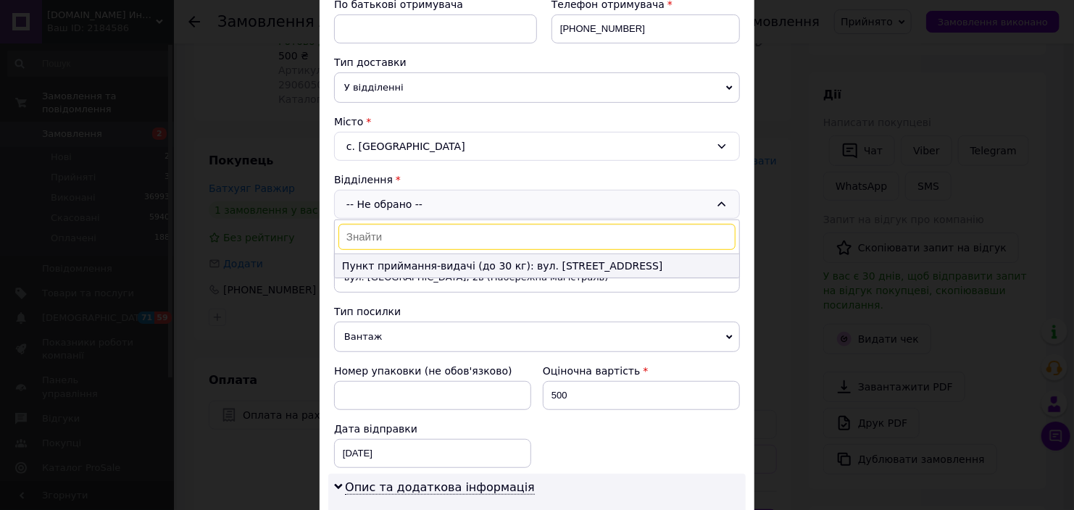
click at [425, 267] on li "Пункт приймання-видачі (до 30 кг): вул. Шкільна, 3" at bounding box center [537, 265] width 404 height 23
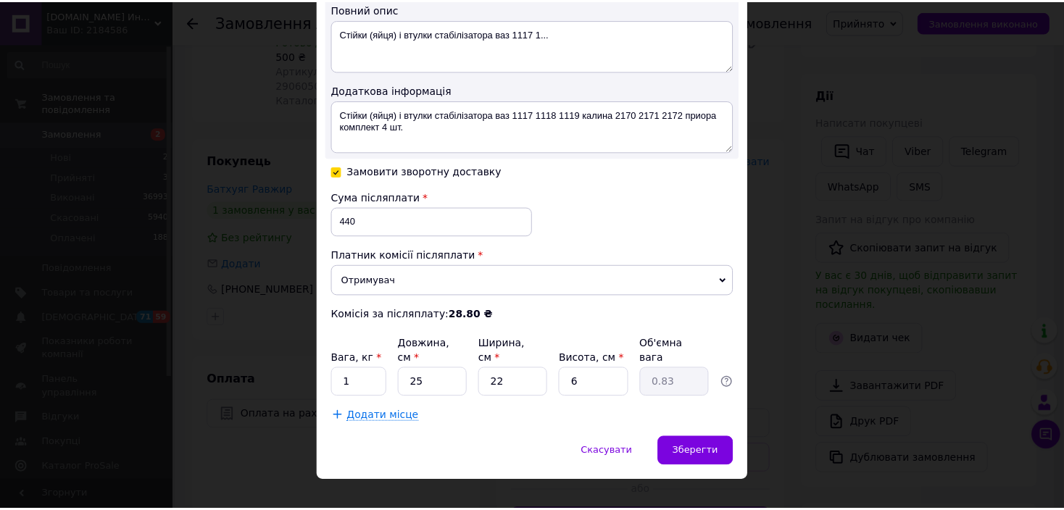
scroll to position [796, 0]
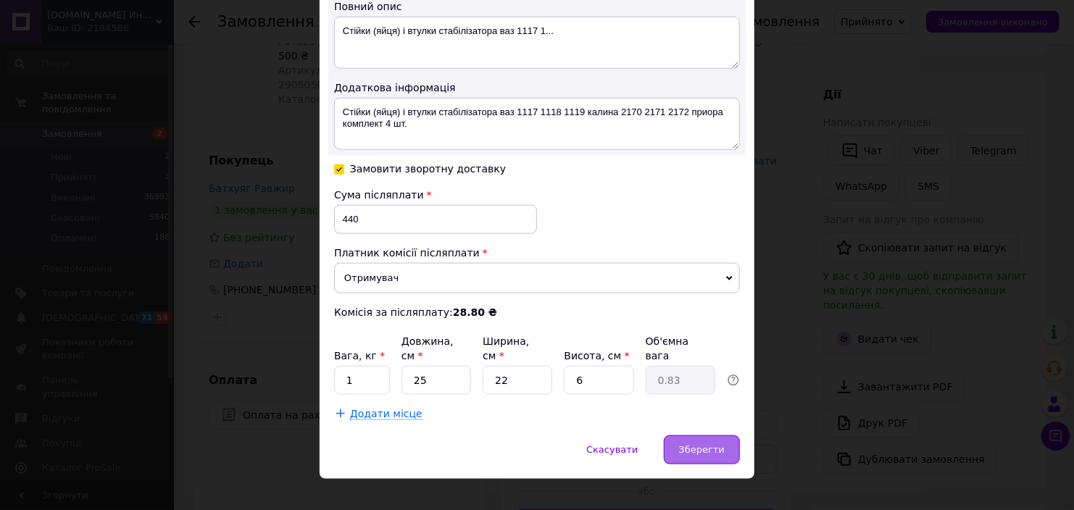
click at [723, 435] on div "Зберегти" at bounding box center [702, 449] width 76 height 29
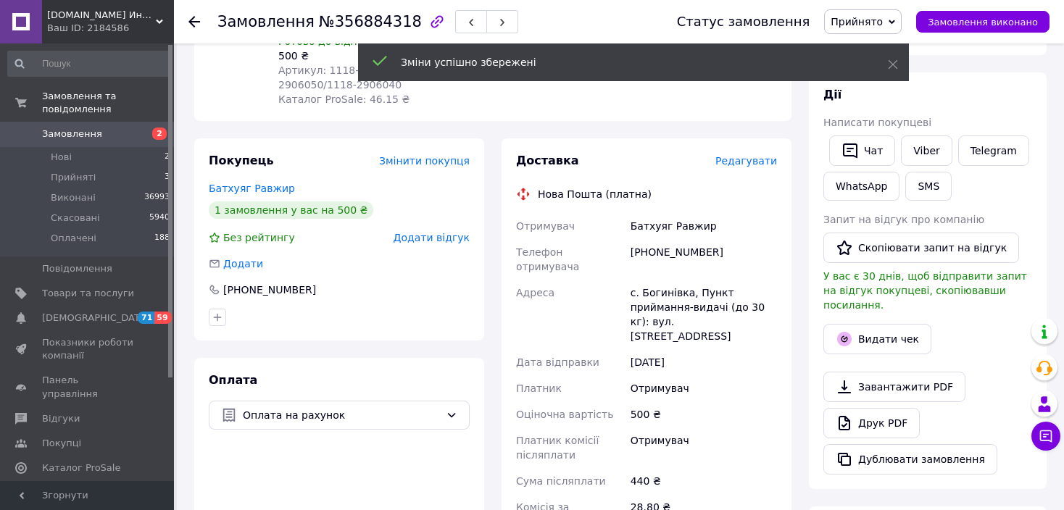
scroll to position [580, 0]
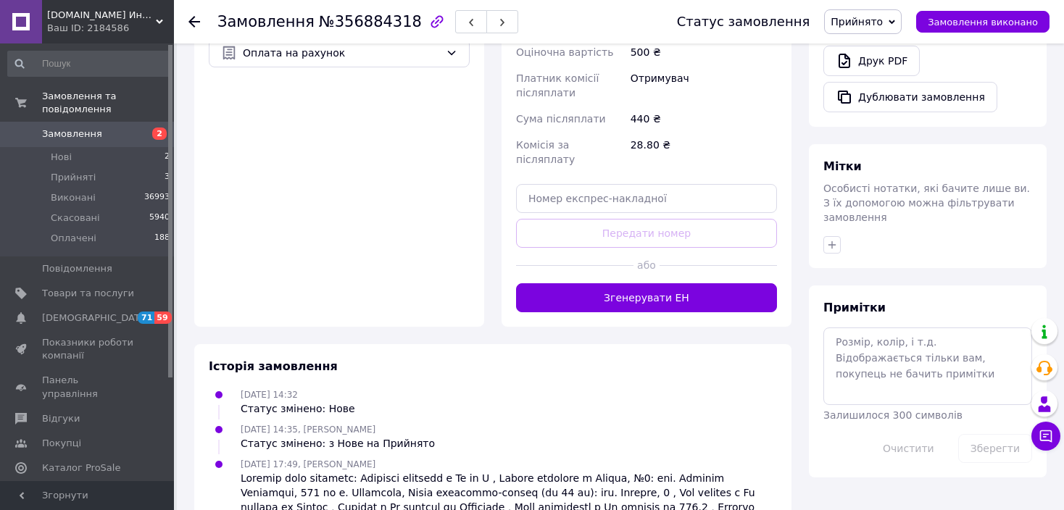
click at [680, 283] on button "Згенерувати ЕН" at bounding box center [646, 297] width 261 height 29
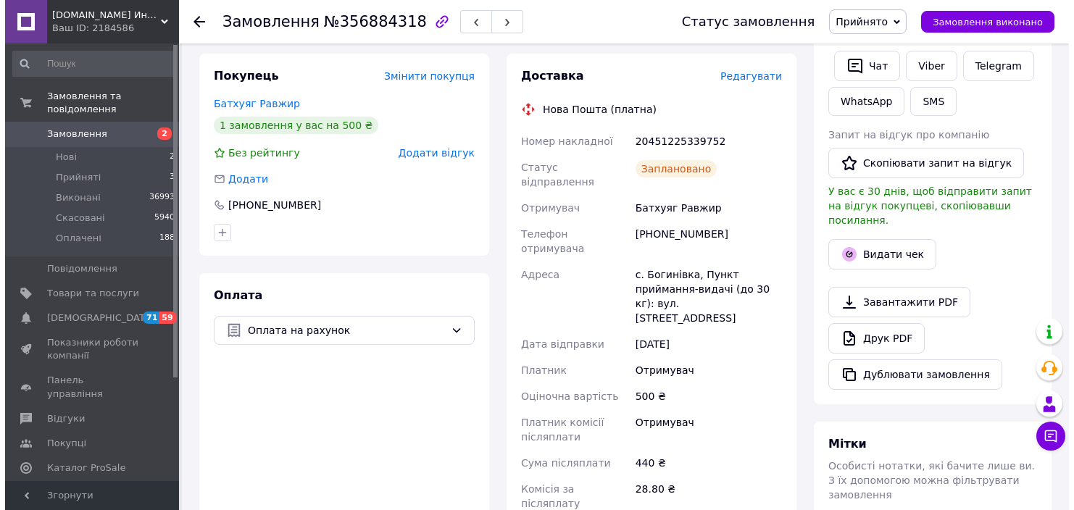
scroll to position [435, 0]
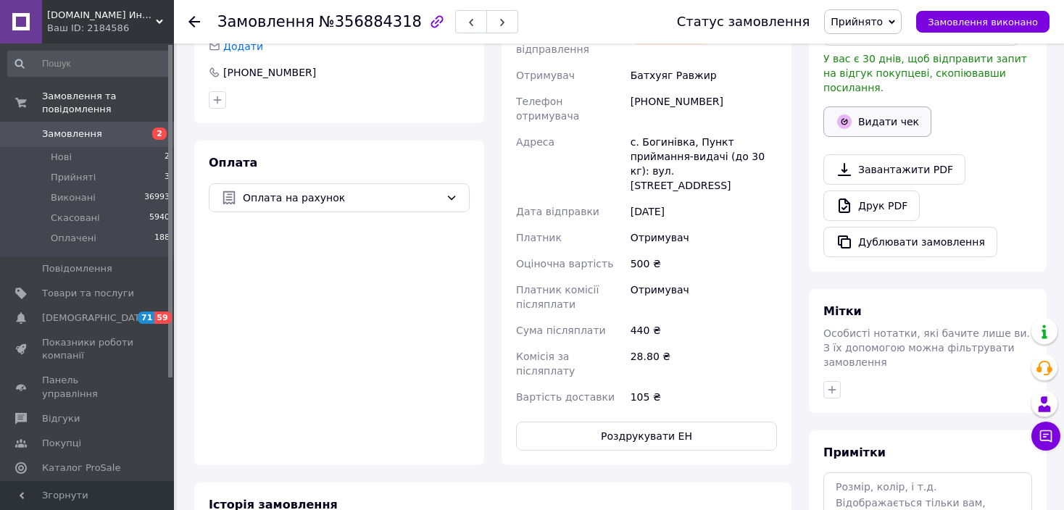
click at [889, 111] on button "Видати чек" at bounding box center [877, 122] width 108 height 30
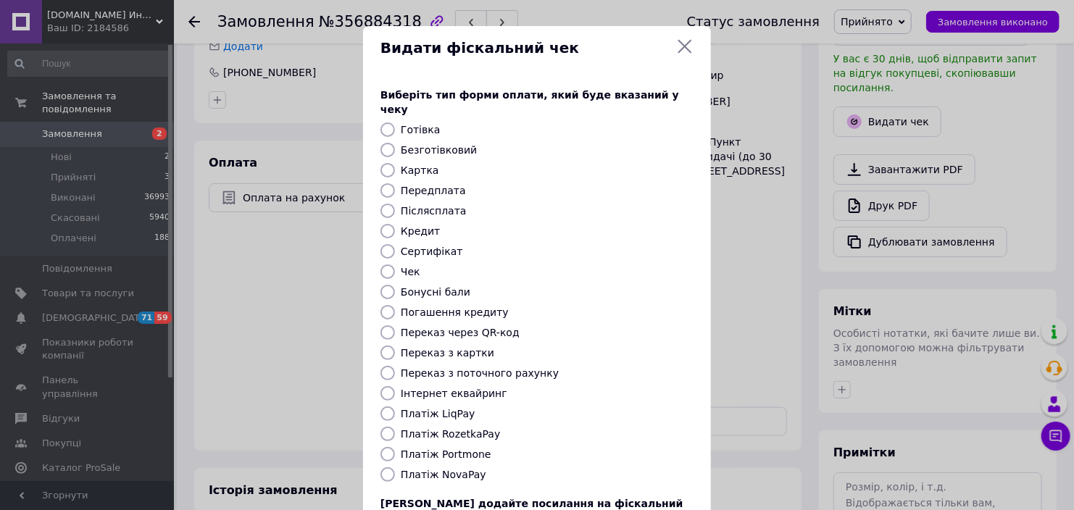
click at [464, 469] on label "Платіж NovaPay" at bounding box center [443, 475] width 85 height 12
click at [395, 467] on input "Платіж NovaPay" at bounding box center [387, 474] width 14 height 14
radio input "true"
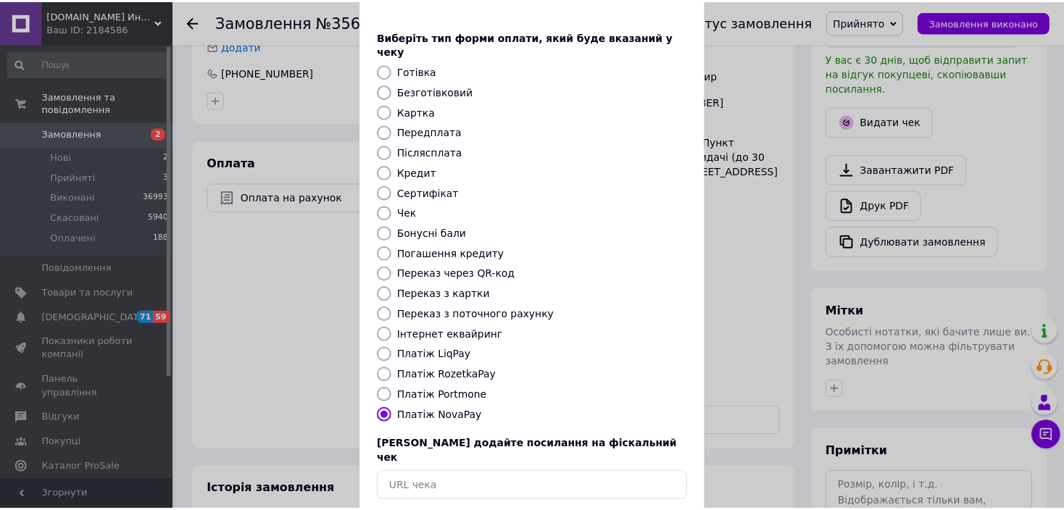
scroll to position [112, 0]
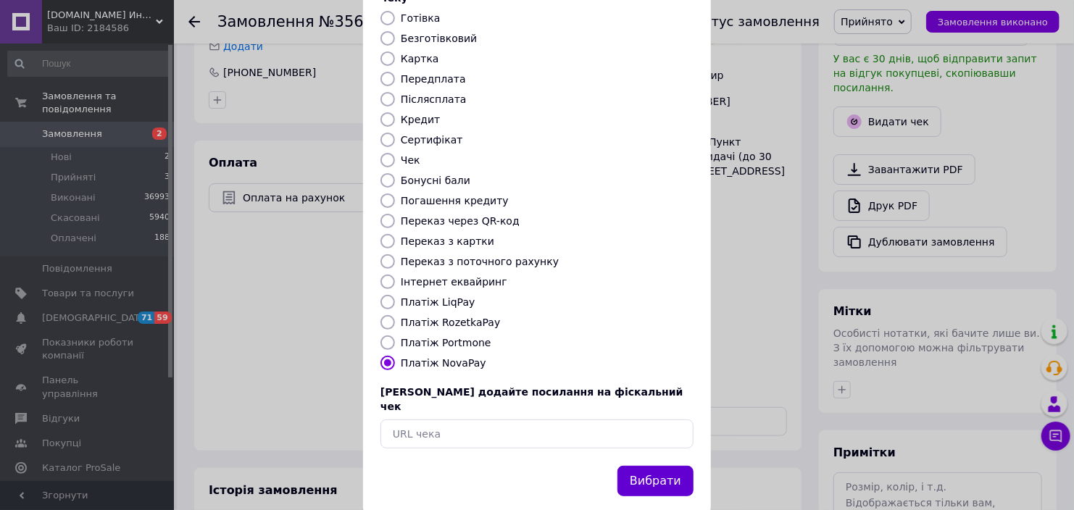
drag, startPoint x: 656, startPoint y: 444, endPoint x: 660, endPoint y: 438, distance: 7.8
click at [656, 466] on button "Вибрати" at bounding box center [655, 481] width 76 height 31
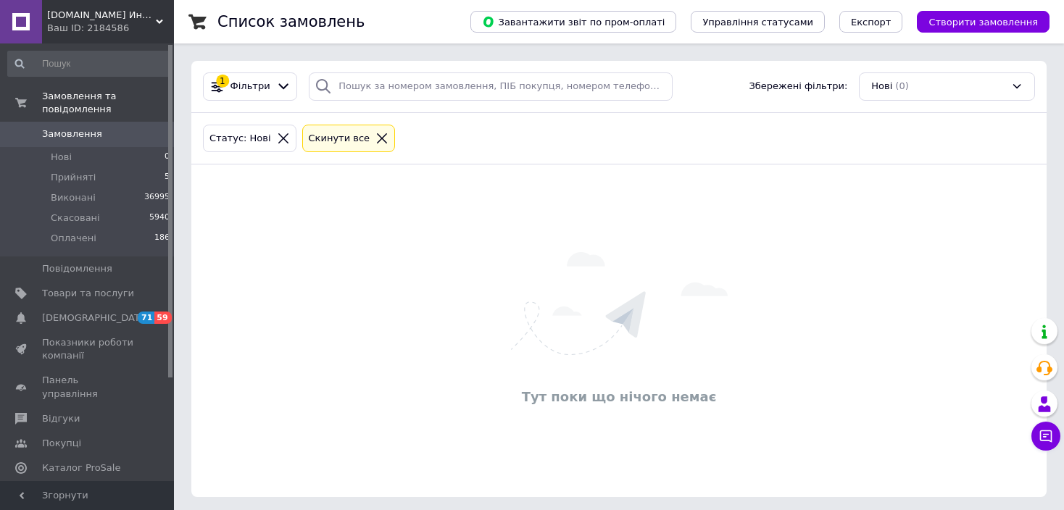
scroll to position [78, 0]
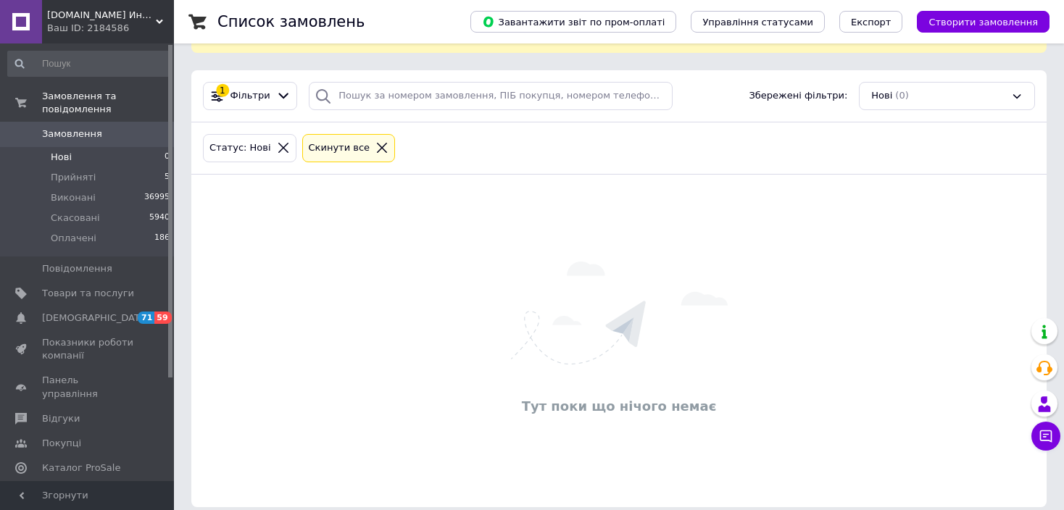
click at [85, 128] on span "Замовлення" at bounding box center [72, 134] width 60 height 13
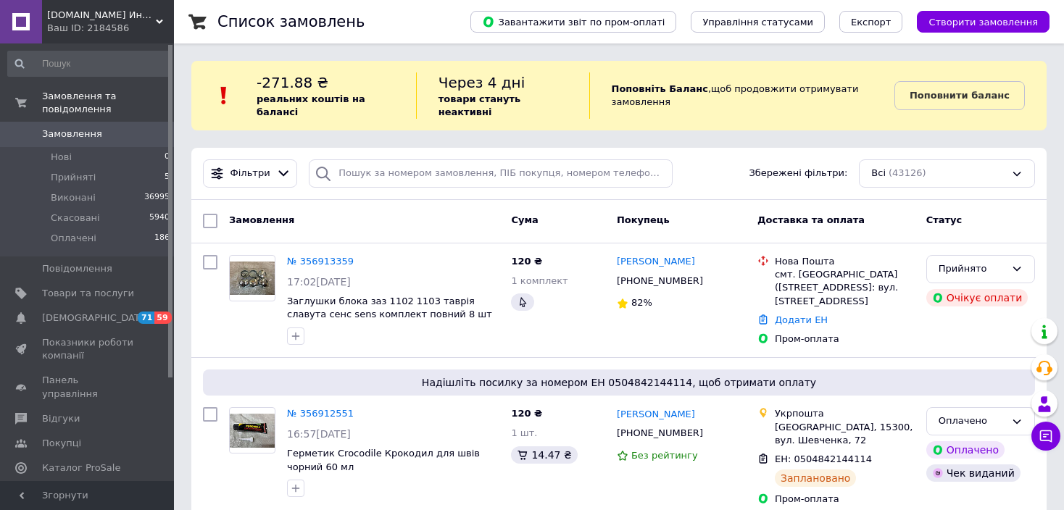
click at [66, 128] on span "Замовлення" at bounding box center [72, 134] width 60 height 13
click at [82, 128] on span "Замовлення" at bounding box center [72, 134] width 60 height 13
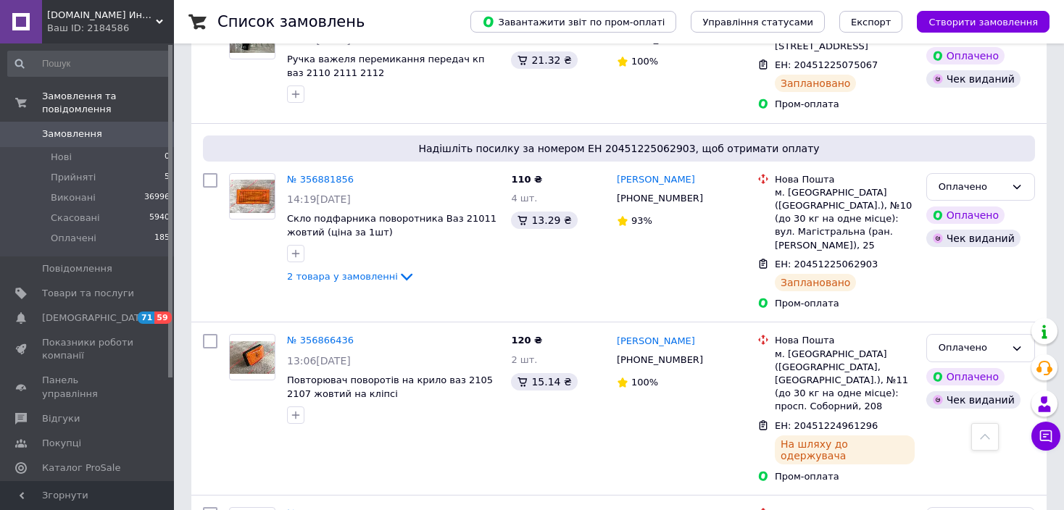
scroll to position [2318, 0]
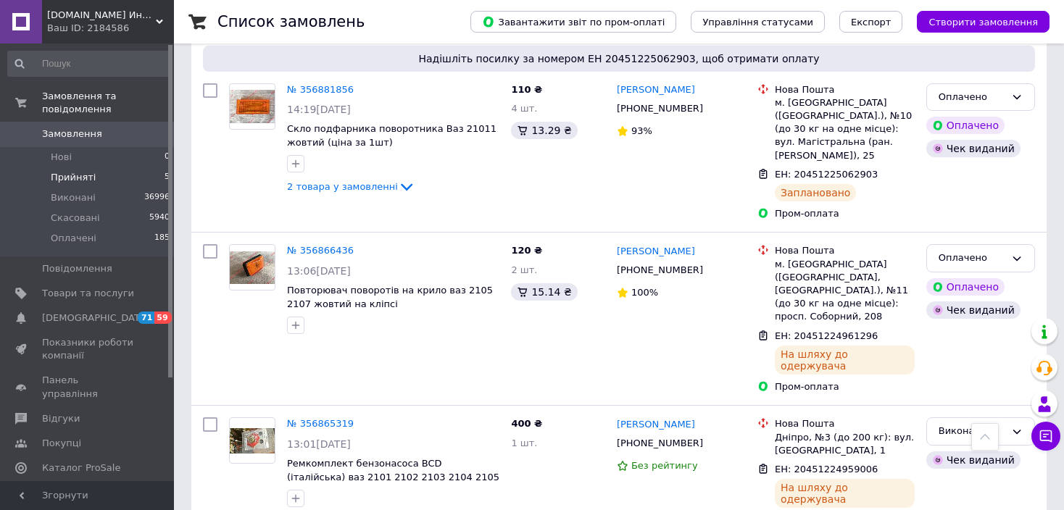
click at [78, 171] on span "Прийняті" at bounding box center [73, 177] width 45 height 13
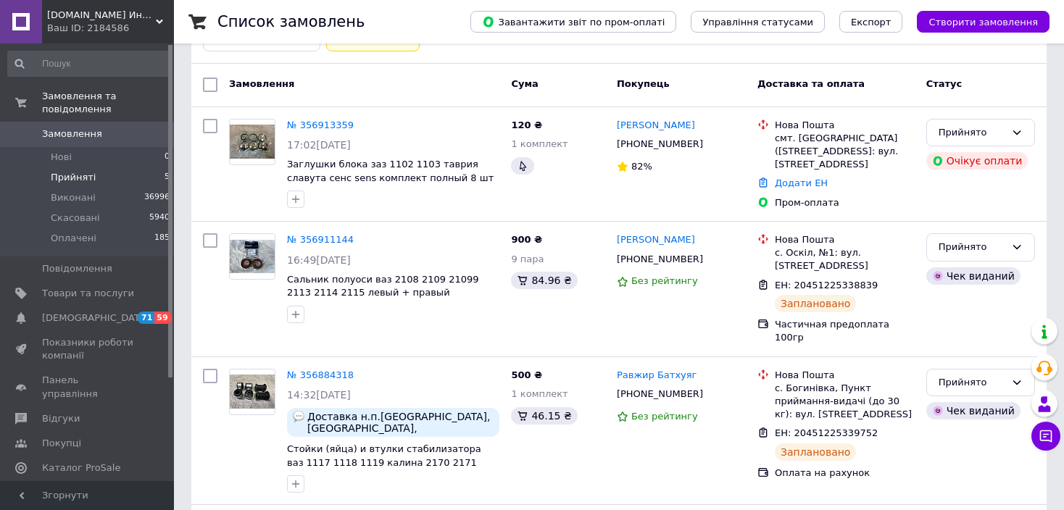
scroll to position [290, 0]
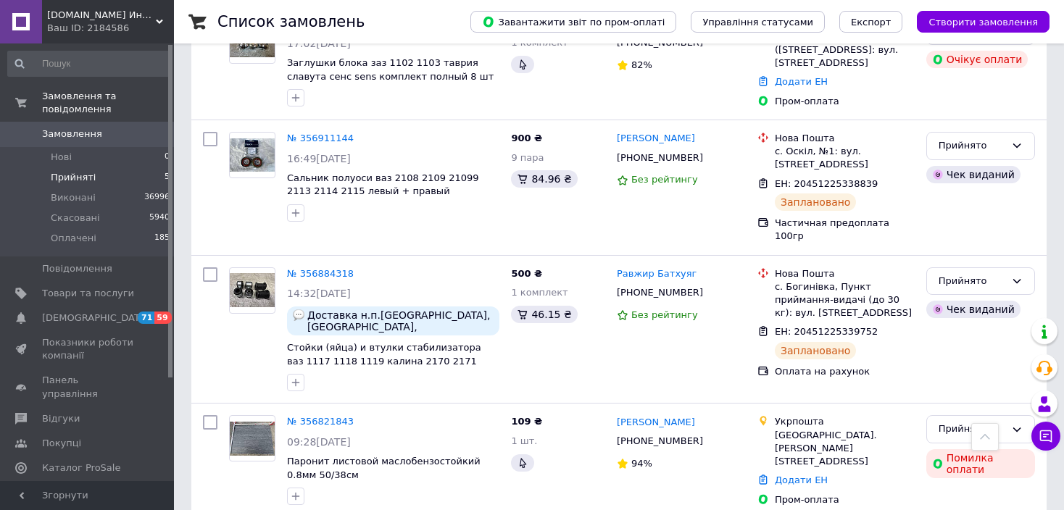
click at [88, 128] on span "Замовлення" at bounding box center [72, 134] width 60 height 13
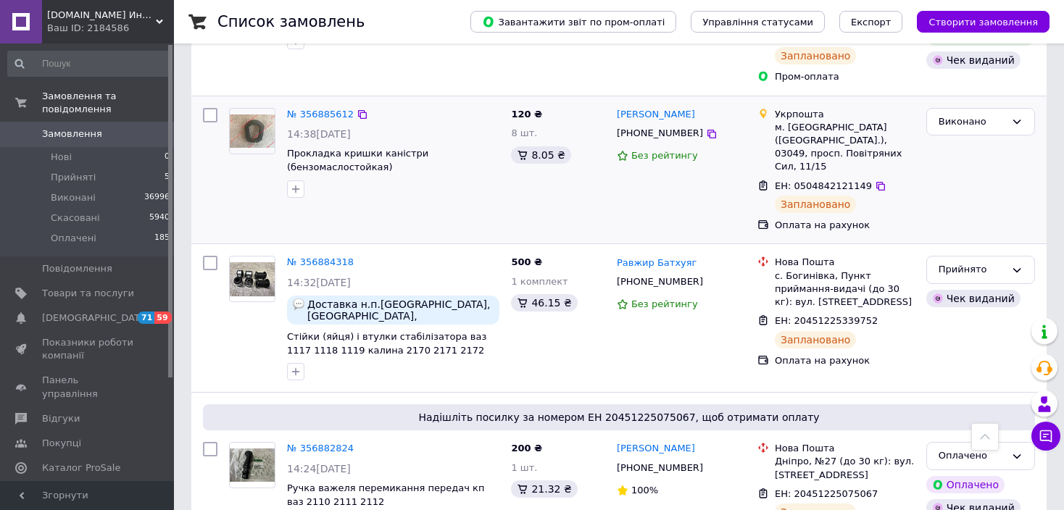
scroll to position [1811, 0]
